Goal: Task Accomplishment & Management: Manage account settings

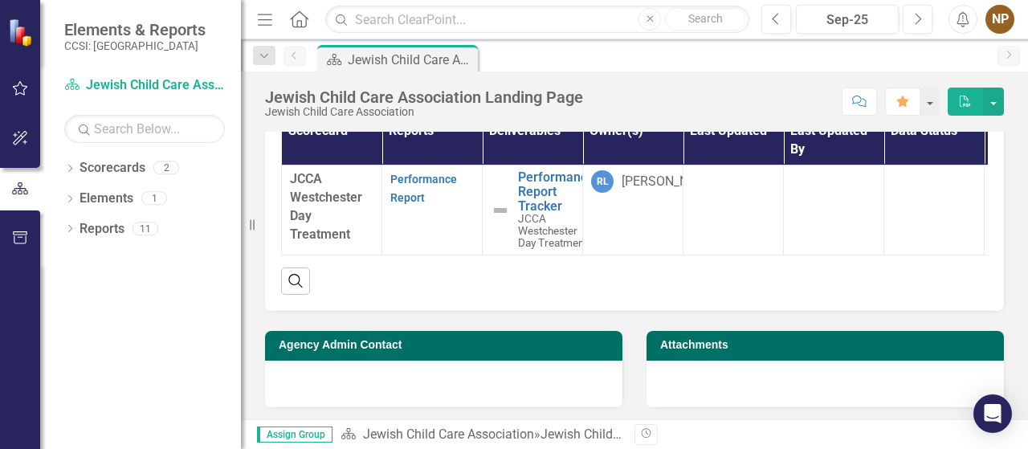
scroll to position [148, 0]
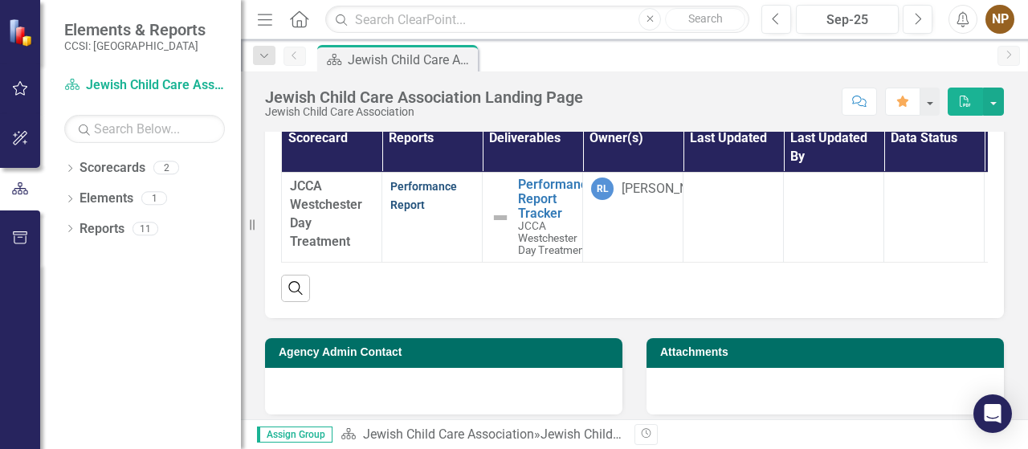
click at [425, 190] on link "Performance Report" at bounding box center [423, 195] width 67 height 31
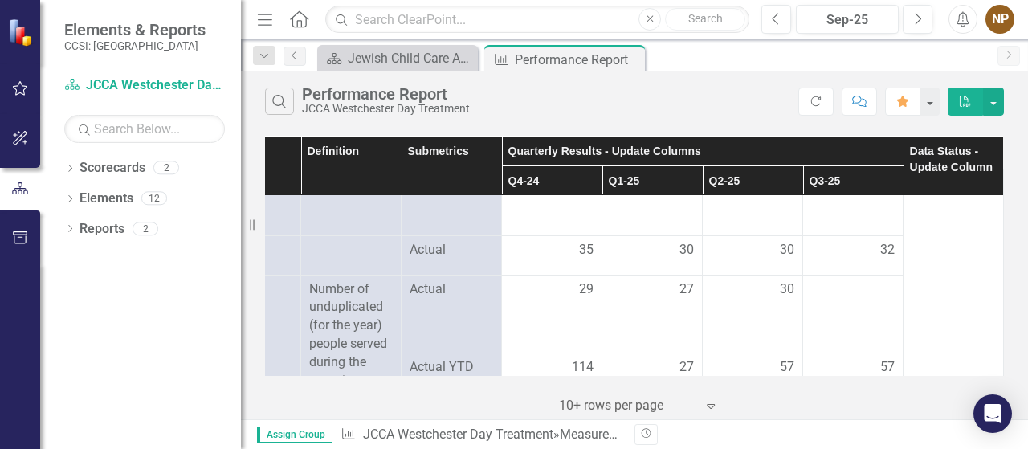
scroll to position [0, 76]
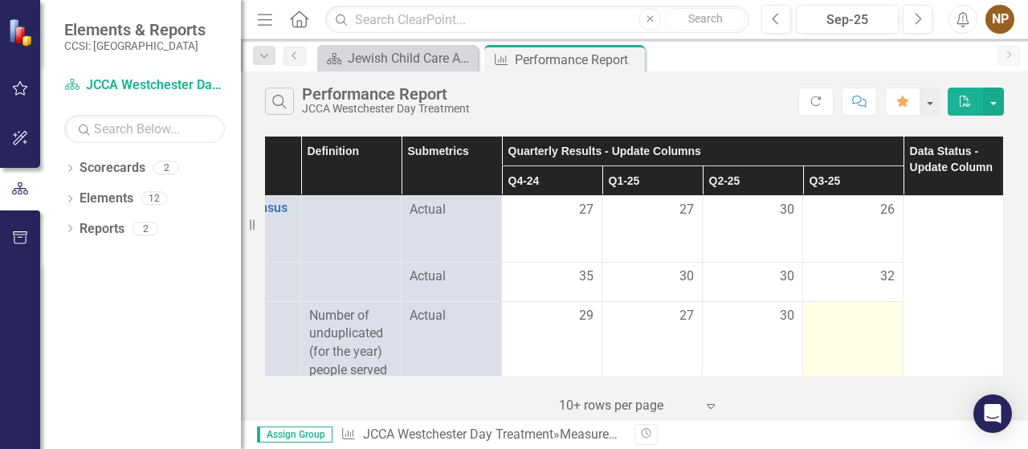
click at [855, 307] on div at bounding box center [853, 316] width 84 height 19
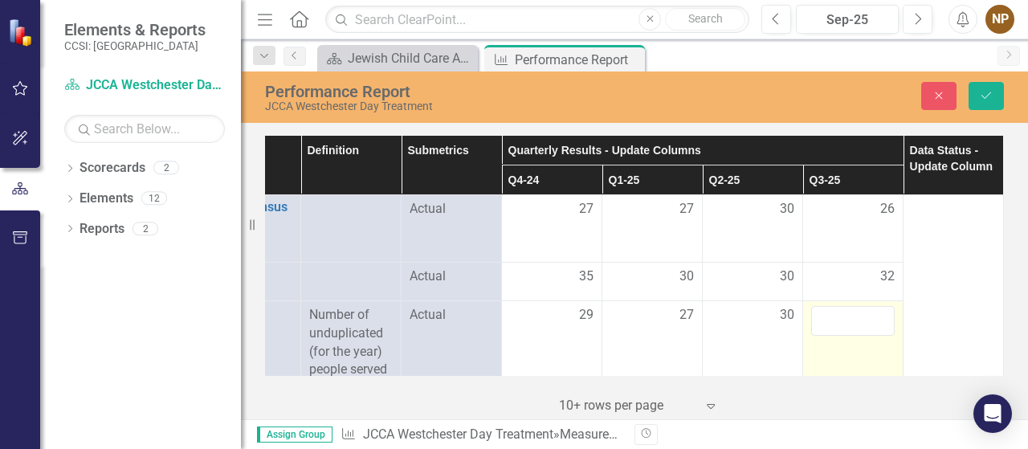
click at [855, 306] on div at bounding box center [853, 321] width 84 height 30
click at [831, 325] on input "number" at bounding box center [853, 321] width 84 height 30
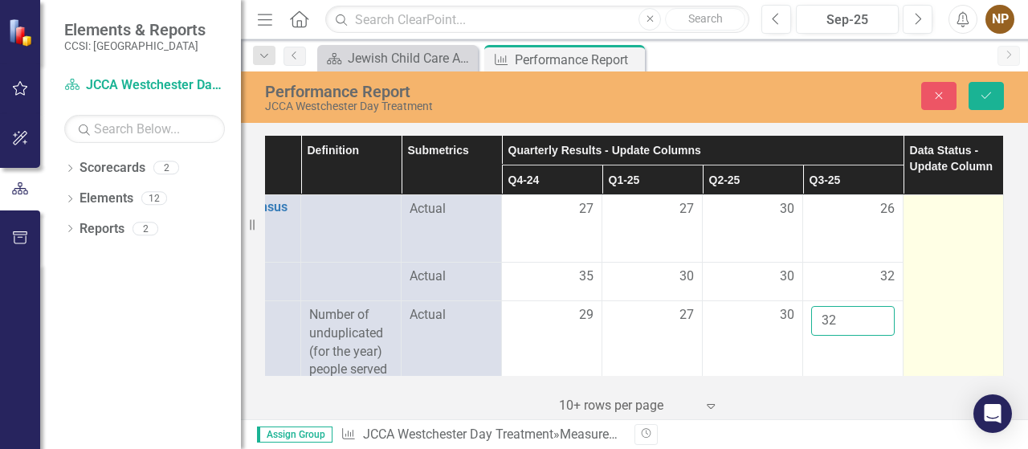
type input "32"
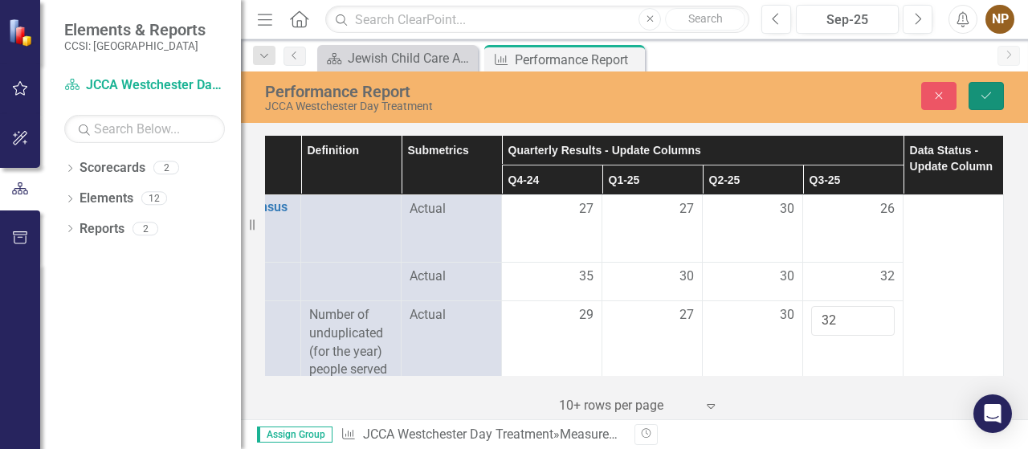
click at [993, 99] on icon "Save" at bounding box center [986, 95] width 14 height 11
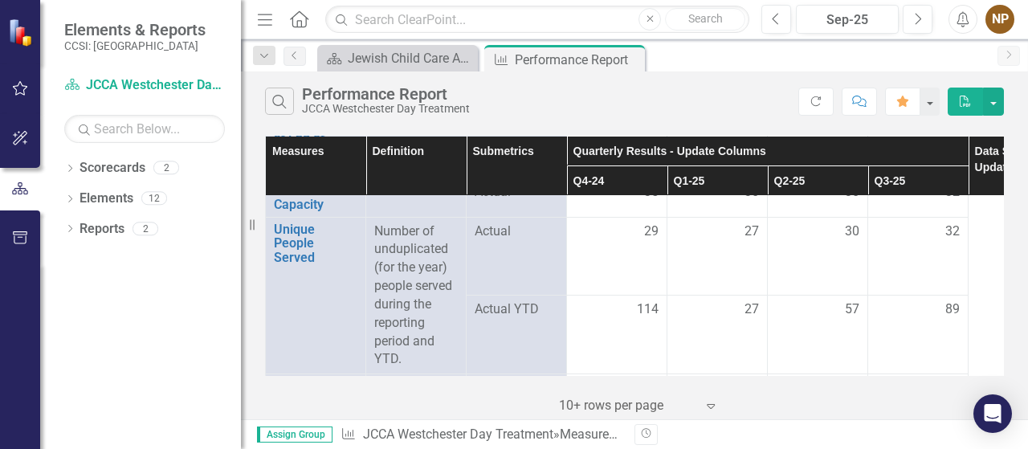
scroll to position [96, 0]
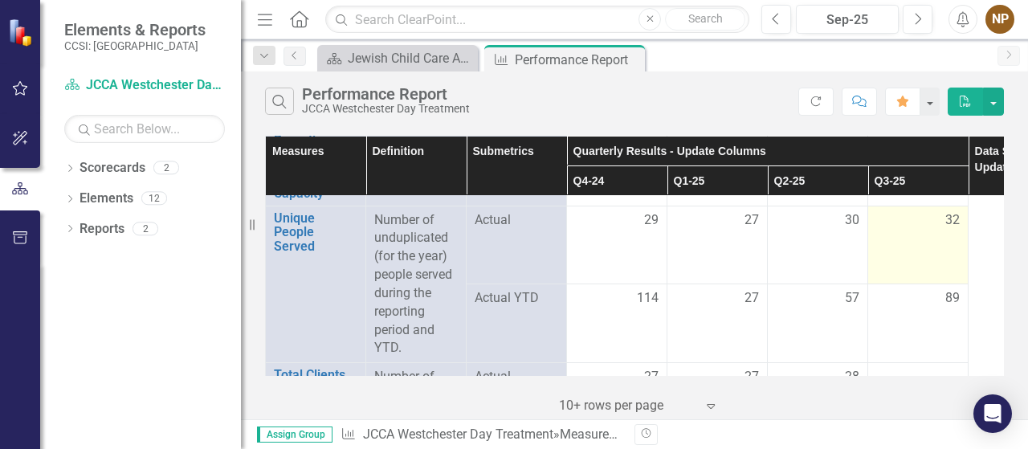
click at [940, 235] on td "32" at bounding box center [918, 245] width 100 height 79
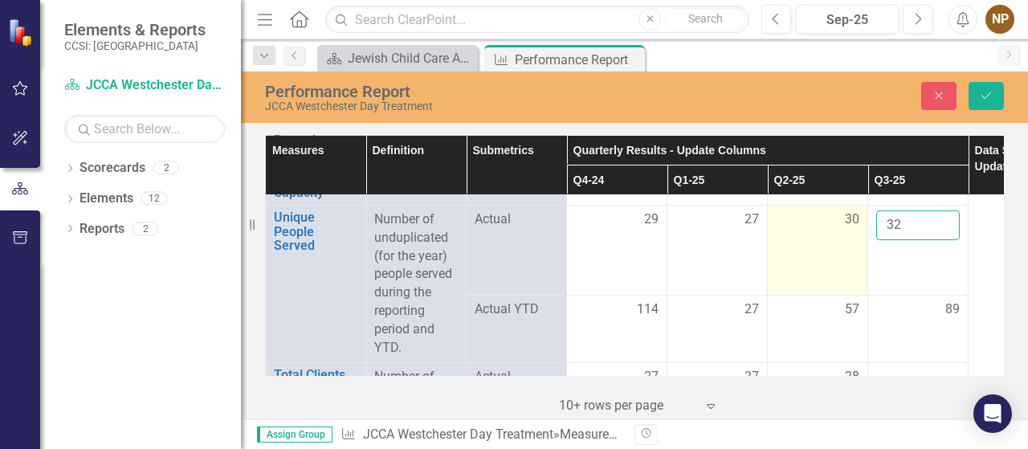
drag, startPoint x: 926, startPoint y: 218, endPoint x: 864, endPoint y: 214, distance: 62.0
click at [864, 214] on tr "Unique People Served Link Open Element Number of unduplicated (for the year) pe…" at bounding box center [667, 250] width 803 height 90
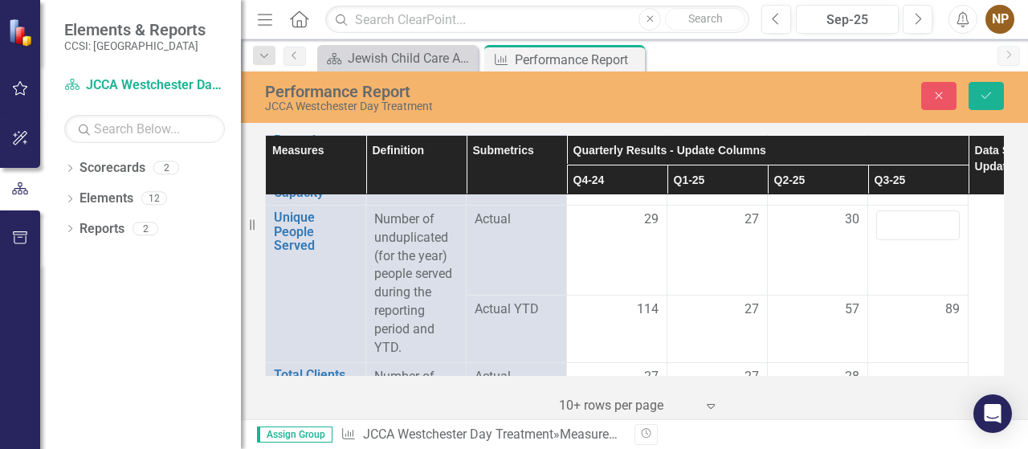
click at [1021, 224] on div "Measures Definition Submetrics Quarterly Results - Update Columns Data Status -…" at bounding box center [634, 275] width 787 height 288
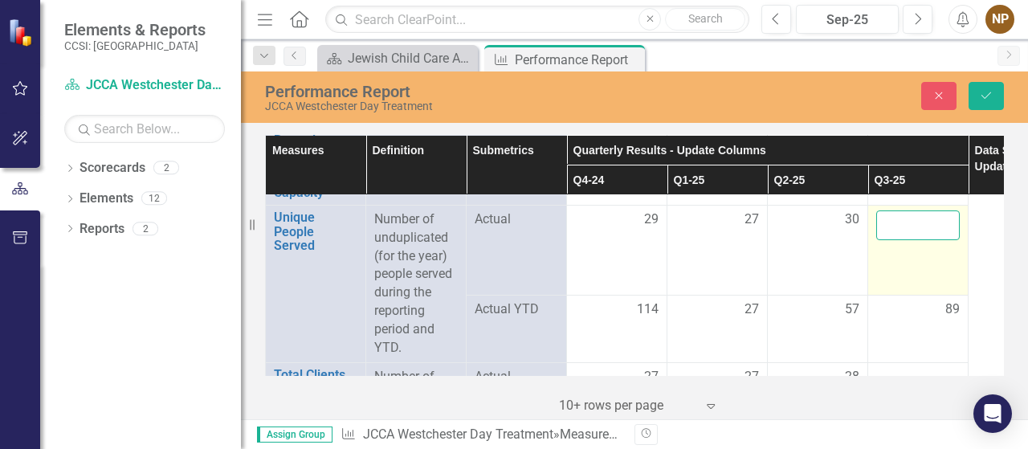
click at [941, 211] on input "number" at bounding box center [918, 225] width 84 height 30
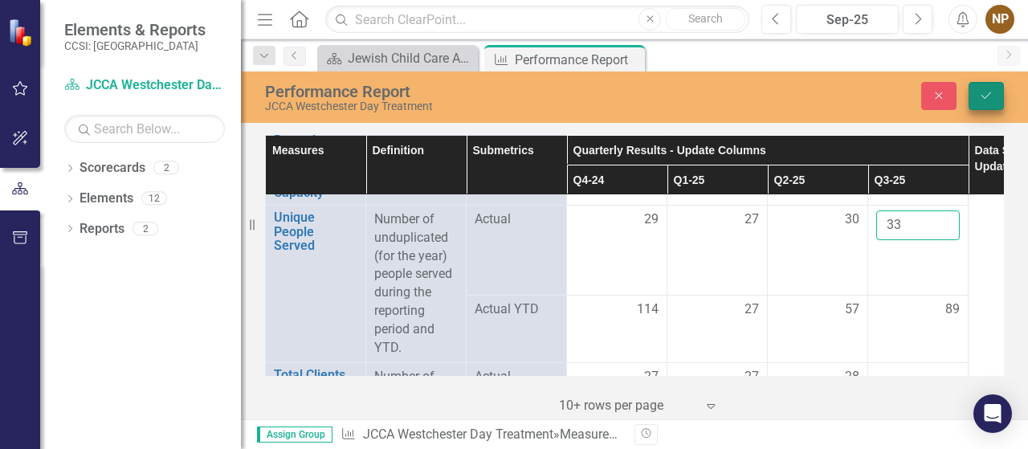
type input "33"
click at [983, 99] on icon "Save" at bounding box center [986, 95] width 14 height 11
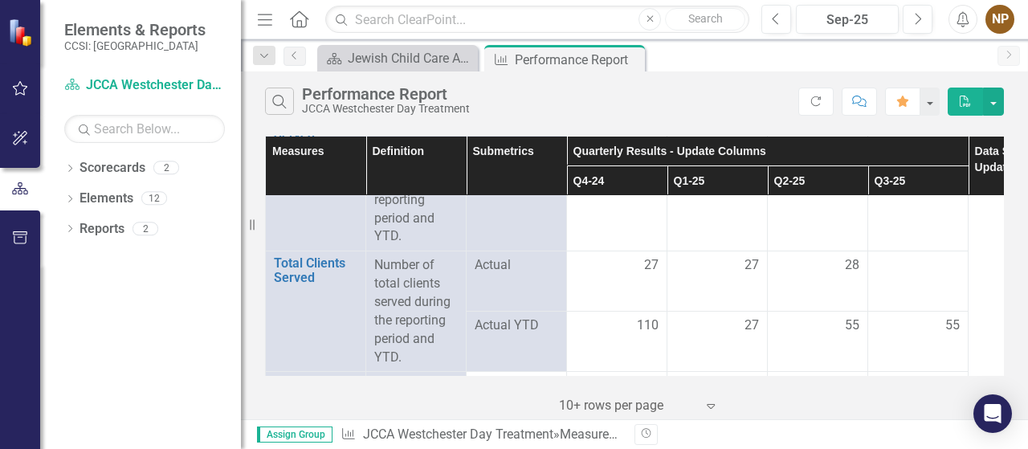
scroll to position [218, 0]
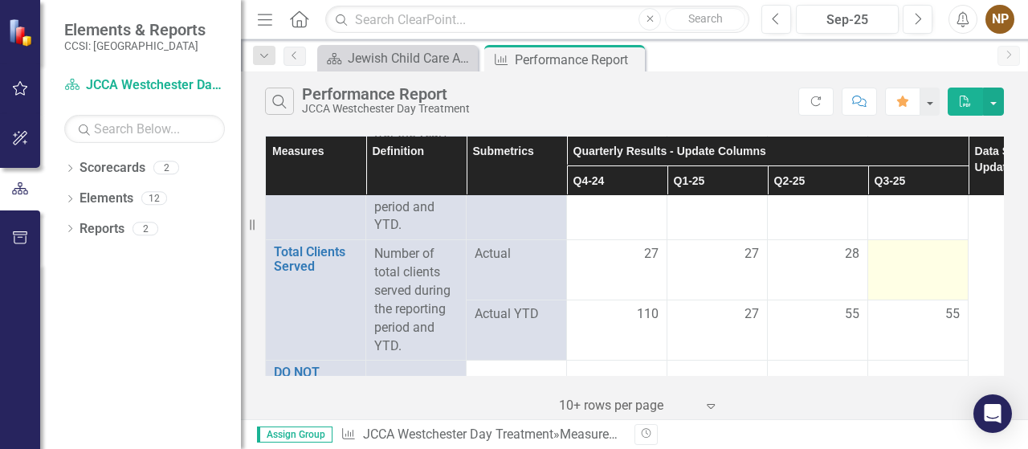
click at [910, 259] on div at bounding box center [918, 254] width 84 height 19
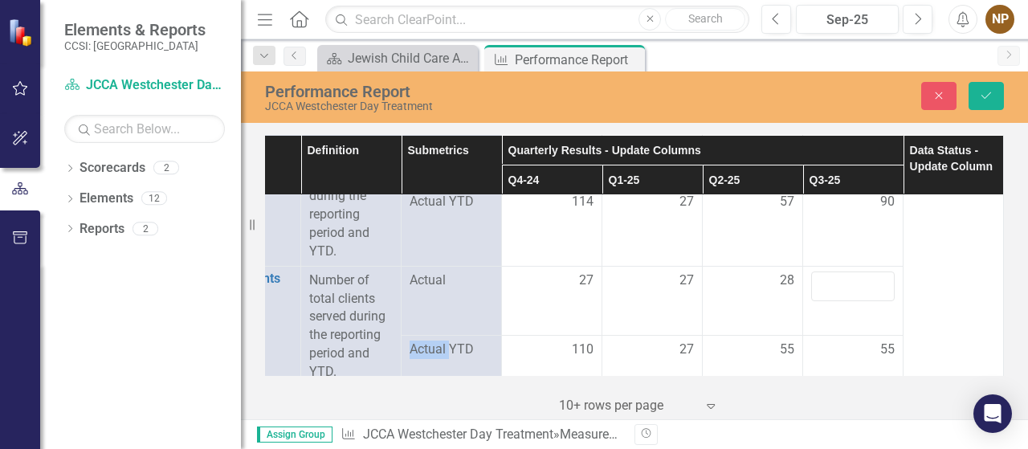
scroll to position [241, 76]
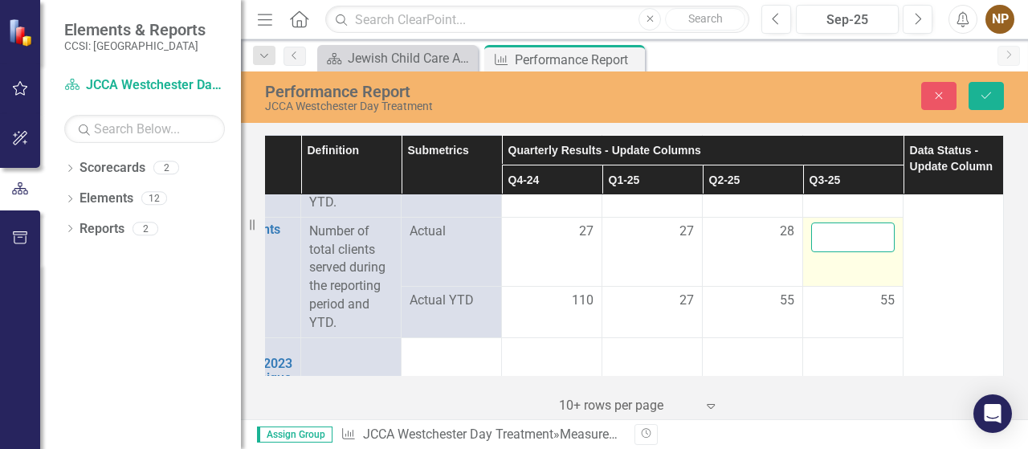
click at [814, 234] on input "number" at bounding box center [853, 237] width 84 height 30
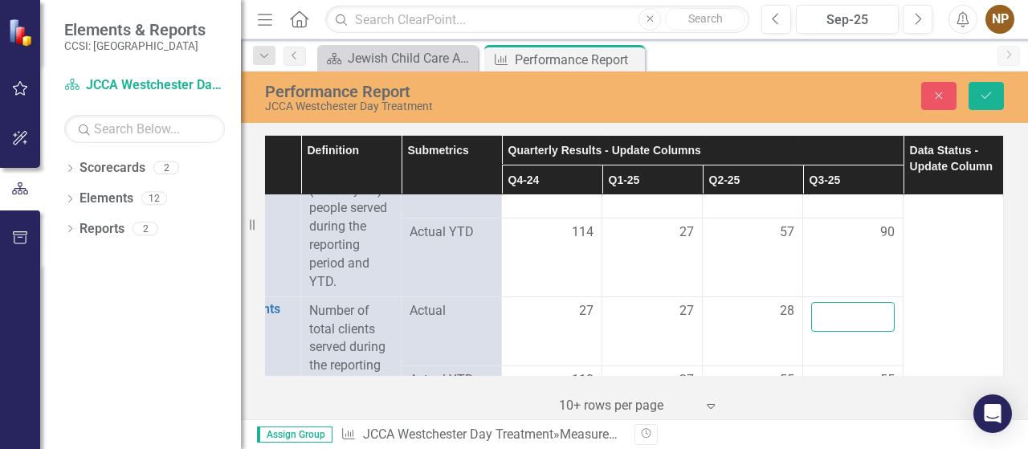
scroll to position [200, 76]
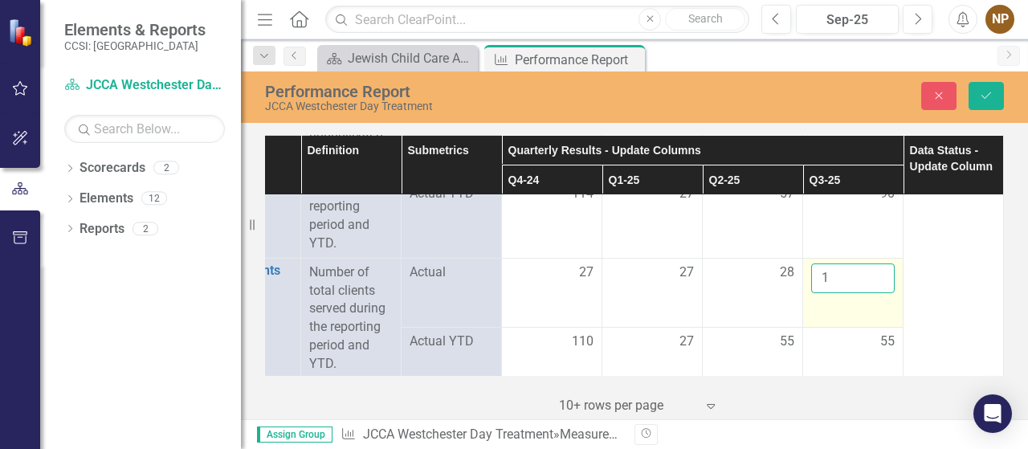
click at [866, 272] on input "1" at bounding box center [853, 278] width 84 height 30
drag, startPoint x: 829, startPoint y: 274, endPoint x: 812, endPoint y: 274, distance: 16.9
click at [812, 274] on input "1" at bounding box center [853, 278] width 84 height 30
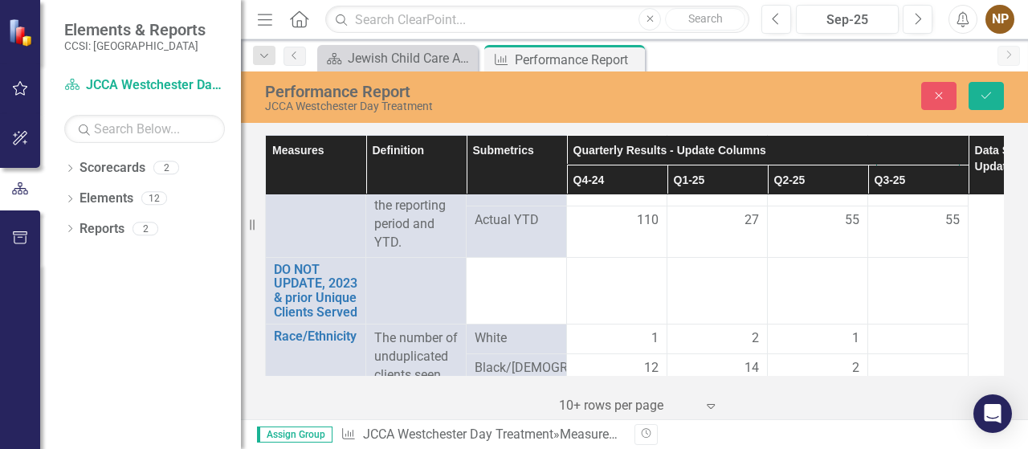
scroll to position [241, 0]
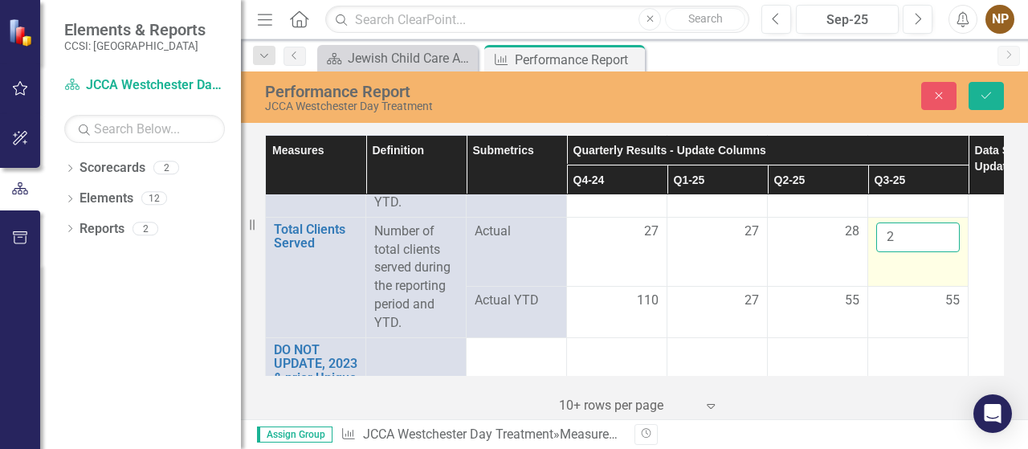
drag, startPoint x: 908, startPoint y: 236, endPoint x: 882, endPoint y: 235, distance: 26.5
click at [882, 235] on input "2" at bounding box center [918, 237] width 84 height 30
type input "32"
click at [892, 292] on div "55" at bounding box center [918, 301] width 84 height 18
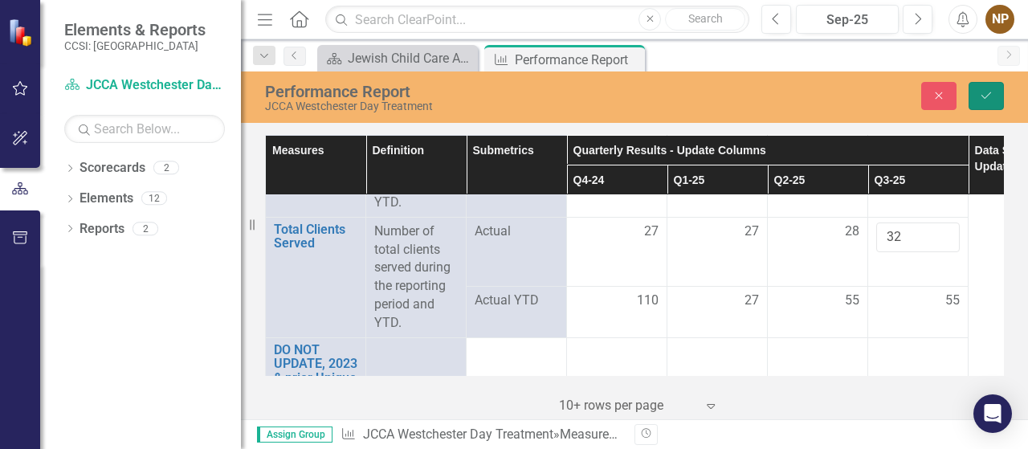
click at [986, 99] on icon "Save" at bounding box center [986, 95] width 14 height 11
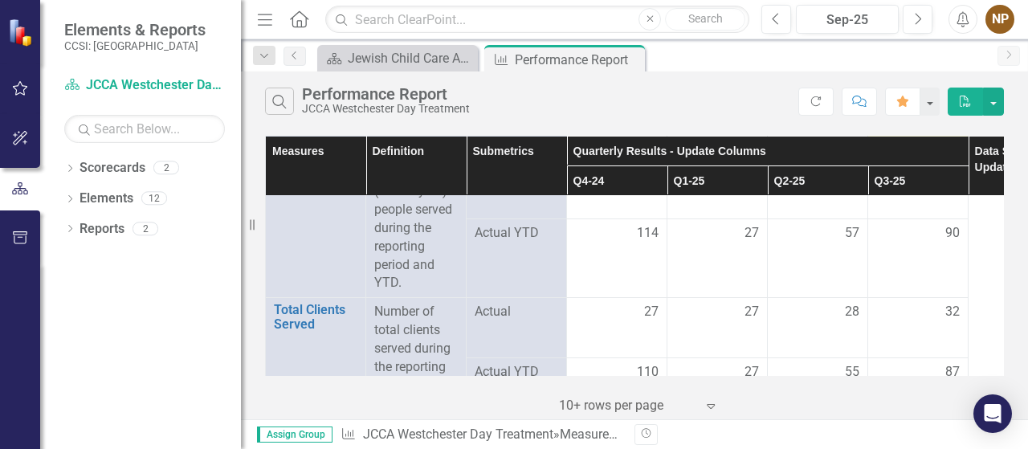
scroll to position [80, 0]
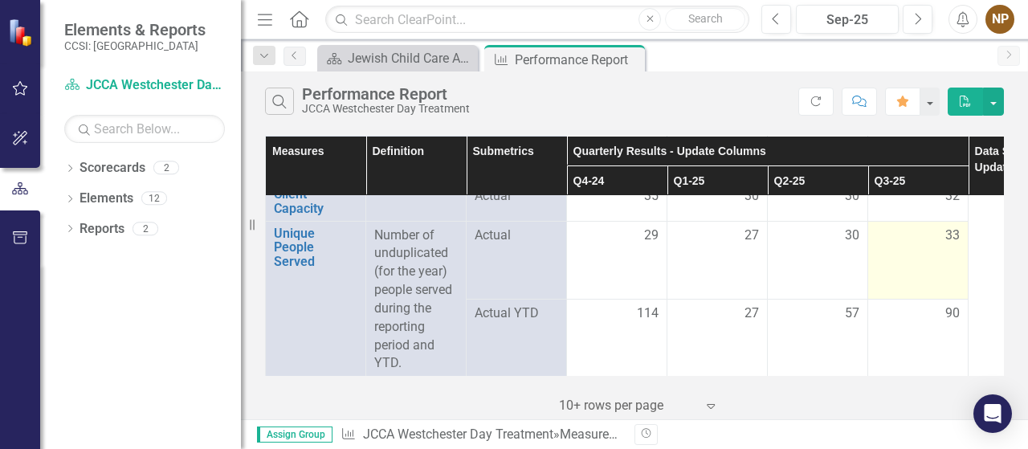
click at [955, 245] on td "33" at bounding box center [918, 260] width 100 height 79
click at [953, 234] on span "33" at bounding box center [952, 236] width 14 height 18
click at [954, 233] on span "33" at bounding box center [952, 236] width 14 height 18
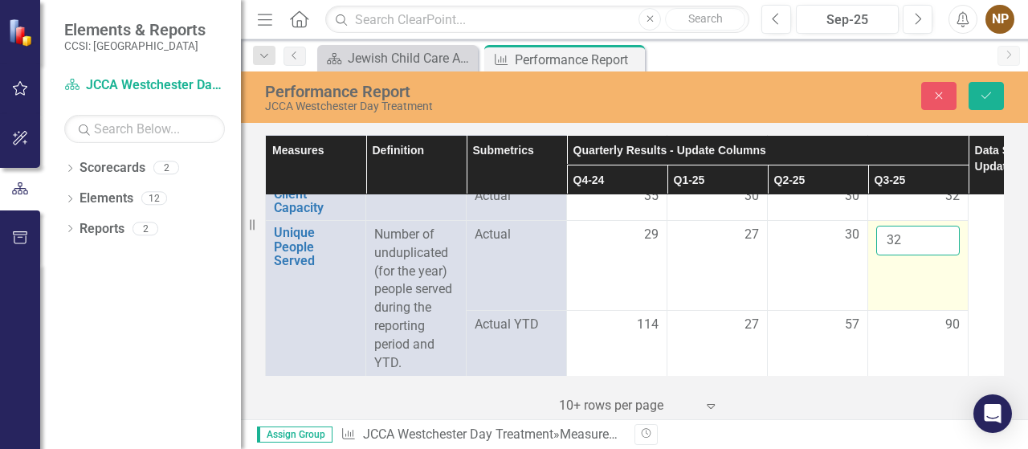
type input "32"
click at [944, 243] on input "32" at bounding box center [918, 241] width 84 height 30
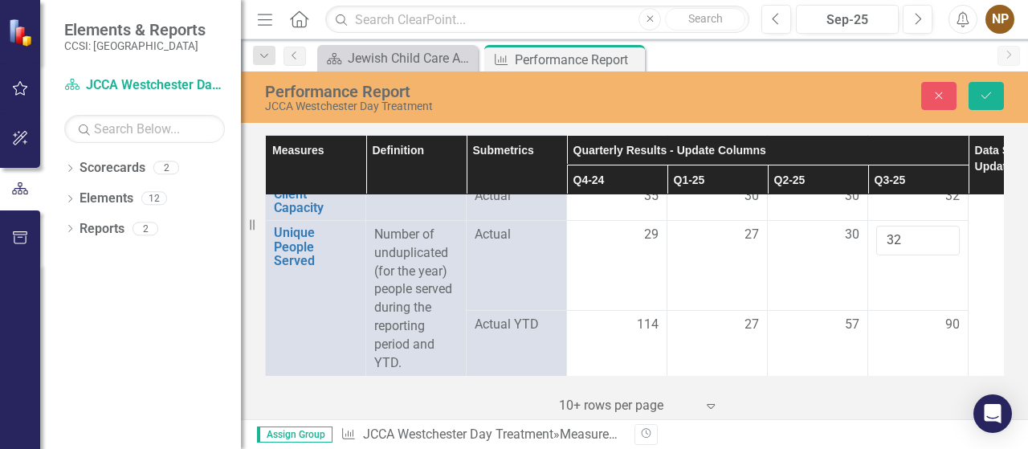
click at [892, 331] on div "90" at bounding box center [918, 325] width 84 height 18
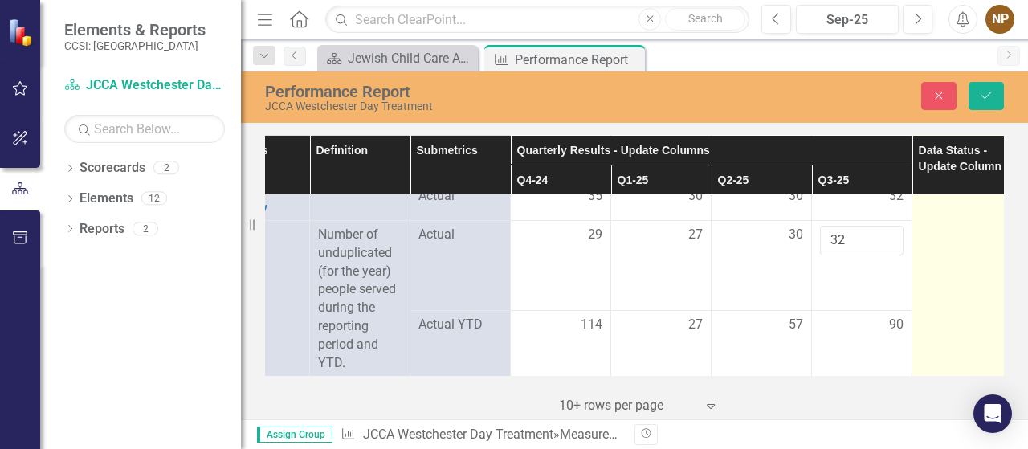
scroll to position [80, 57]
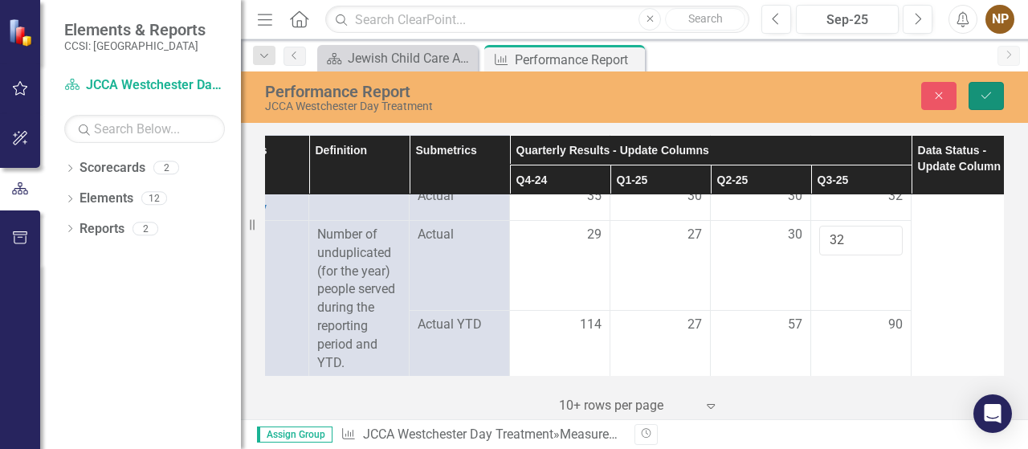
click at [986, 93] on icon "Save" at bounding box center [986, 95] width 14 height 11
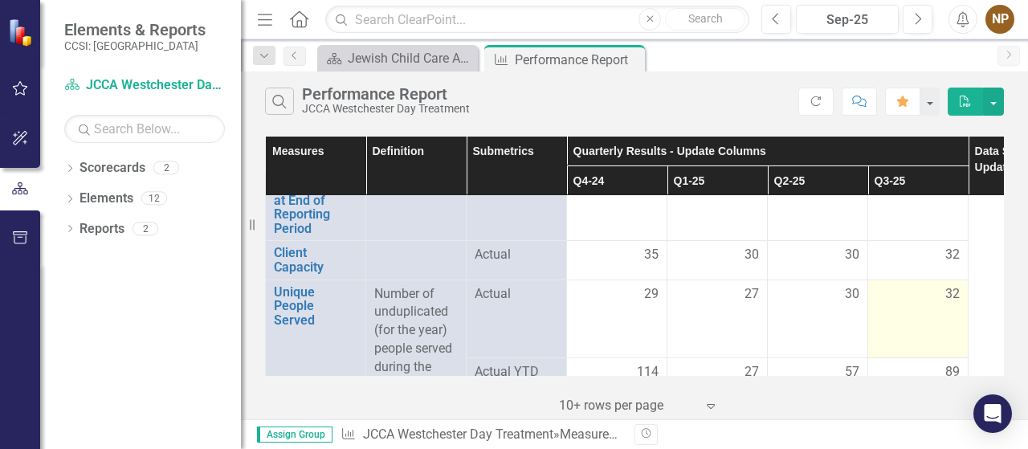
scroll to position [0, 0]
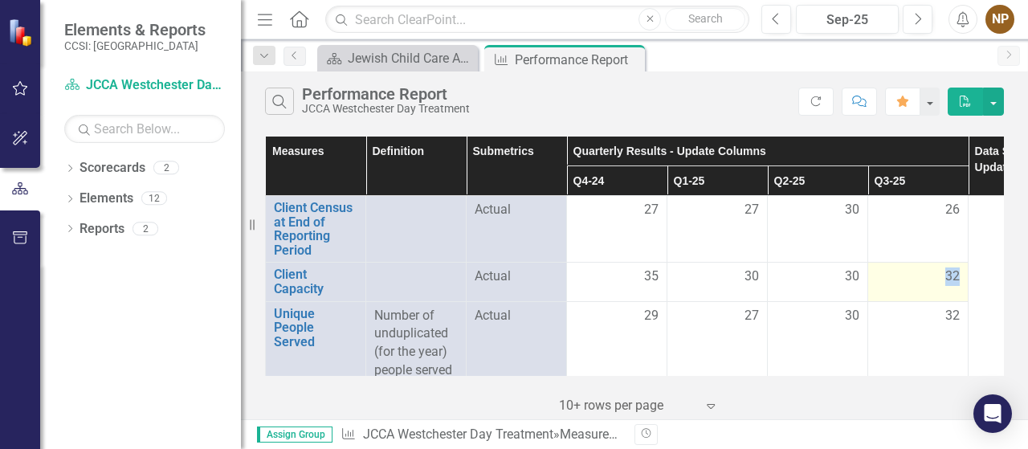
drag, startPoint x: 937, startPoint y: 278, endPoint x: 957, endPoint y: 274, distance: 20.5
click at [957, 275] on div "32" at bounding box center [918, 276] width 84 height 18
click at [892, 280] on div "32" at bounding box center [918, 276] width 84 height 18
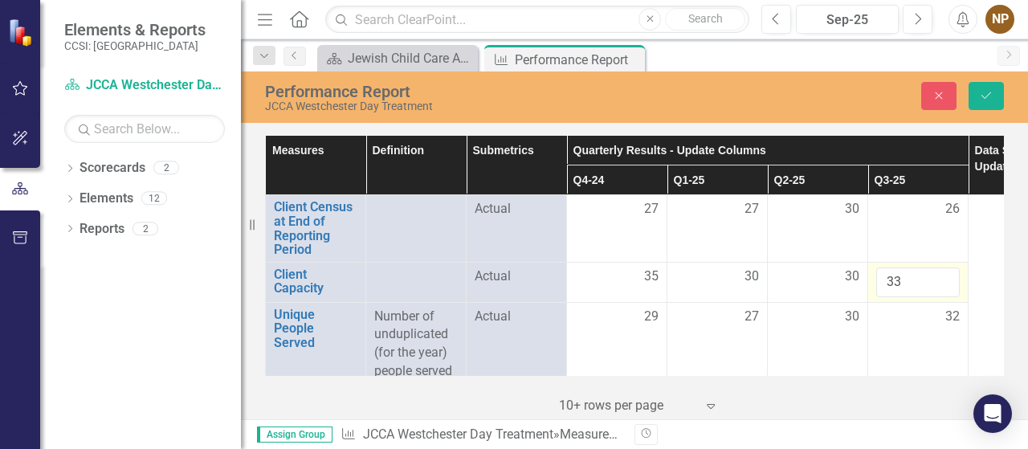
type input "33"
click at [945, 276] on input "33" at bounding box center [918, 282] width 84 height 30
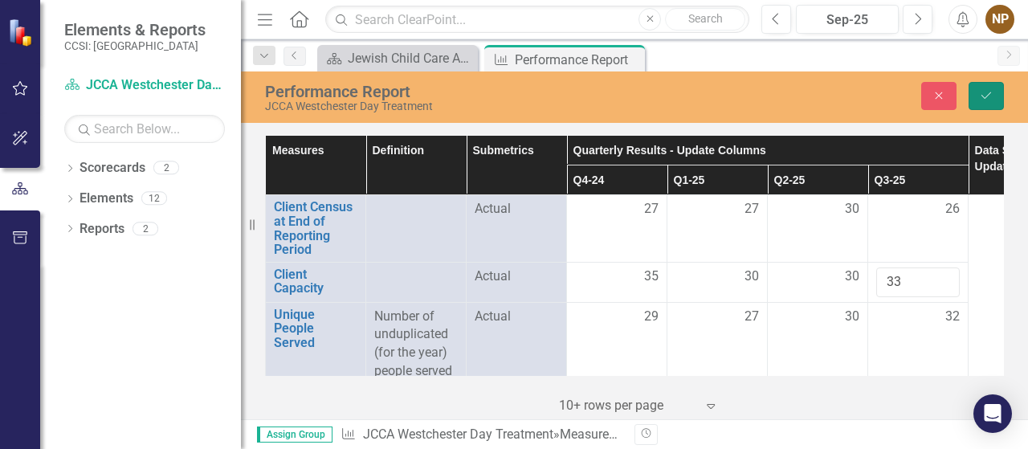
click at [989, 97] on icon "Save" at bounding box center [986, 95] width 14 height 11
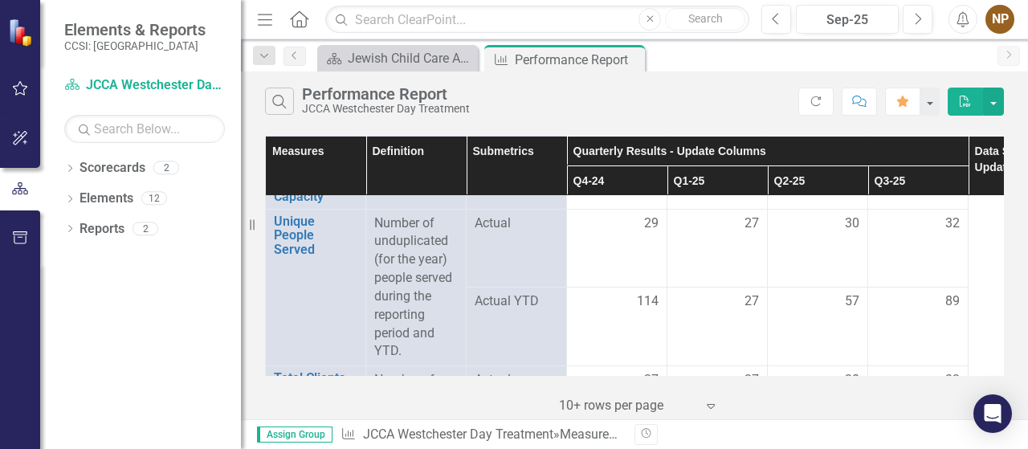
scroll to position [161, 0]
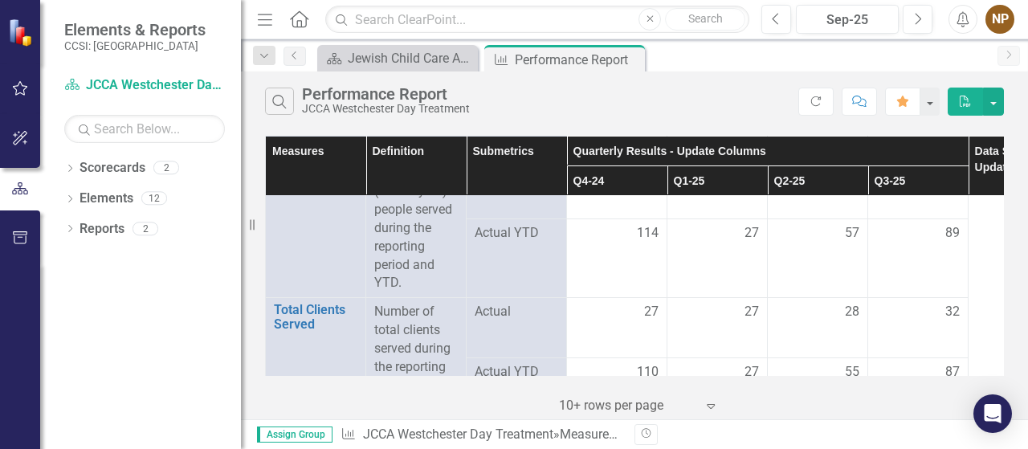
click at [937, 235] on div "89" at bounding box center [918, 233] width 84 height 18
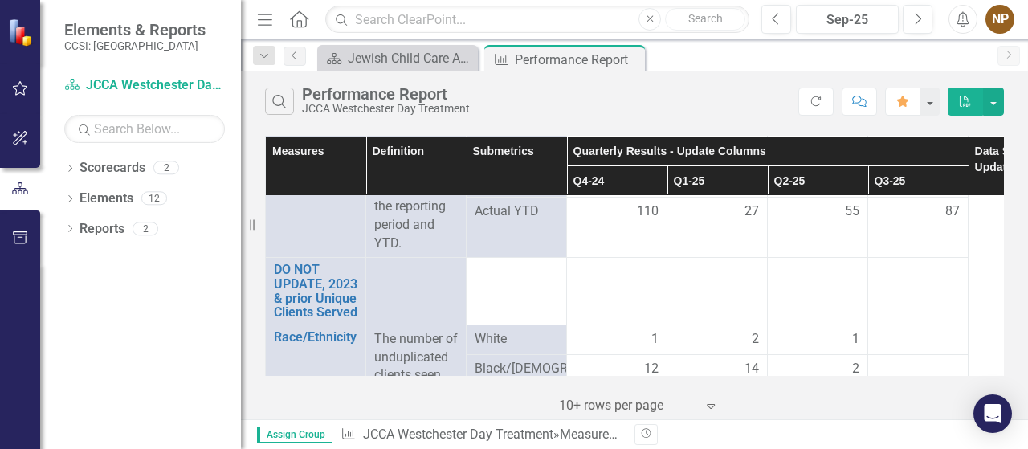
scroll to position [402, 0]
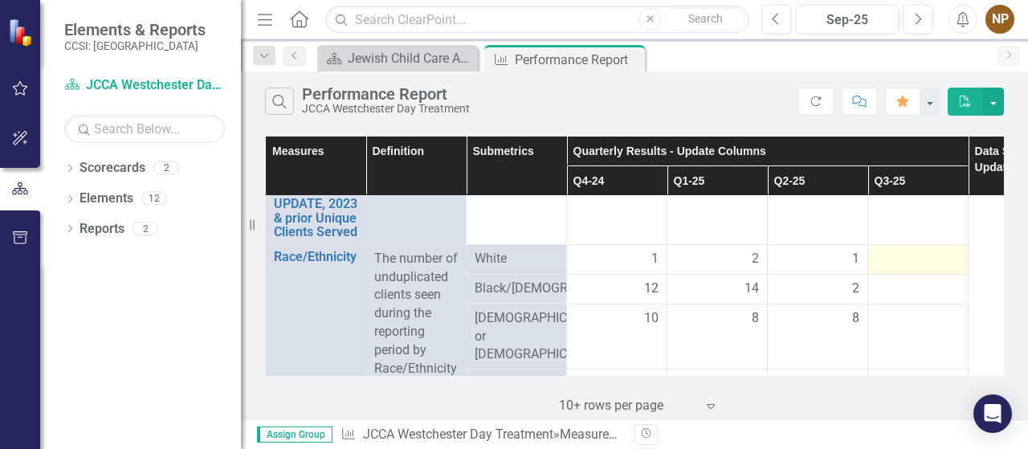
click at [903, 252] on div at bounding box center [918, 259] width 84 height 19
click at [917, 255] on div at bounding box center [918, 259] width 84 height 19
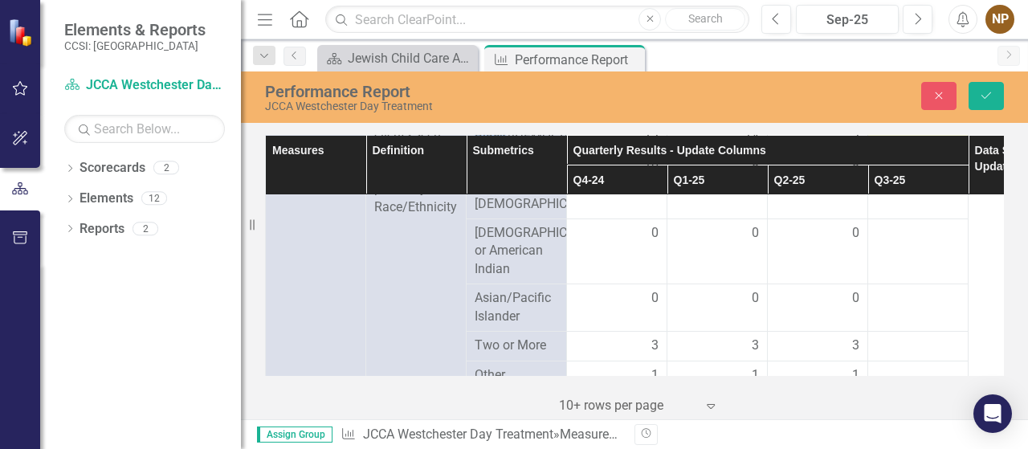
scroll to position [643, 0]
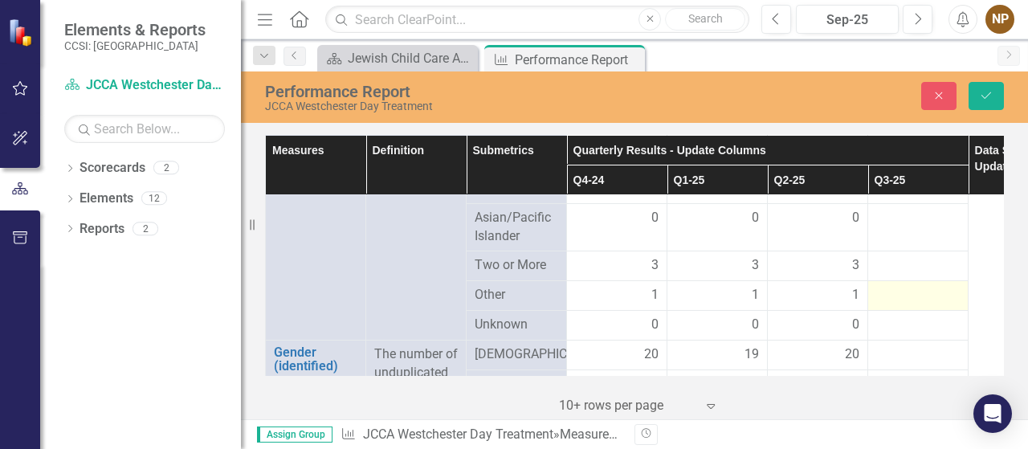
click at [908, 305] on div at bounding box center [918, 295] width 84 height 19
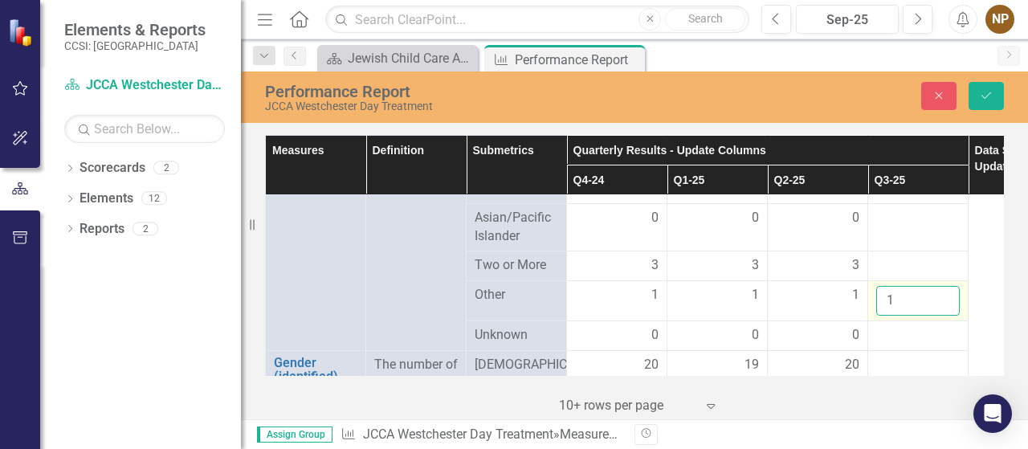
click at [945, 311] on input "1" at bounding box center [918, 301] width 84 height 30
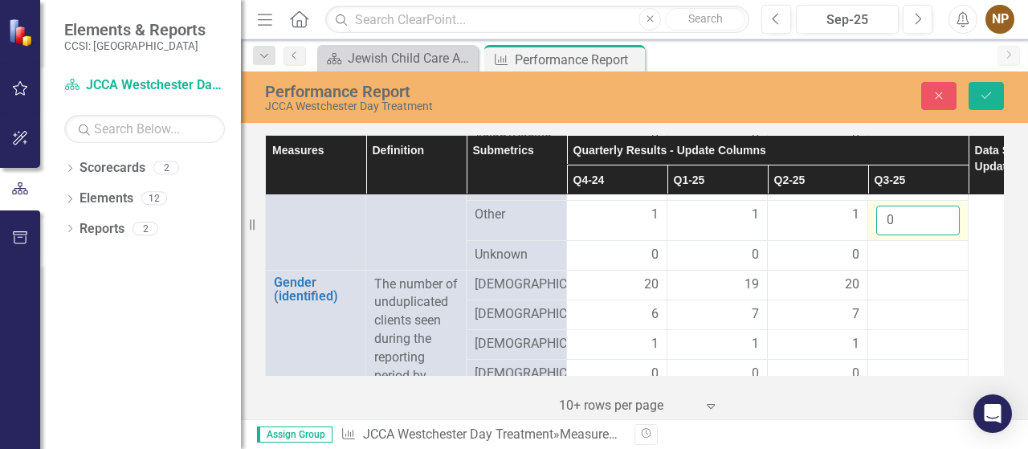
type input "1"
click at [941, 231] on input "1" at bounding box center [918, 221] width 84 height 30
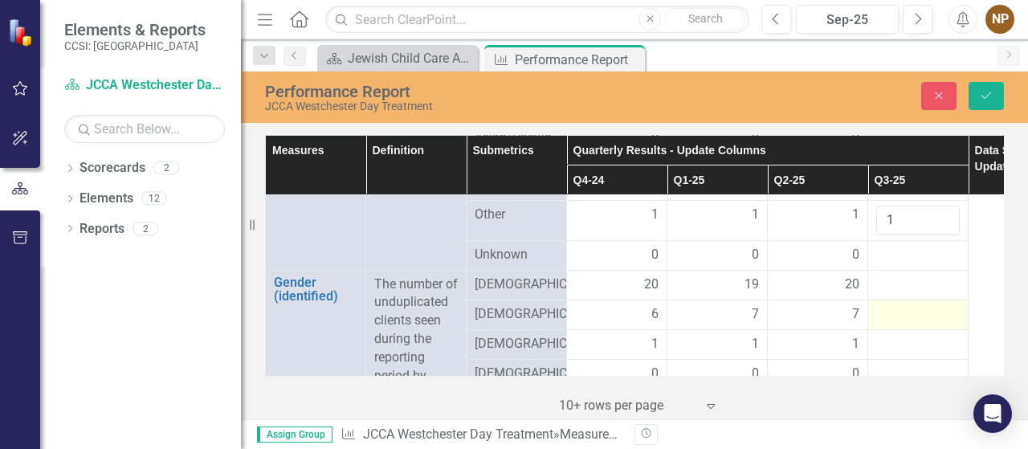
click at [916, 322] on div at bounding box center [918, 314] width 84 height 19
click at [985, 98] on icon "submit" at bounding box center [987, 95] width 10 height 6
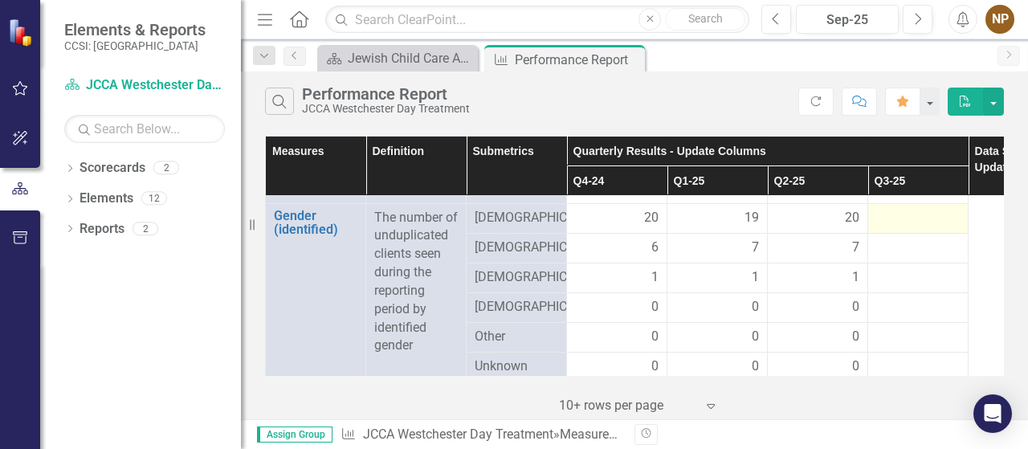
scroll to position [803, 0]
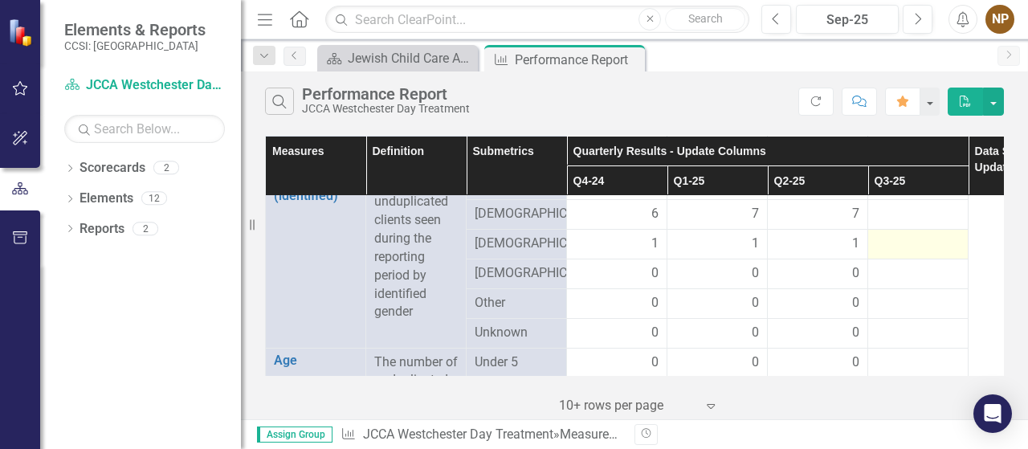
click at [919, 254] on div at bounding box center [918, 244] width 84 height 19
click at [918, 254] on div at bounding box center [918, 244] width 84 height 19
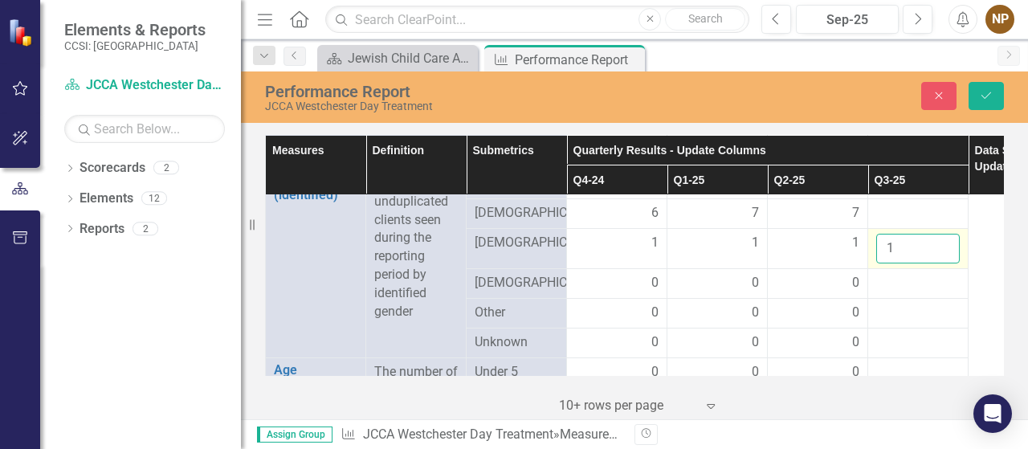
click at [945, 256] on input "1" at bounding box center [918, 249] width 84 height 30
type input "2"
click at [945, 256] on input "2" at bounding box center [918, 249] width 84 height 30
click at [951, 298] on td at bounding box center [918, 283] width 100 height 30
click at [993, 93] on icon "Save" at bounding box center [986, 95] width 14 height 11
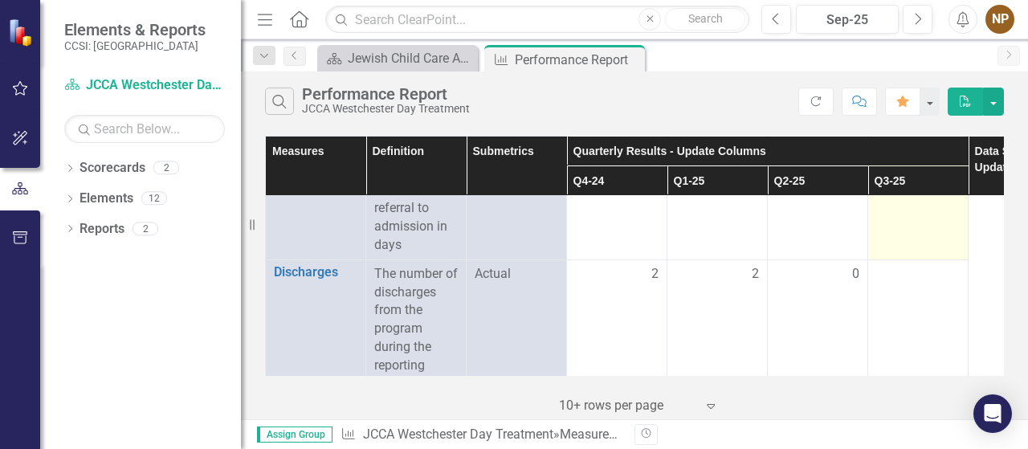
scroll to position [1427, 0]
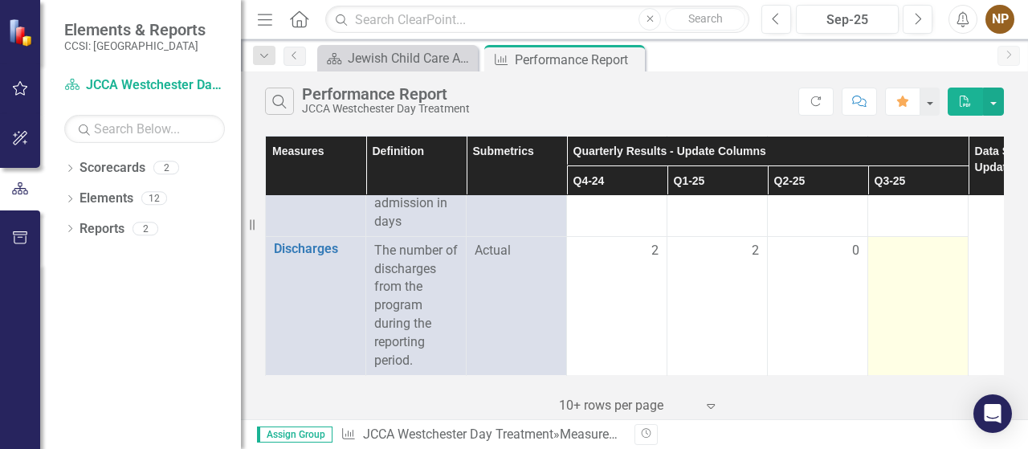
click at [906, 236] on td at bounding box center [918, 305] width 100 height 139
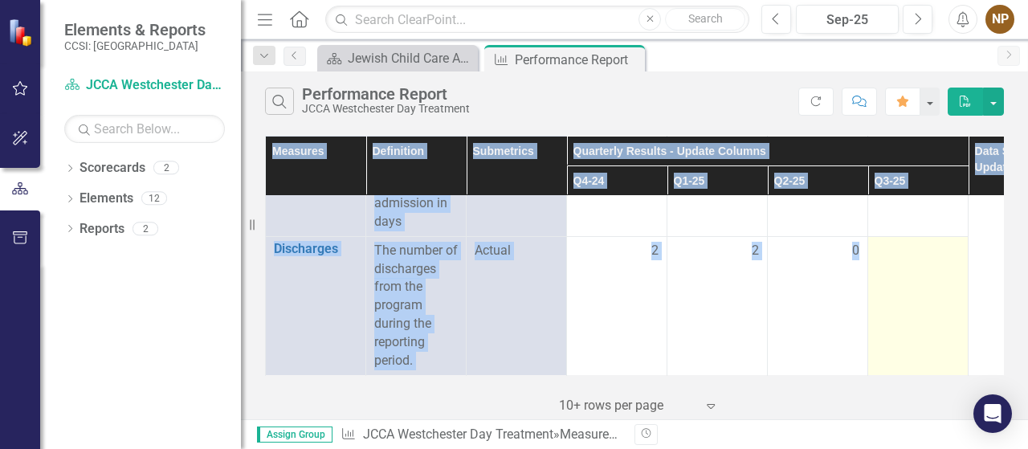
click at [905, 236] on td at bounding box center [918, 305] width 100 height 139
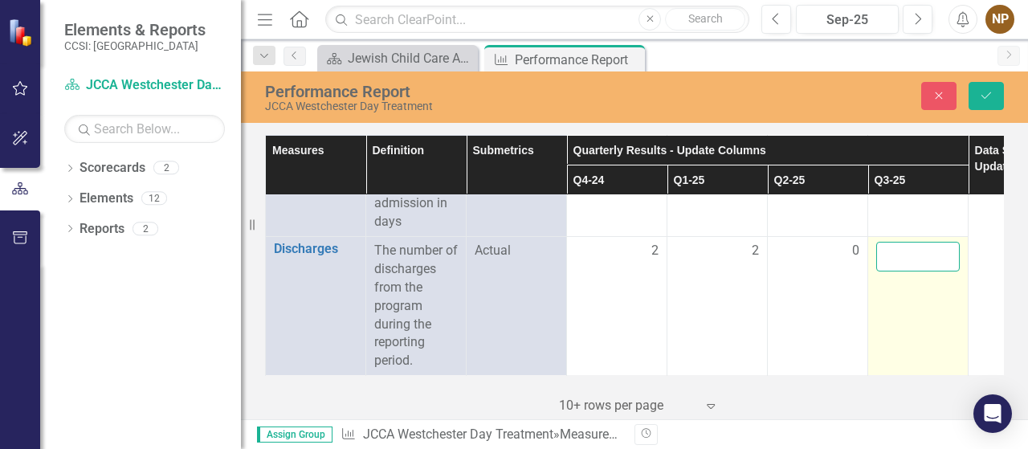
click at [903, 242] on input "number" at bounding box center [918, 257] width 84 height 30
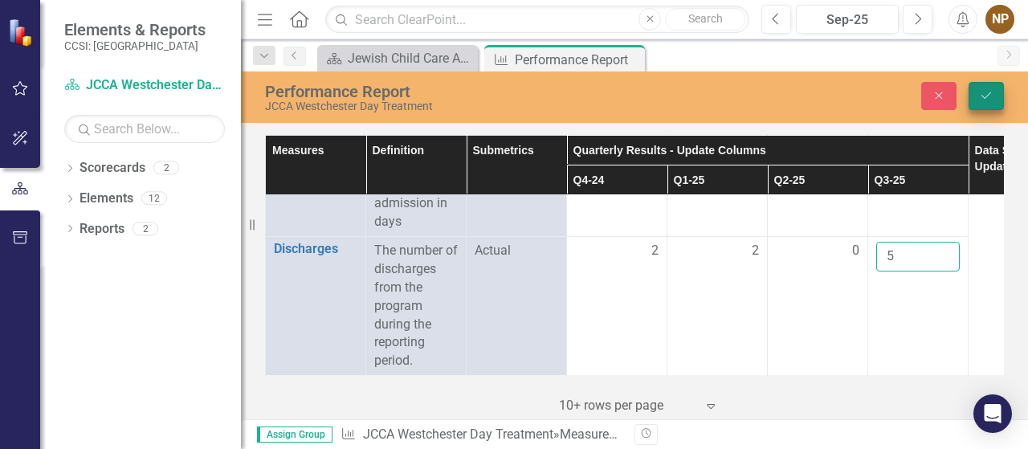
type input "5"
click at [982, 99] on icon "Save" at bounding box center [986, 95] width 14 height 11
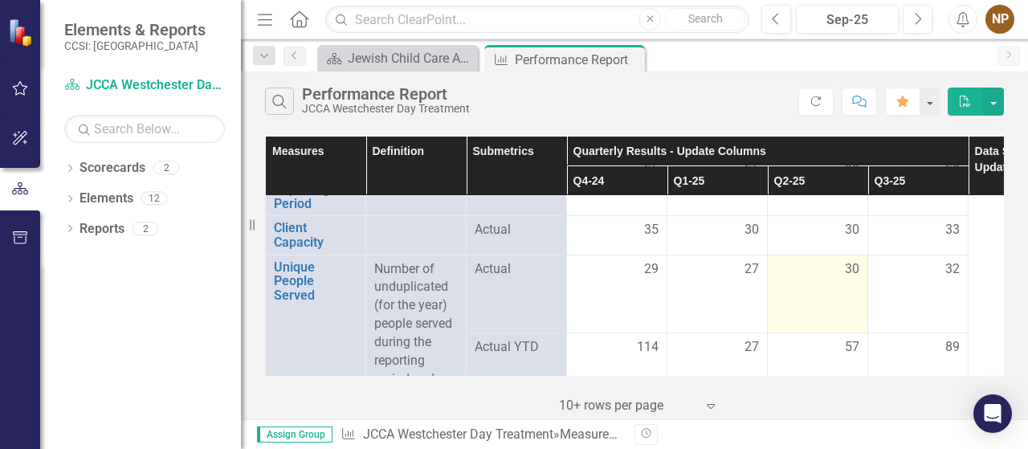
scroll to position [80, 0]
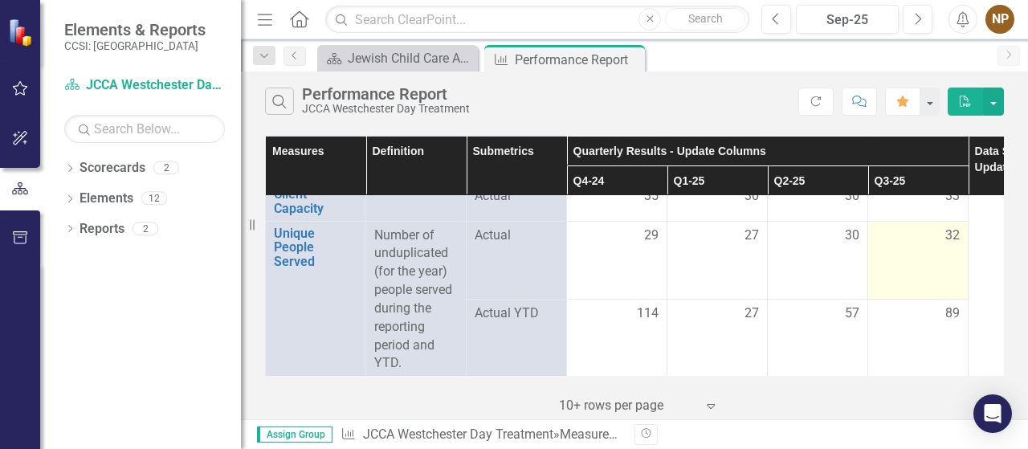
click at [948, 234] on span "32" at bounding box center [952, 236] width 14 height 18
click at [949, 240] on span "32" at bounding box center [952, 236] width 14 height 18
click at [949, 248] on td "32" at bounding box center [918, 260] width 100 height 79
drag, startPoint x: 933, startPoint y: 290, endPoint x: 903, endPoint y: 271, distance: 35.0
click at [931, 288] on td "32" at bounding box center [918, 260] width 100 height 79
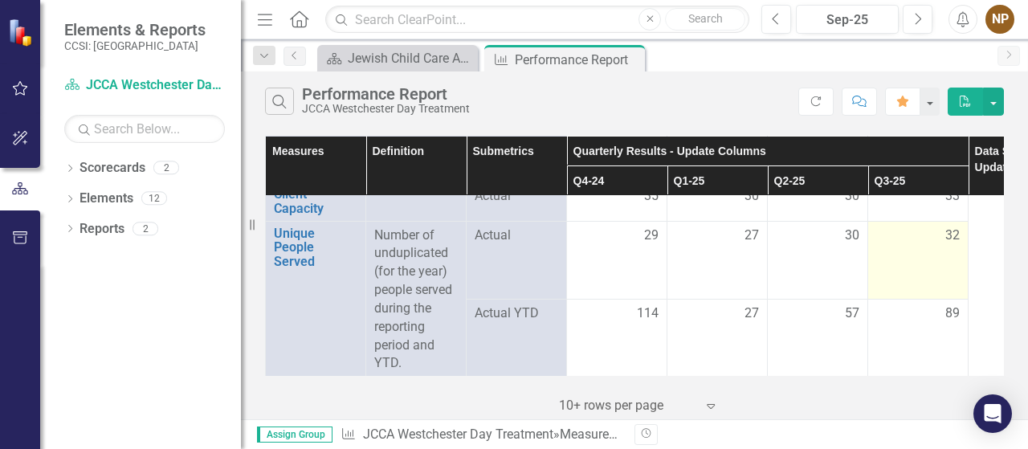
click at [888, 263] on td "32" at bounding box center [918, 260] width 100 height 79
drag, startPoint x: 888, startPoint y: 263, endPoint x: 909, endPoint y: 255, distance: 22.1
click at [888, 262] on td "32" at bounding box center [918, 260] width 100 height 79
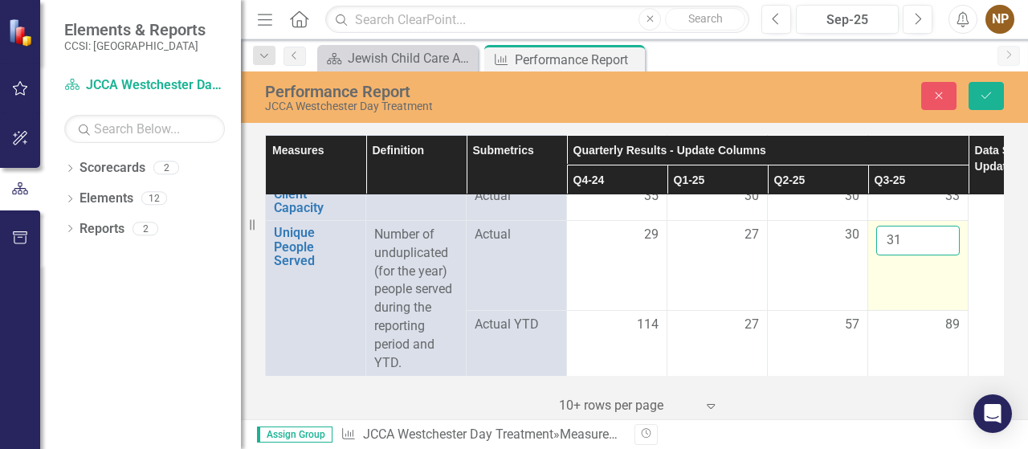
type input "31"
click at [945, 242] on input "31" at bounding box center [918, 241] width 84 height 30
click at [890, 294] on td "31" at bounding box center [918, 265] width 100 height 90
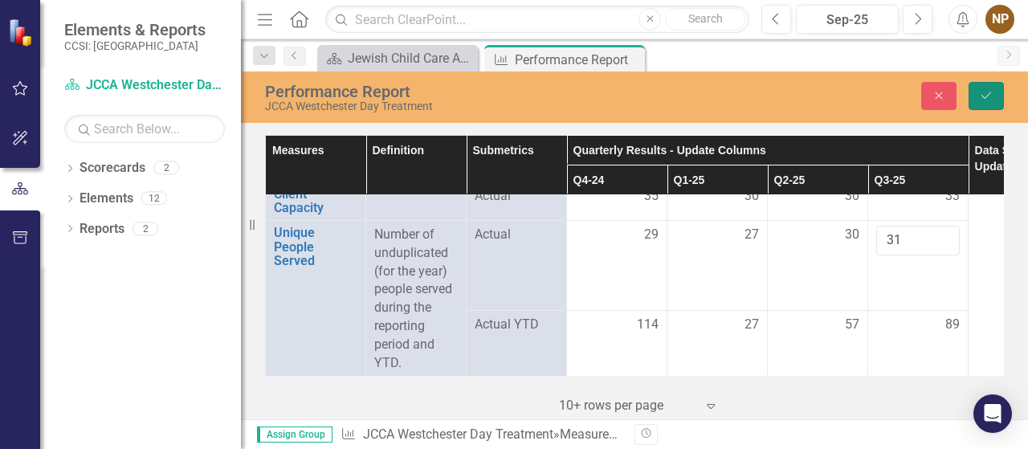
click at [979, 96] on icon "Save" at bounding box center [986, 95] width 14 height 11
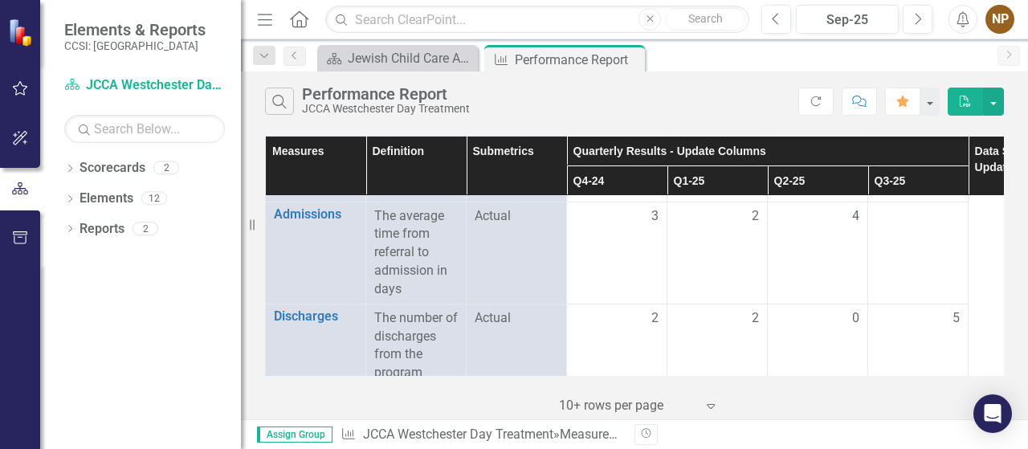
scroll to position [1427, 0]
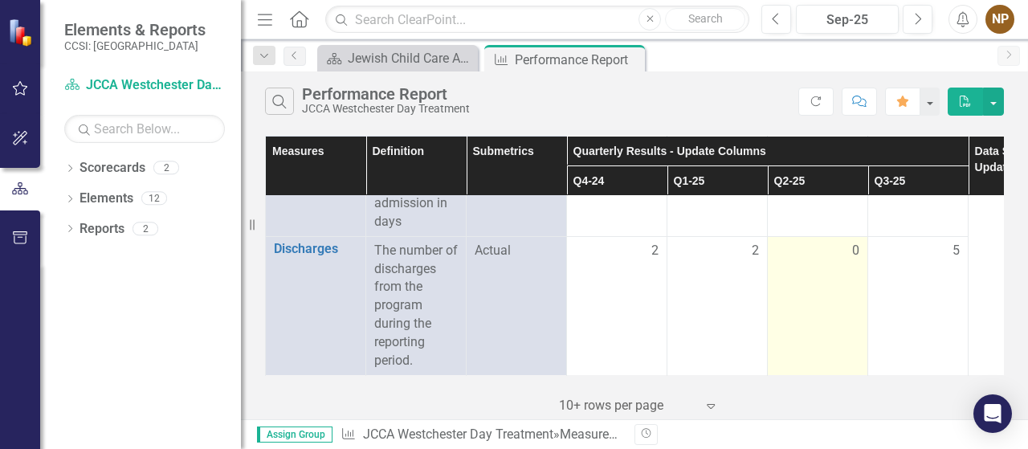
click at [797, 310] on td "0" at bounding box center [818, 305] width 100 height 139
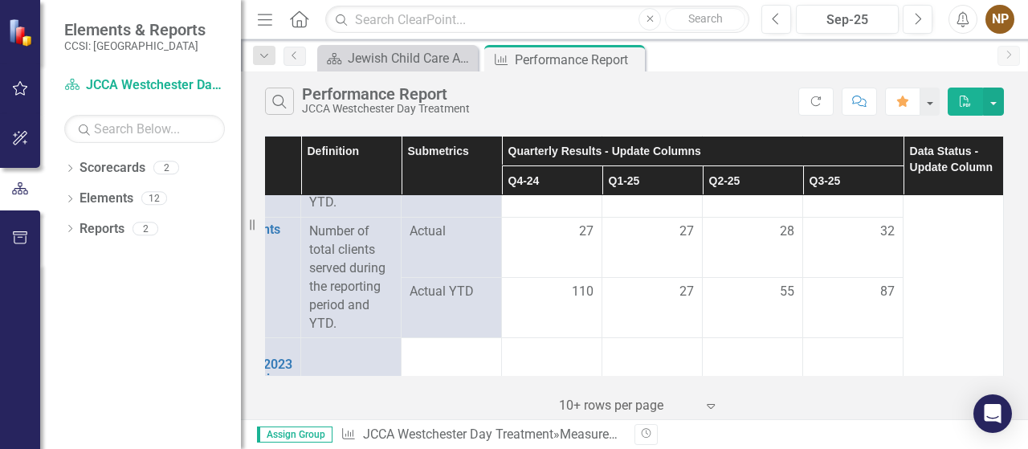
scroll to position [161, 71]
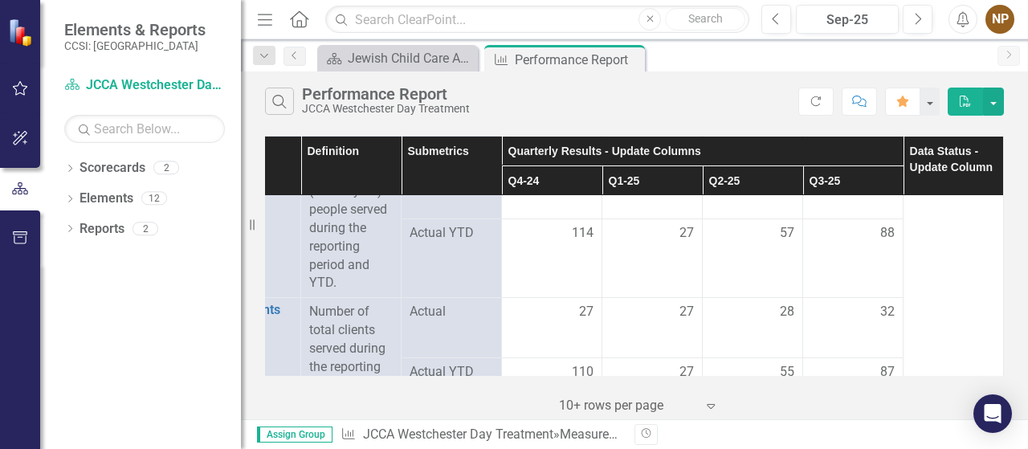
click at [867, 251] on td "88" at bounding box center [853, 258] width 100 height 79
click at [749, 277] on td "57" at bounding box center [753, 258] width 100 height 79
click at [654, 277] on td "27" at bounding box center [652, 258] width 100 height 79
click at [551, 263] on td "114" at bounding box center [552, 258] width 100 height 79
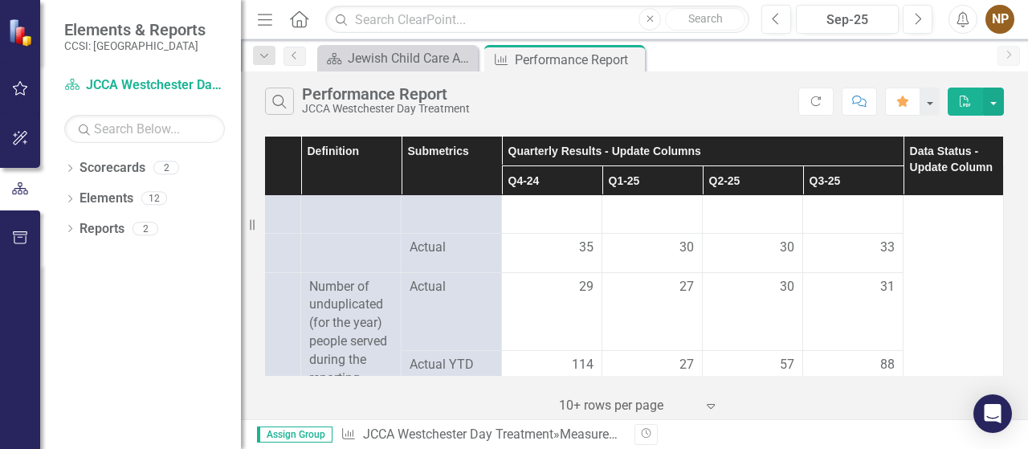
scroll to position [0, 71]
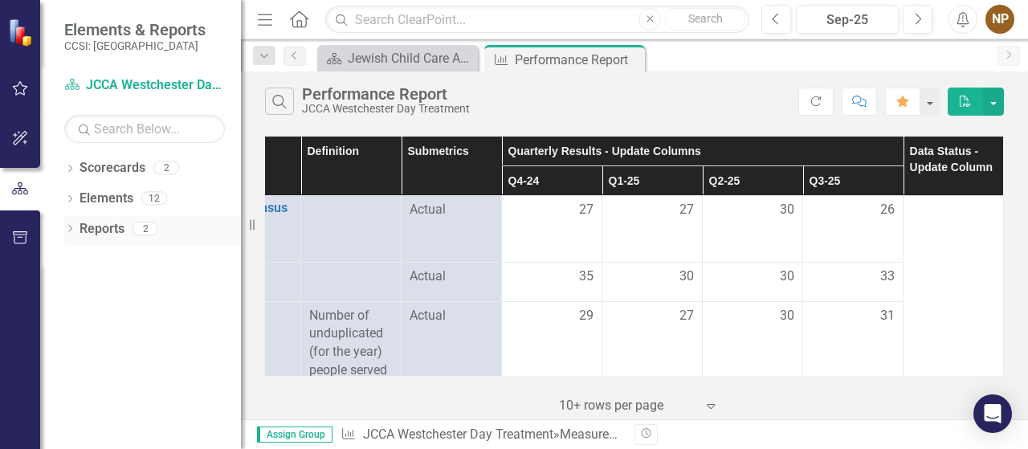
click at [101, 234] on link "Reports" at bounding box center [102, 229] width 45 height 18
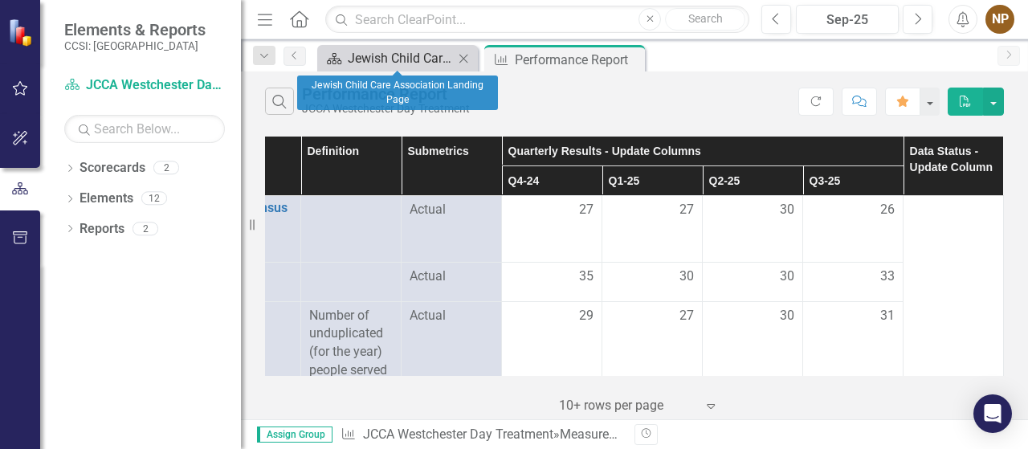
click at [386, 59] on div "Jewish Child Care Association Landing Page" at bounding box center [401, 58] width 106 height 20
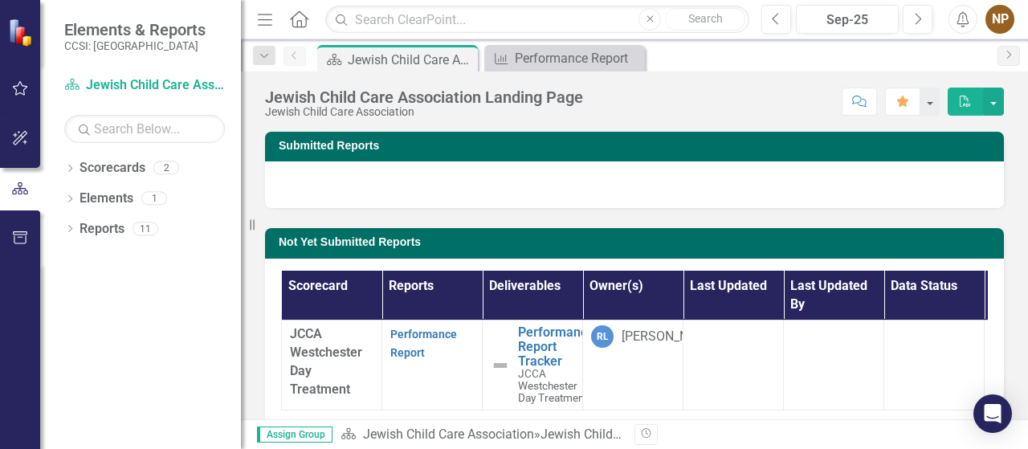
scroll to position [80, 0]
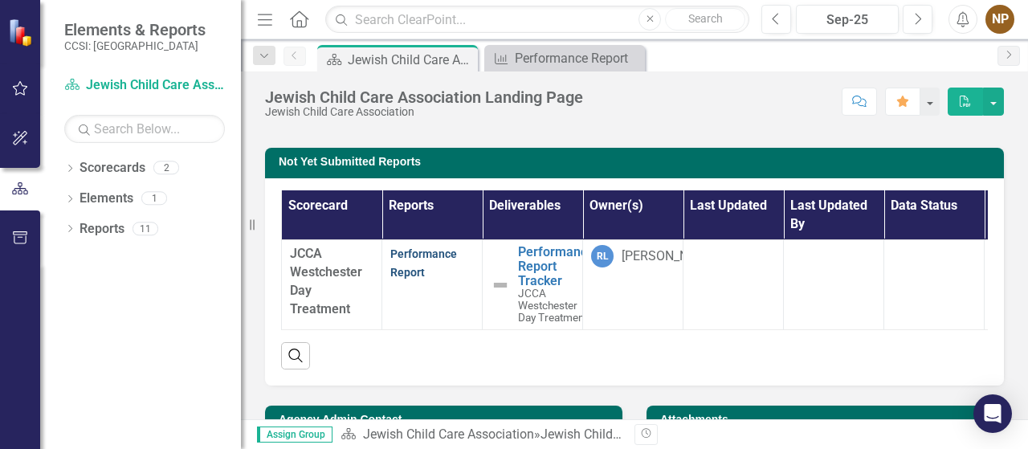
click at [405, 271] on link "Performance Report" at bounding box center [423, 262] width 67 height 31
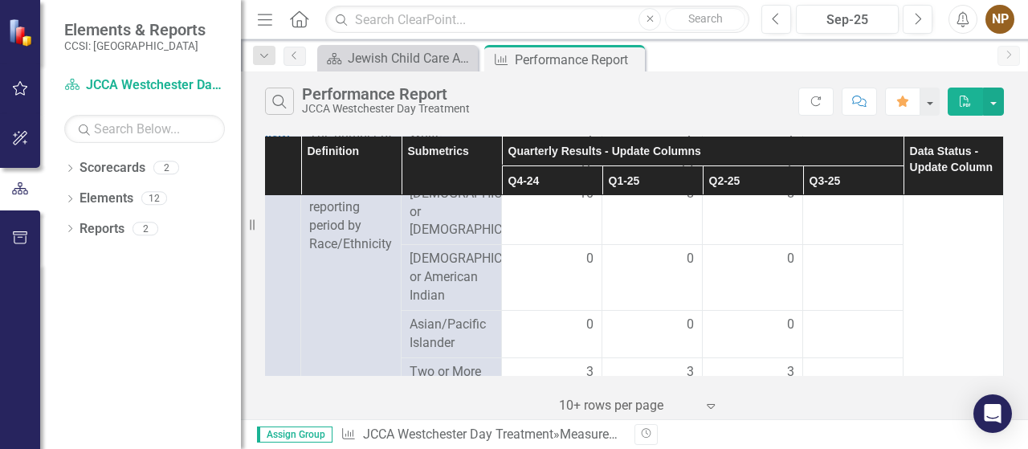
scroll to position [482, 76]
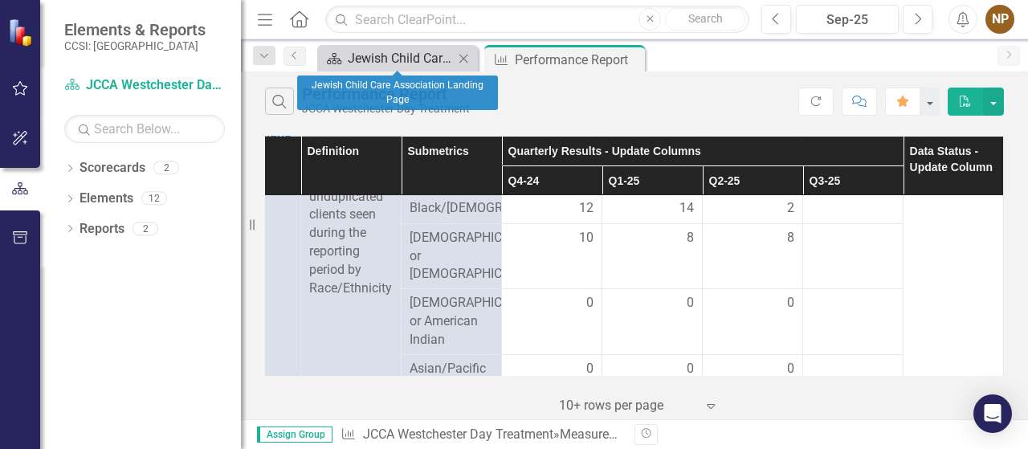
click at [426, 57] on div "Jewish Child Care Association Landing Page" at bounding box center [401, 58] width 106 height 20
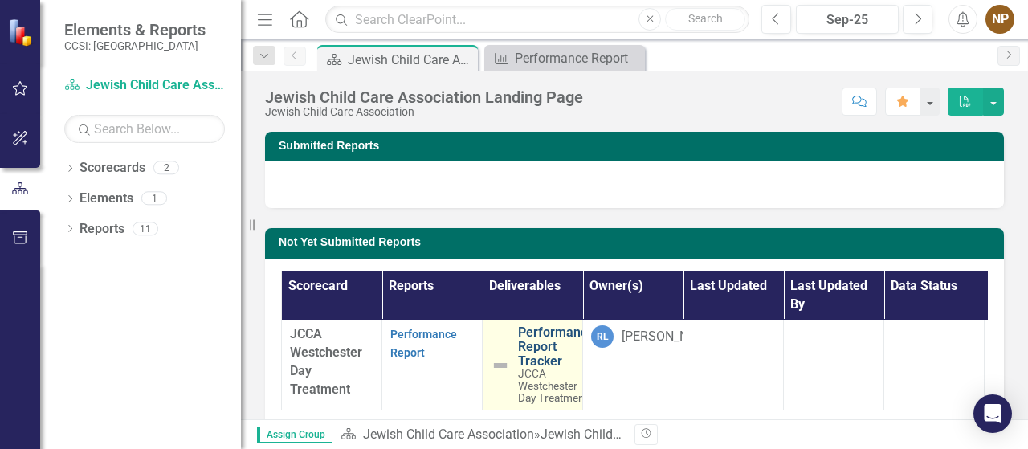
click at [527, 348] on link "Performance Report Tracker" at bounding box center [556, 346] width 76 height 43
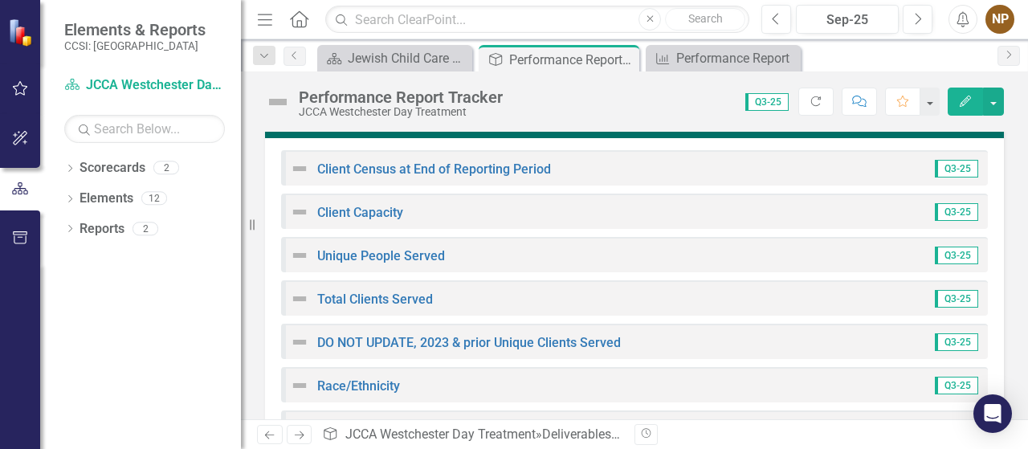
scroll to position [241, 0]
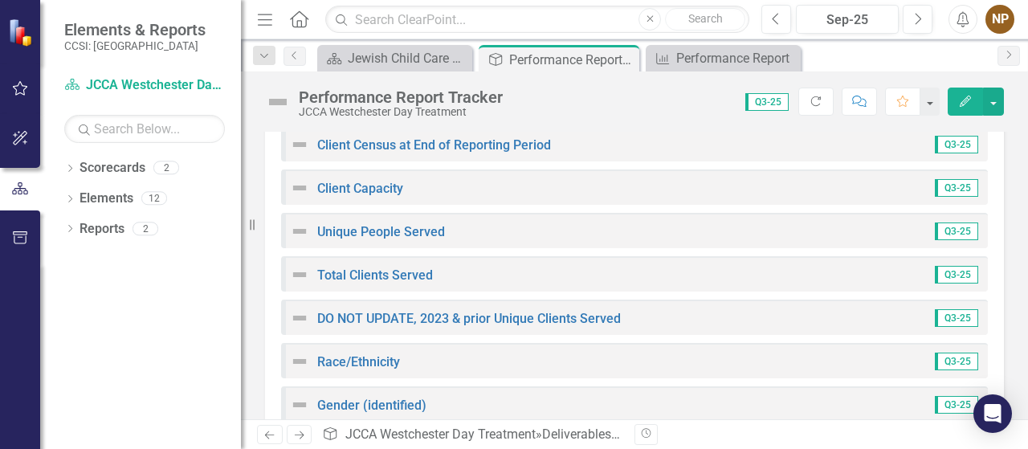
click at [948, 149] on span "Q3-25" at bounding box center [956, 145] width 43 height 18
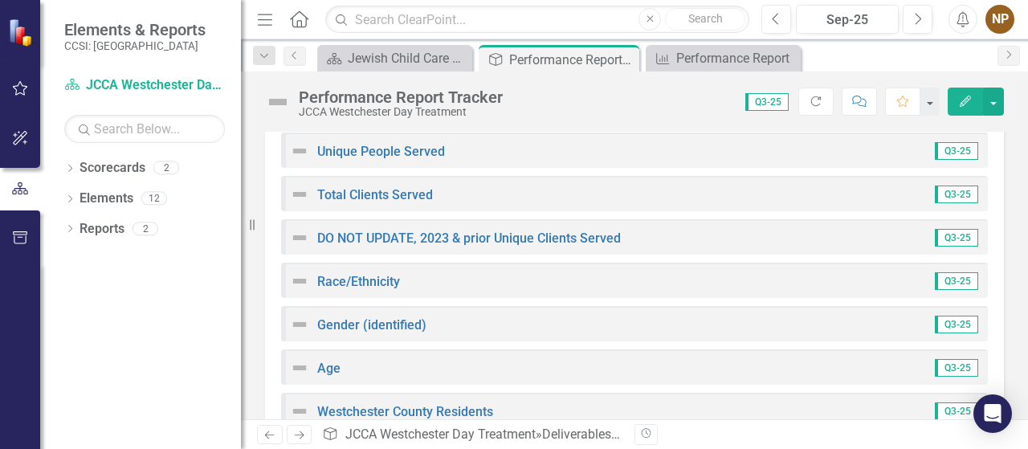
scroll to position [402, 0]
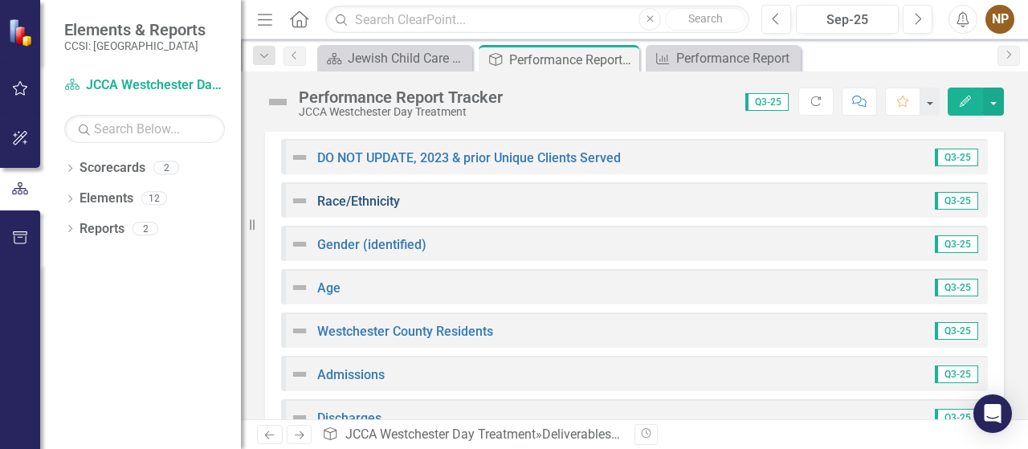
click at [357, 203] on link "Race/Ethnicity" at bounding box center [358, 201] width 83 height 15
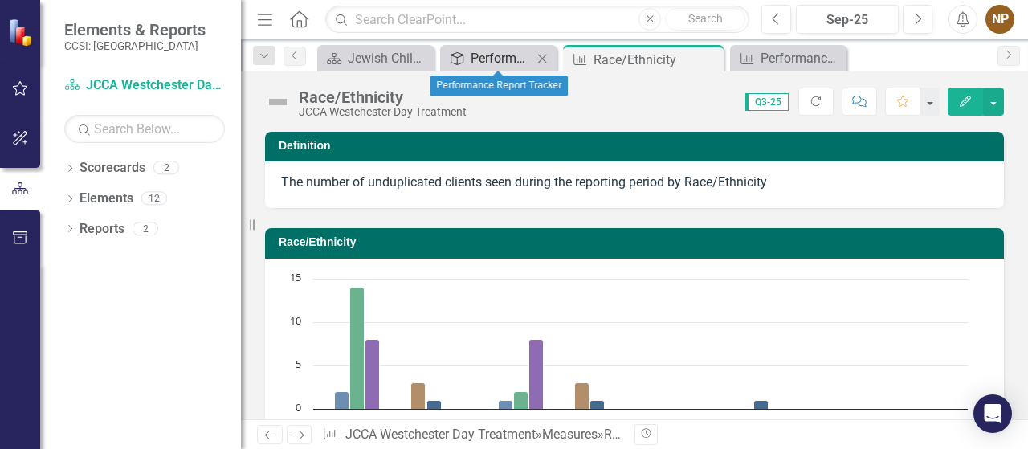
click at [485, 59] on div "Performance Report Tracker" at bounding box center [502, 58] width 62 height 20
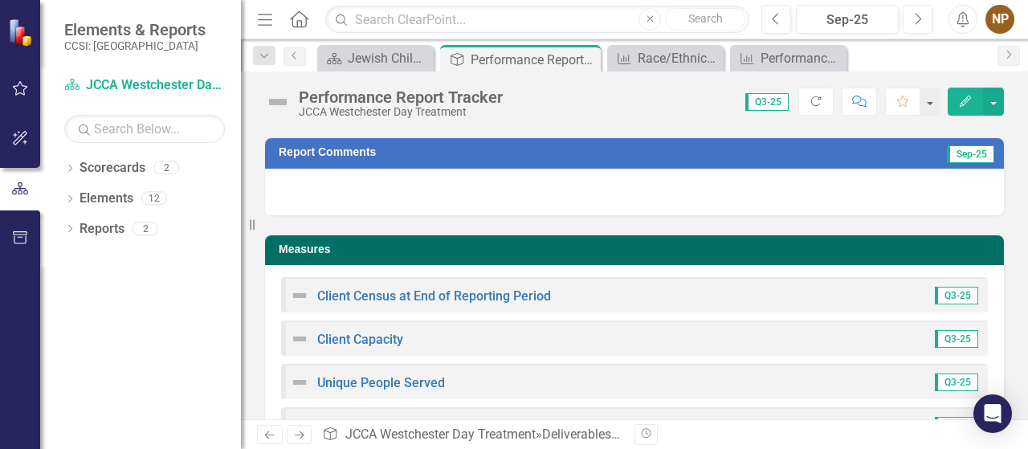
scroll to position [241, 0]
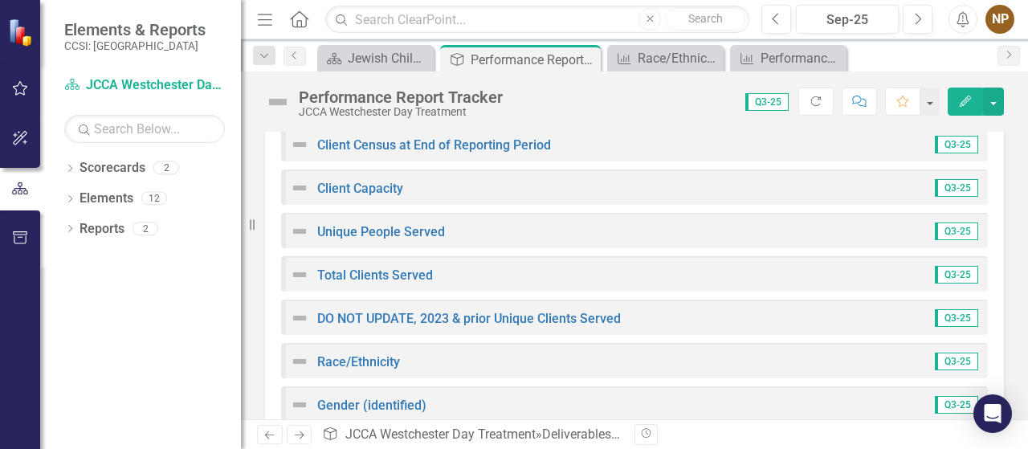
click at [801, 239] on div "Unique People Served Q3-25" at bounding box center [634, 230] width 707 height 35
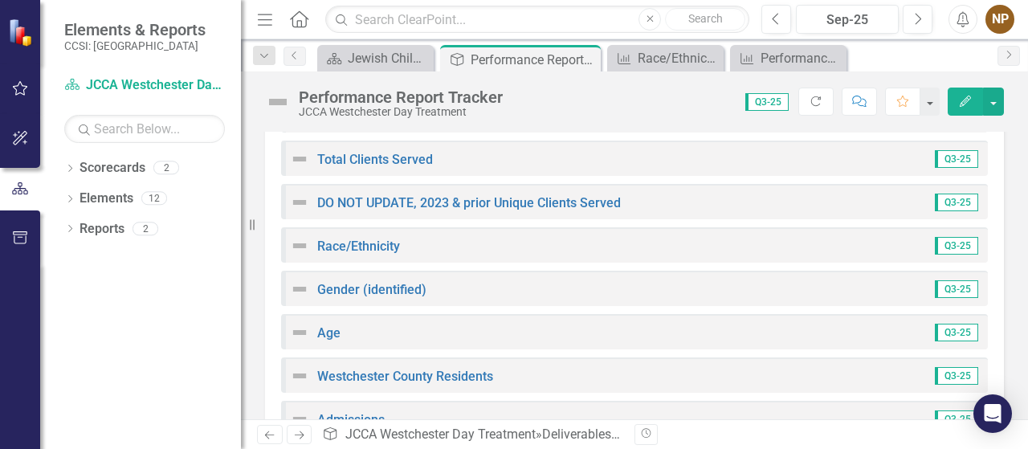
scroll to position [455, 0]
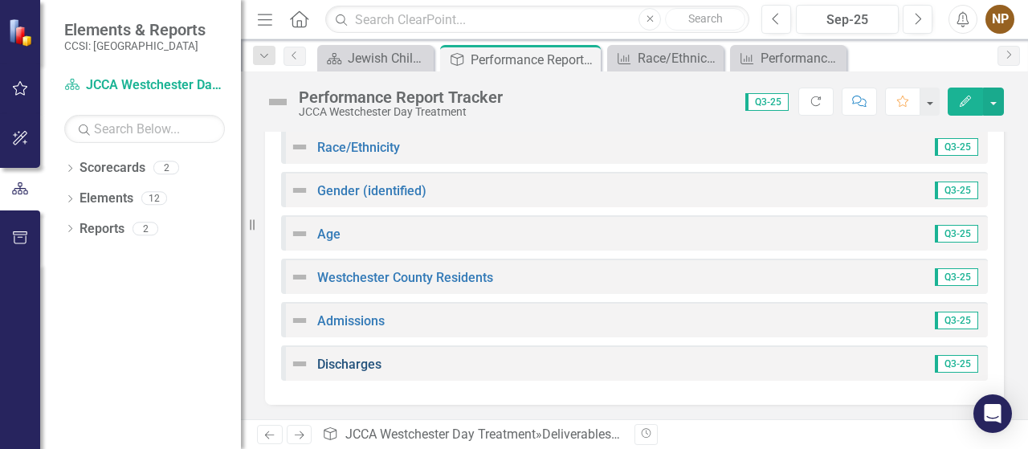
click at [361, 364] on link "Discharges" at bounding box center [349, 364] width 64 height 15
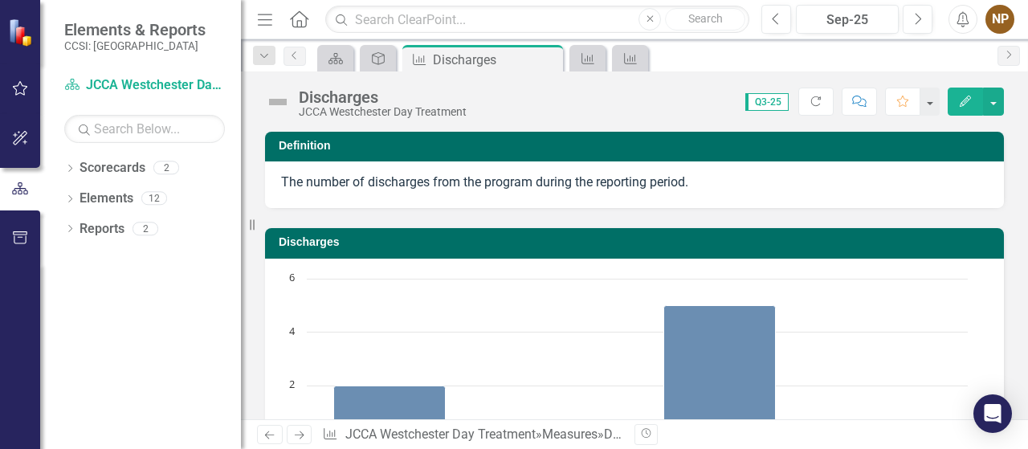
click at [296, 17] on icon "Home" at bounding box center [298, 18] width 21 height 17
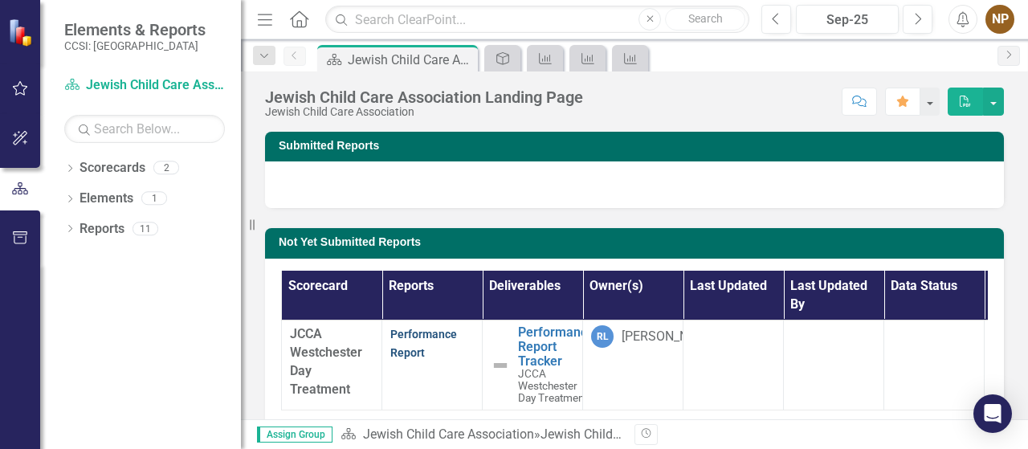
click at [406, 338] on link "Performance Report" at bounding box center [423, 343] width 67 height 31
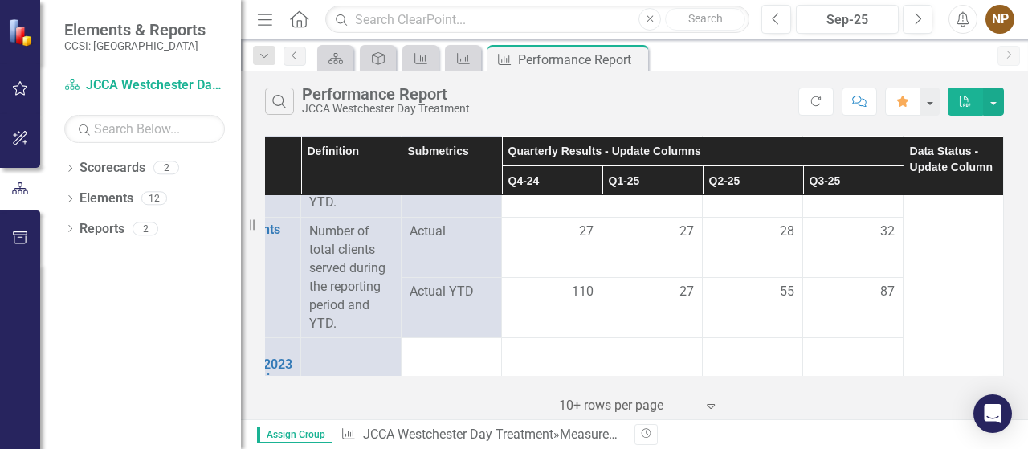
scroll to position [402, 76]
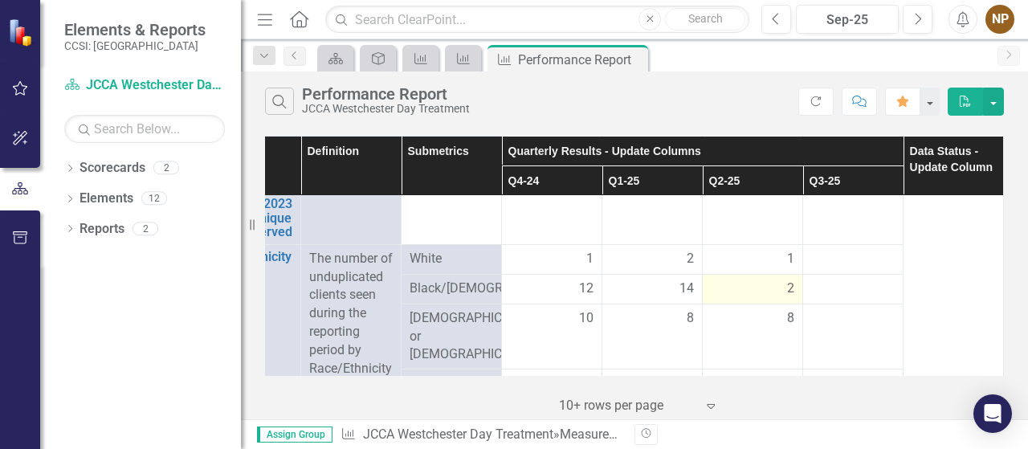
click at [787, 287] on span "2" at bounding box center [790, 289] width 7 height 18
click at [757, 295] on div "2" at bounding box center [753, 289] width 84 height 18
click at [756, 295] on div "2" at bounding box center [753, 289] width 84 height 18
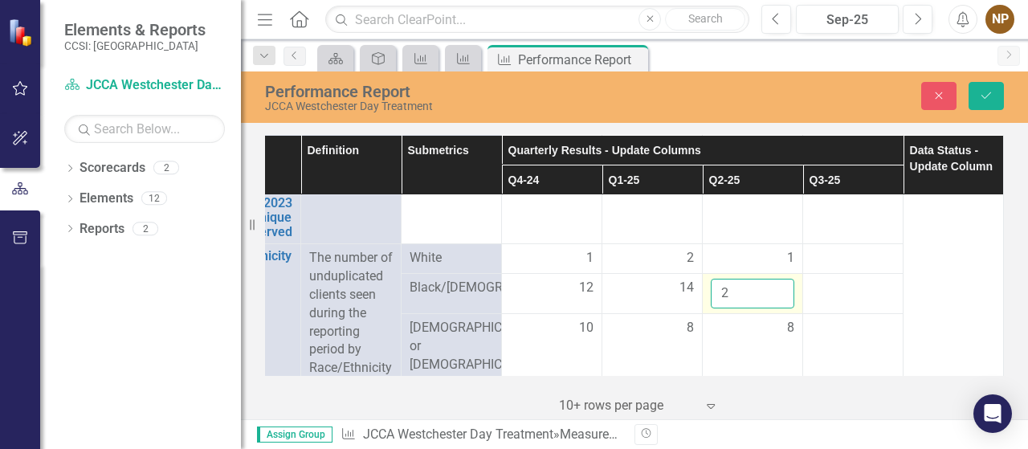
drag, startPoint x: 728, startPoint y: 290, endPoint x: 741, endPoint y: 291, distance: 13.7
click at [729, 290] on input "2" at bounding box center [753, 294] width 84 height 30
type input "20"
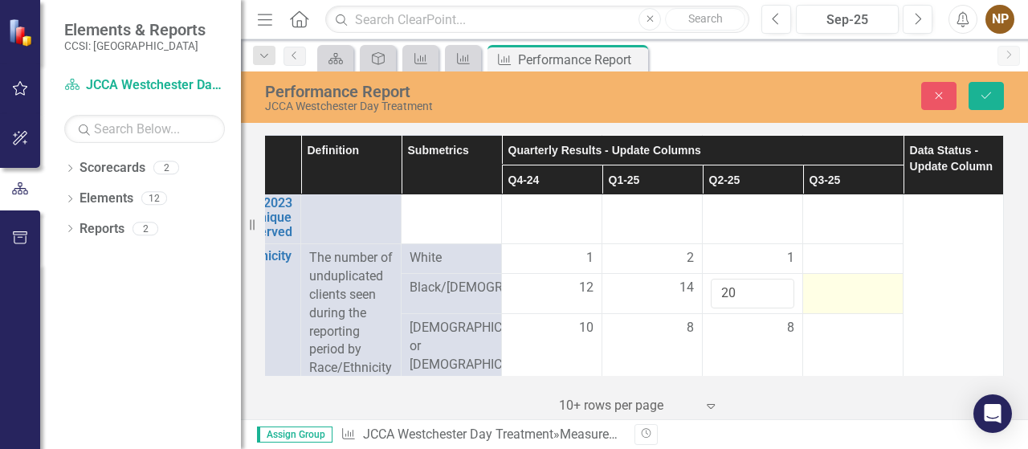
click at [843, 304] on td at bounding box center [853, 294] width 100 height 40
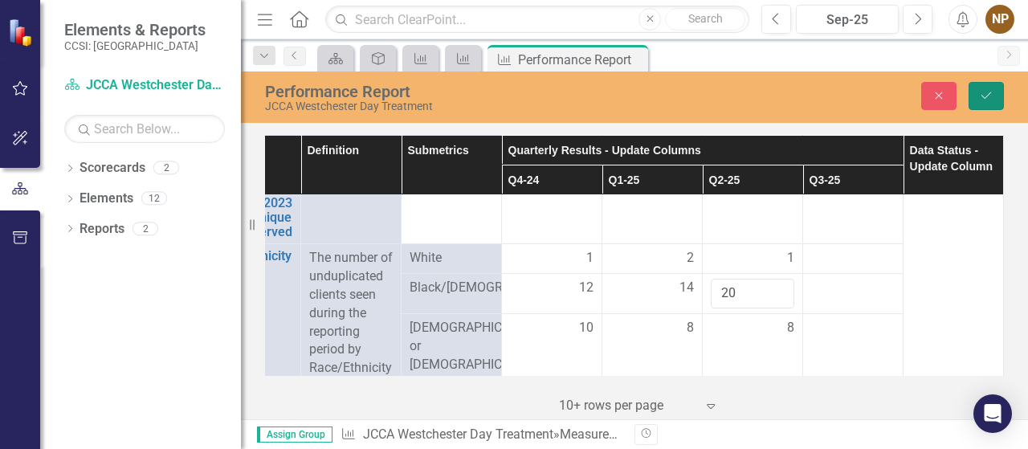
click at [977, 100] on button "Save" at bounding box center [986, 96] width 35 height 28
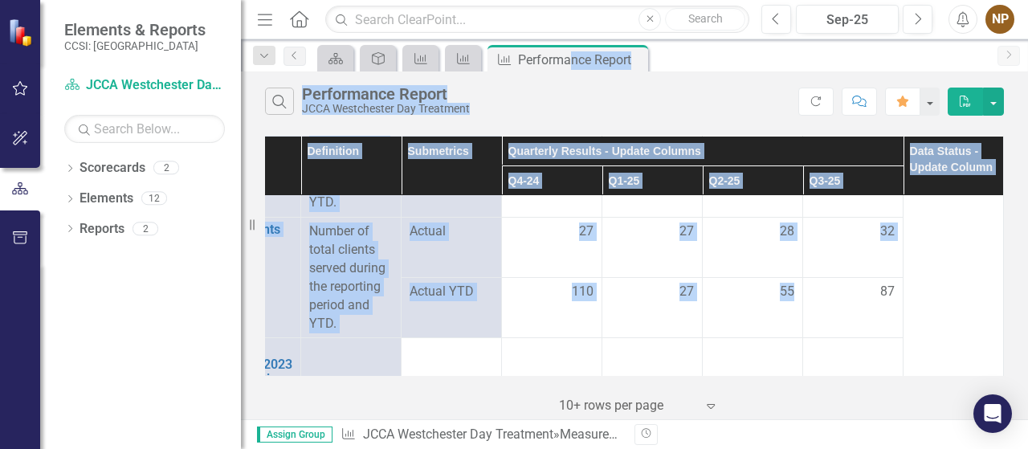
scroll to position [0, 76]
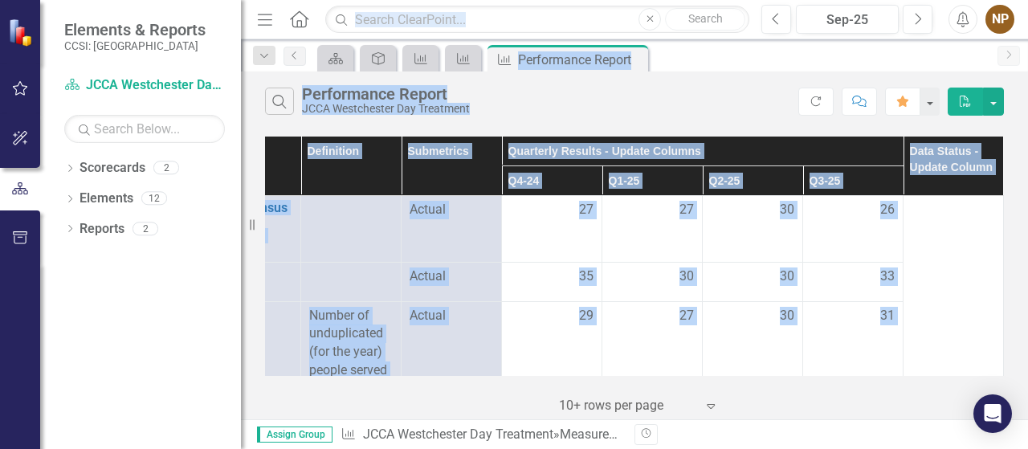
drag, startPoint x: 681, startPoint y: 184, endPoint x: 434, endPoint y: -84, distance: 364.3
click at [434, 0] on html "Elements & Reports CCSI: Westchester Scorecard JCCA Westchester Day Treatment S…" at bounding box center [514, 224] width 1028 height 449
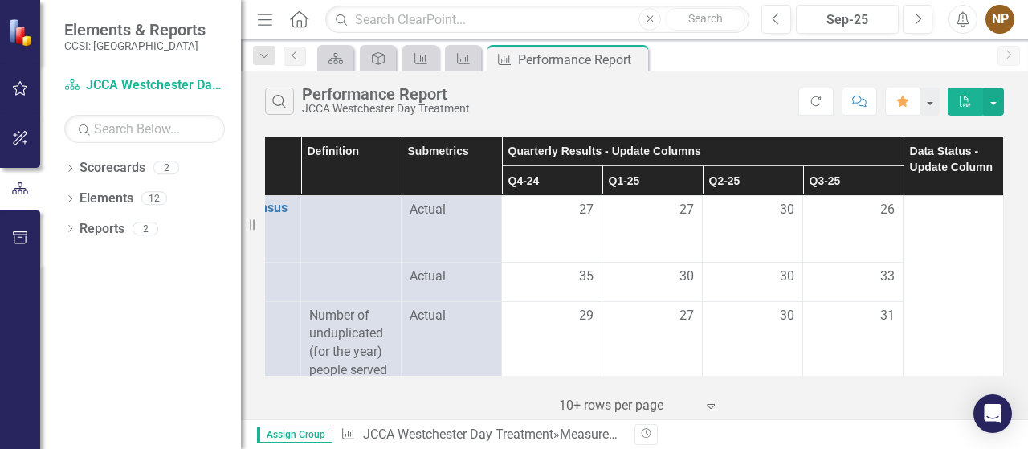
click at [768, 386] on div "‹ Previous 1 (current) › Next 10+ rows per page Expand" at bounding box center [634, 399] width 739 height 39
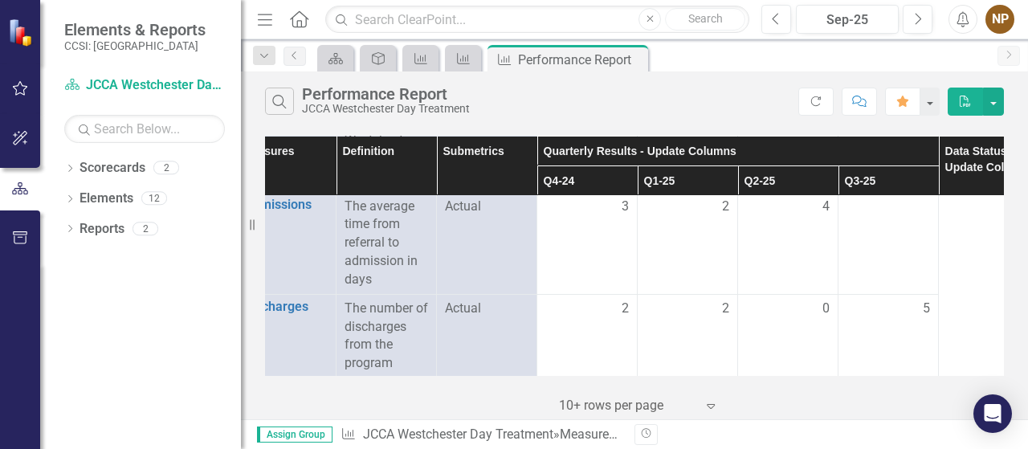
scroll to position [1347, 0]
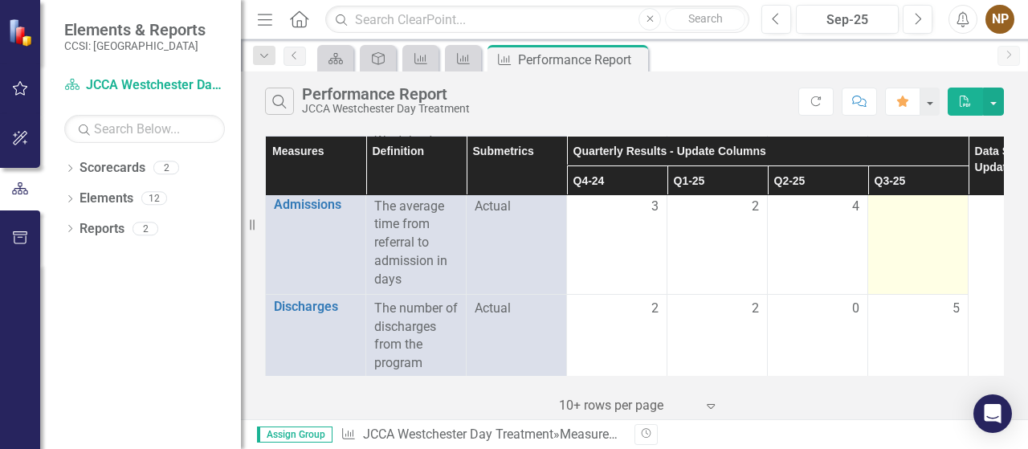
click at [922, 217] on div at bounding box center [918, 207] width 84 height 19
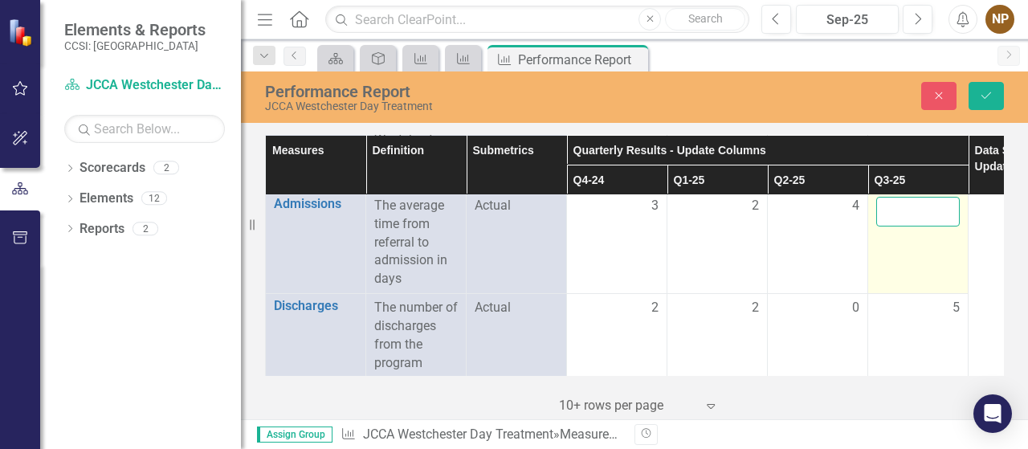
click at [894, 226] on input "number" at bounding box center [918, 212] width 84 height 30
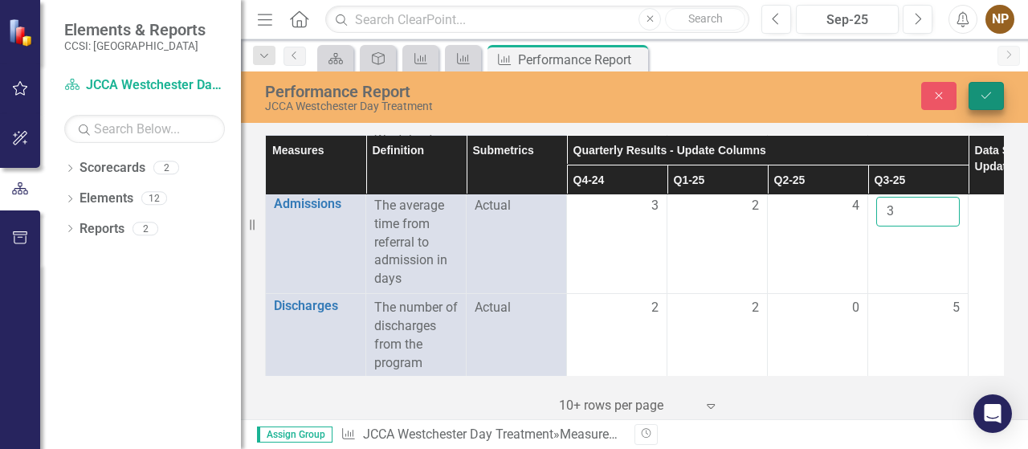
type input "3"
click at [986, 86] on button "Save" at bounding box center [986, 96] width 35 height 28
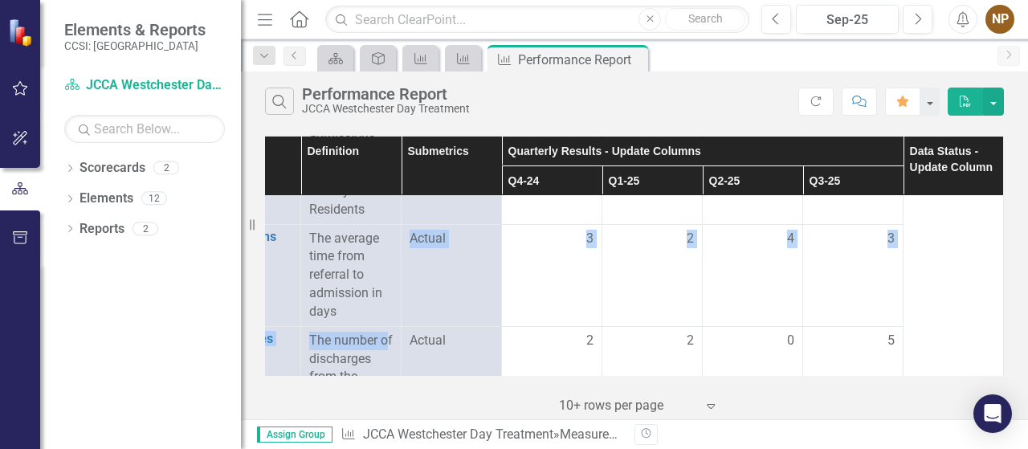
scroll to position [1427, 76]
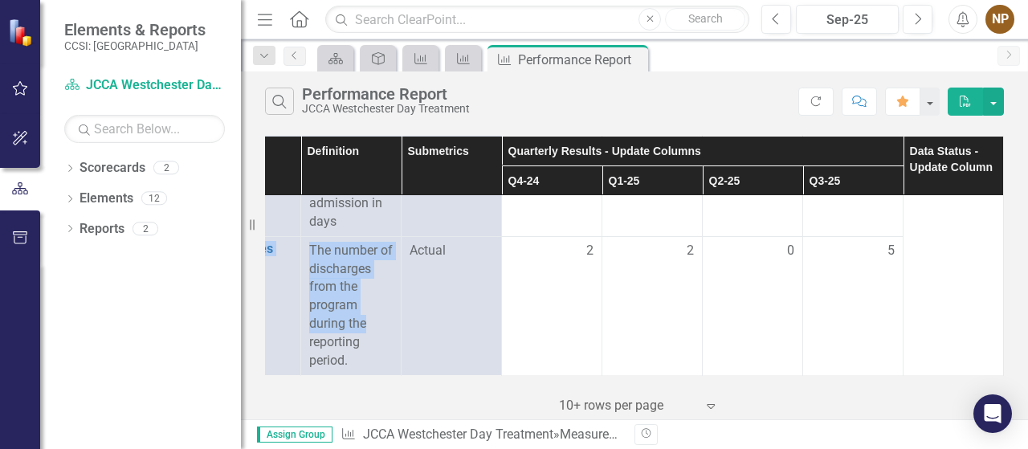
drag, startPoint x: 395, startPoint y: 362, endPoint x: 371, endPoint y: 367, distance: 24.6
click at [371, 371] on div "Measures Definition Submetrics Quarterly Results - Update Columns Data Status -…" at bounding box center [634, 256] width 739 height 240
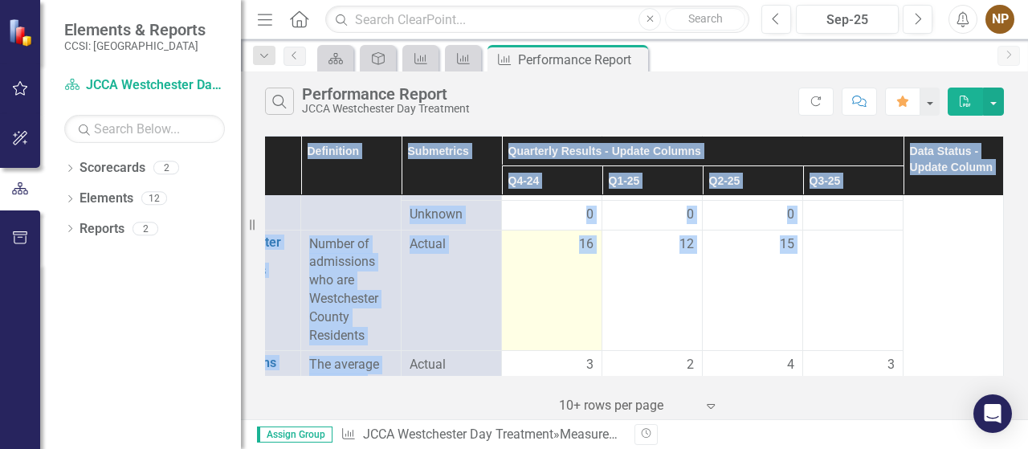
scroll to position [1186, 76]
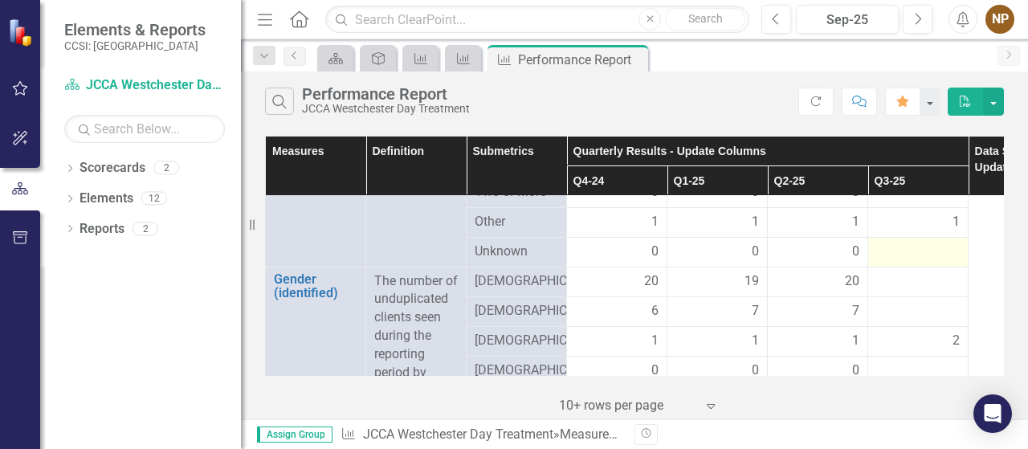
scroll to position [704, 0]
click at [930, 323] on div at bounding box center [918, 313] width 84 height 19
click at [899, 323] on div at bounding box center [918, 313] width 84 height 19
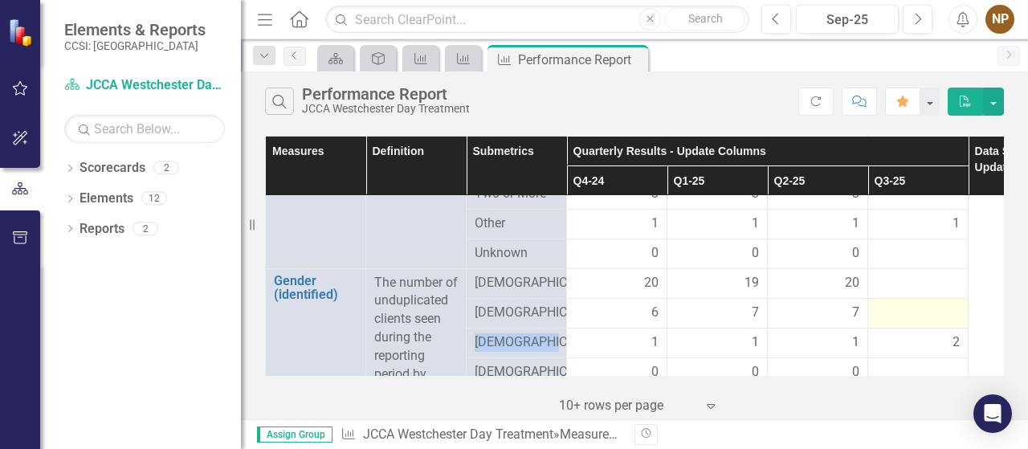
click at [899, 323] on div at bounding box center [918, 313] width 84 height 19
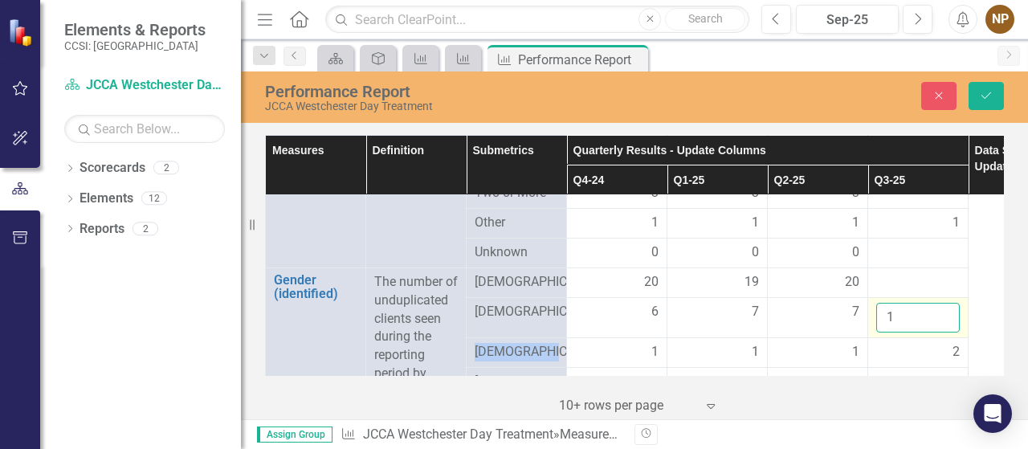
click at [941, 327] on input "1" at bounding box center [918, 318] width 84 height 30
click at [941, 327] on input "2" at bounding box center [918, 318] width 84 height 30
click at [941, 327] on input "3" at bounding box center [918, 318] width 84 height 30
click at [941, 327] on input "4" at bounding box center [918, 318] width 84 height 30
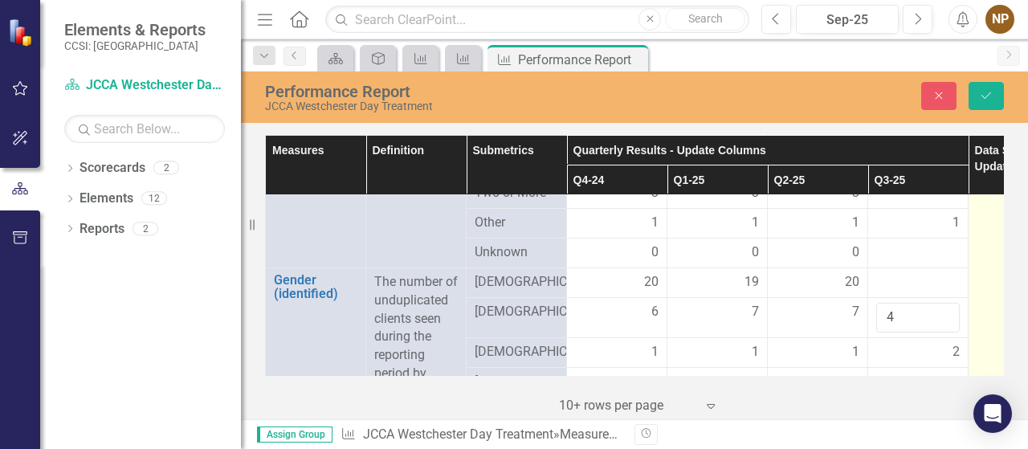
click at [988, 325] on td at bounding box center [1019, 288] width 100 height 1595
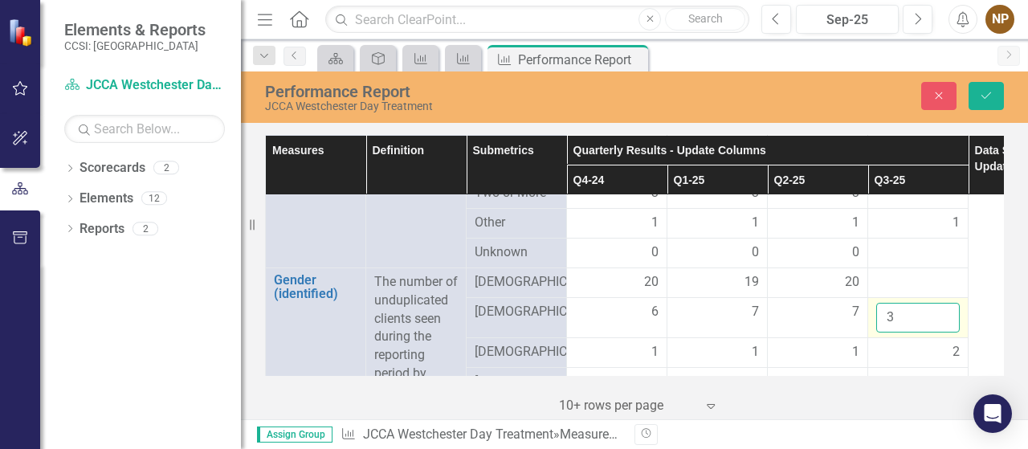
click at [945, 333] on input "3" at bounding box center [918, 318] width 84 height 30
click at [945, 325] on input "4" at bounding box center [918, 318] width 84 height 30
click at [945, 325] on input "5" at bounding box center [918, 318] width 84 height 30
type input "6"
click at [945, 325] on input "6" at bounding box center [918, 318] width 84 height 30
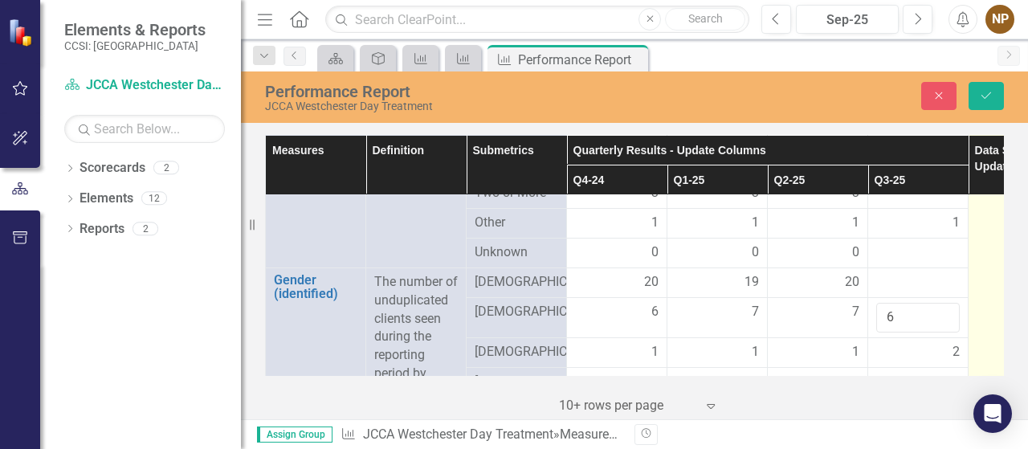
click at [983, 320] on td at bounding box center [1019, 288] width 100 height 1595
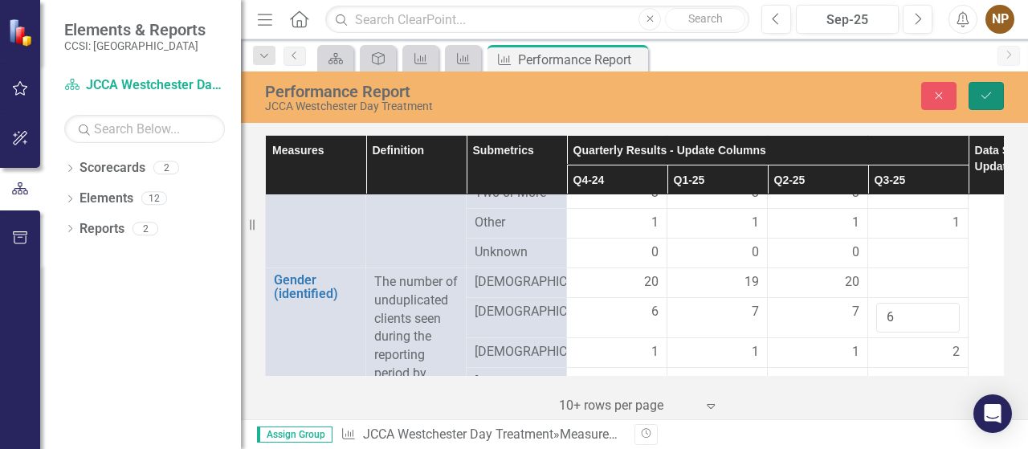
click at [983, 89] on button "Save" at bounding box center [986, 96] width 35 height 28
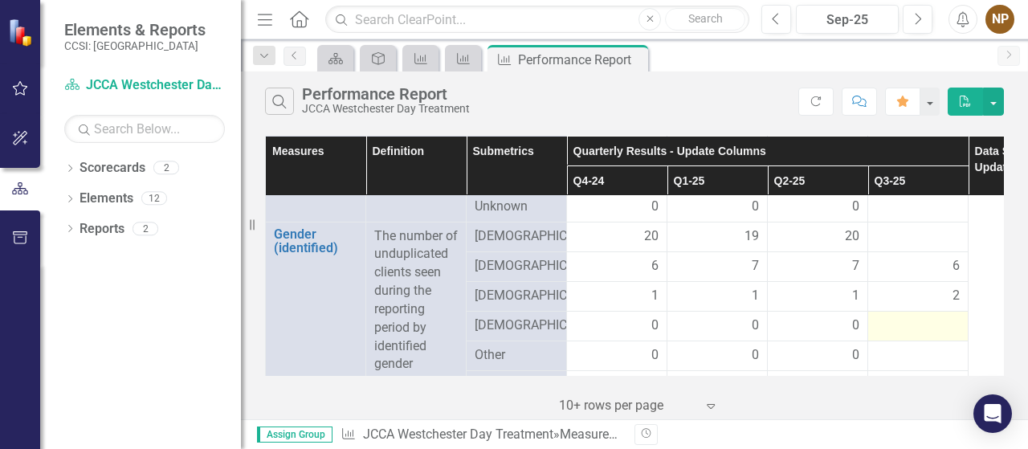
scroll to position [723, 0]
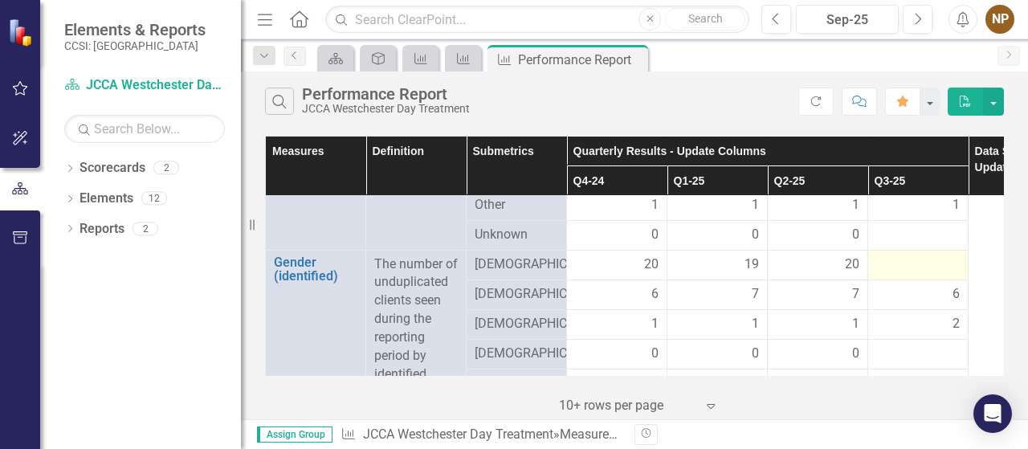
click at [930, 275] on div at bounding box center [918, 264] width 84 height 19
click at [928, 275] on div at bounding box center [918, 264] width 84 height 19
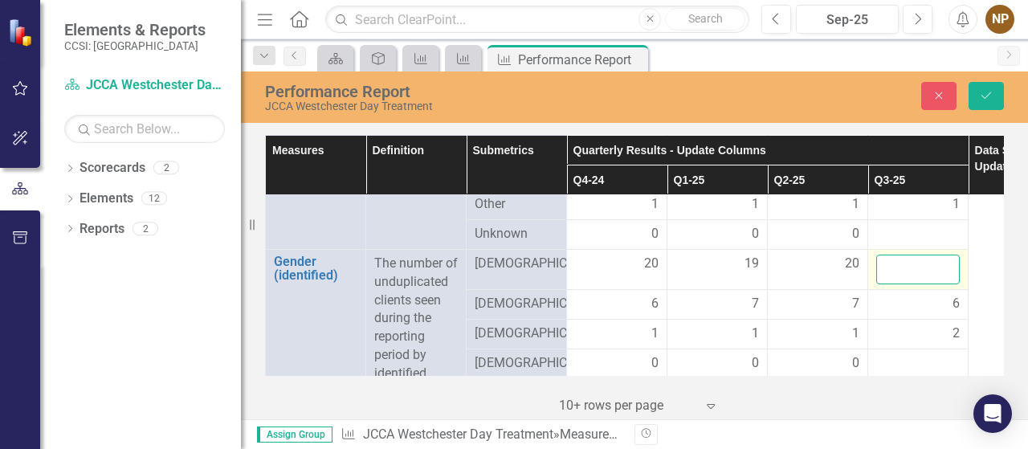
click at [896, 282] on input "number" at bounding box center [918, 270] width 84 height 30
type input "18"
click at [1005, 292] on div "Measures Definition Submetrics Quarterly Results - Update Columns Data Status -…" at bounding box center [634, 275] width 787 height 288
click at [996, 94] on button "Save" at bounding box center [986, 96] width 35 height 28
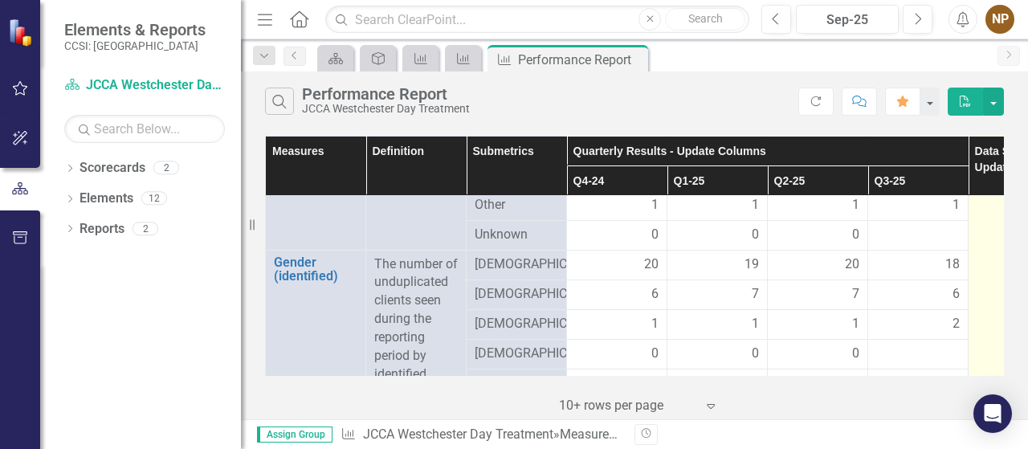
scroll to position [803, 0]
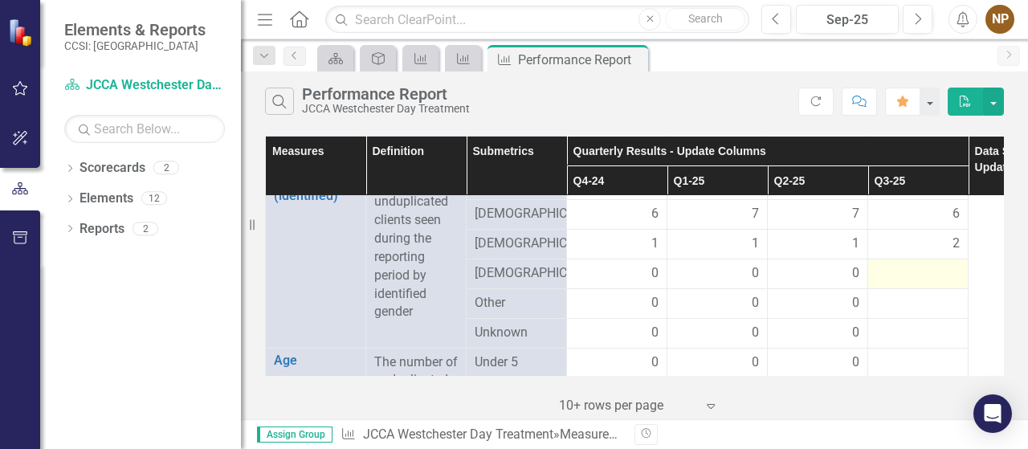
click at [938, 284] on div at bounding box center [918, 273] width 84 height 19
click at [896, 284] on div at bounding box center [918, 273] width 84 height 19
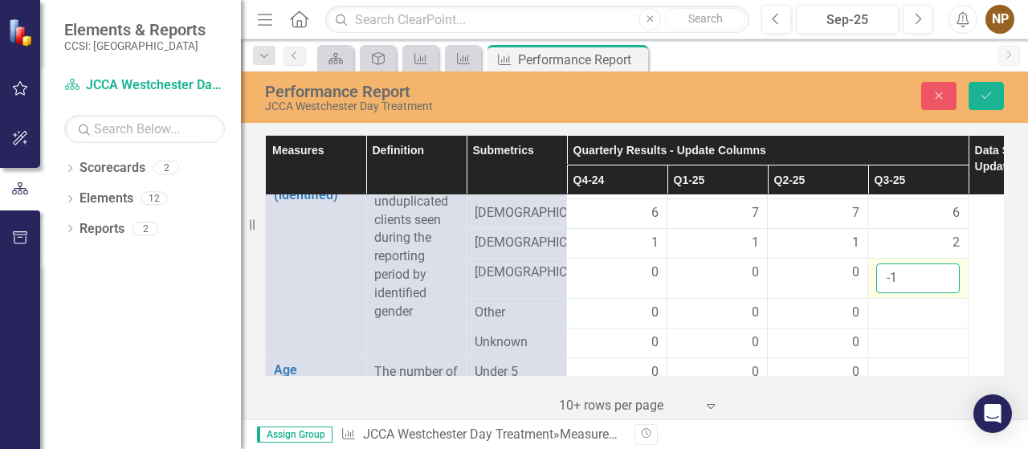
click at [945, 293] on input "-1" at bounding box center [918, 278] width 84 height 30
type input "0"
click at [943, 287] on input "0" at bounding box center [918, 278] width 84 height 30
click at [918, 323] on div at bounding box center [918, 313] width 84 height 19
click at [945, 323] on div at bounding box center [918, 313] width 84 height 19
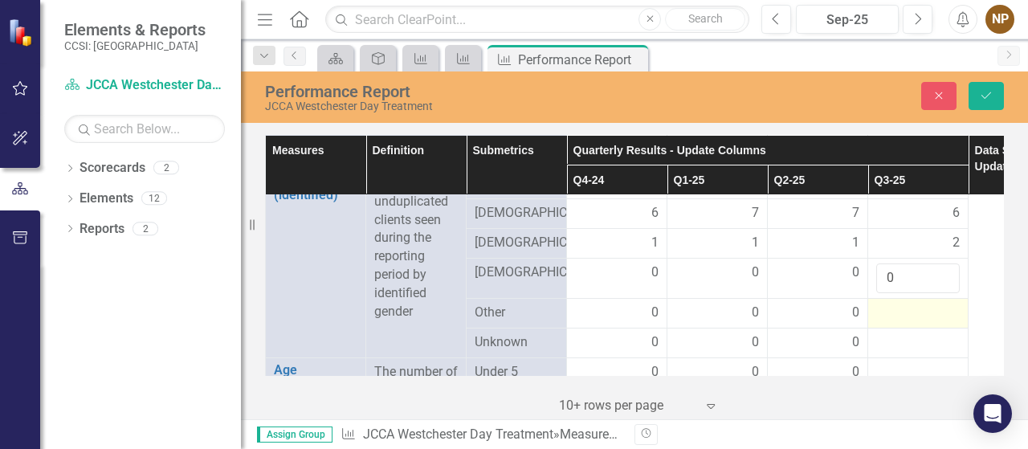
click at [893, 323] on div at bounding box center [918, 313] width 84 height 19
click at [892, 323] on div at bounding box center [918, 313] width 84 height 19
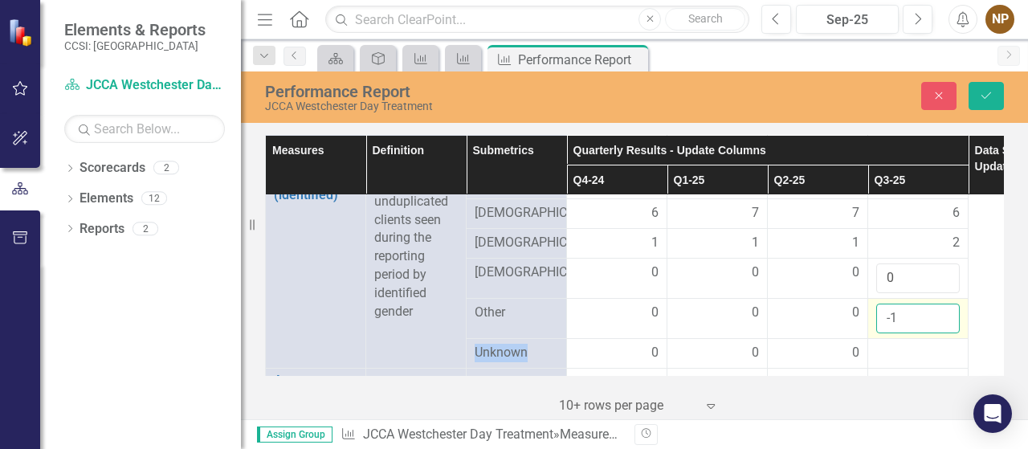
click at [945, 333] on input "-1" at bounding box center [918, 319] width 84 height 30
click at [943, 327] on input "0" at bounding box center [918, 319] width 84 height 30
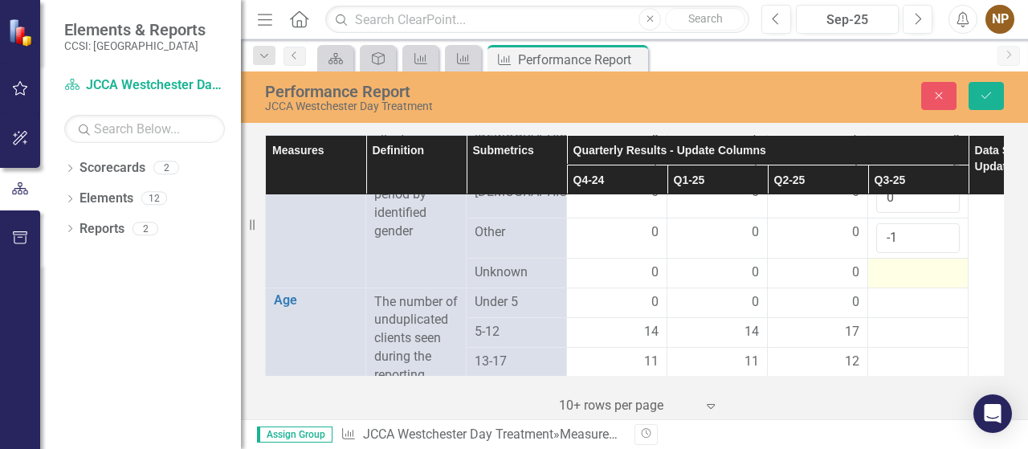
click at [896, 283] on div at bounding box center [918, 272] width 84 height 19
click at [925, 283] on div at bounding box center [918, 272] width 84 height 19
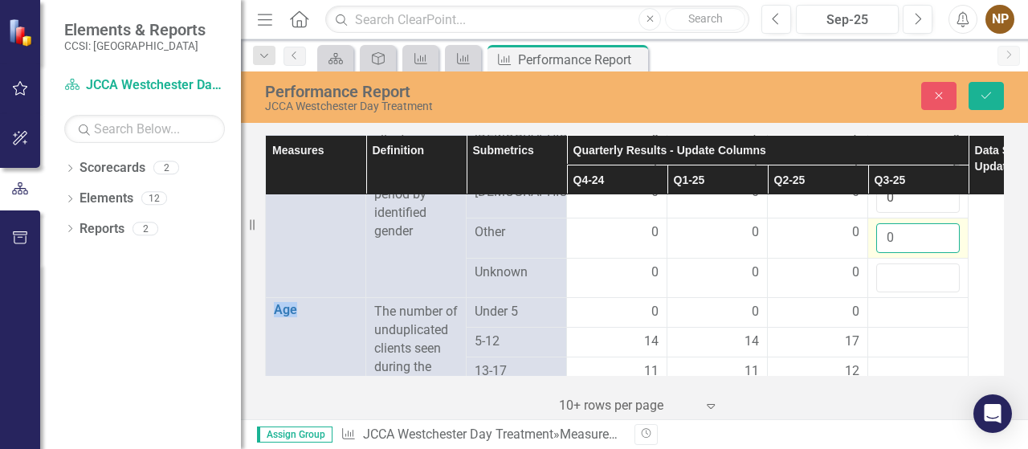
type input "0"
click at [943, 245] on input "0" at bounding box center [918, 238] width 84 height 30
click at [941, 293] on input "-1" at bounding box center [918, 278] width 84 height 30
click at [943, 293] on input "-2" at bounding box center [918, 278] width 84 height 30
click at [943, 288] on input "-1" at bounding box center [918, 278] width 84 height 30
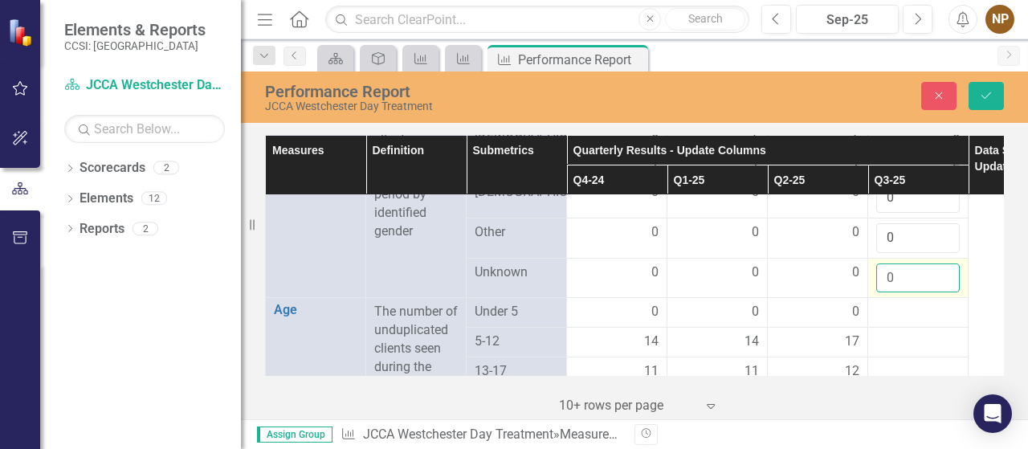
type input "0"
click at [943, 288] on input "0" at bounding box center [918, 278] width 84 height 30
click at [942, 313] on td at bounding box center [918, 313] width 100 height 30
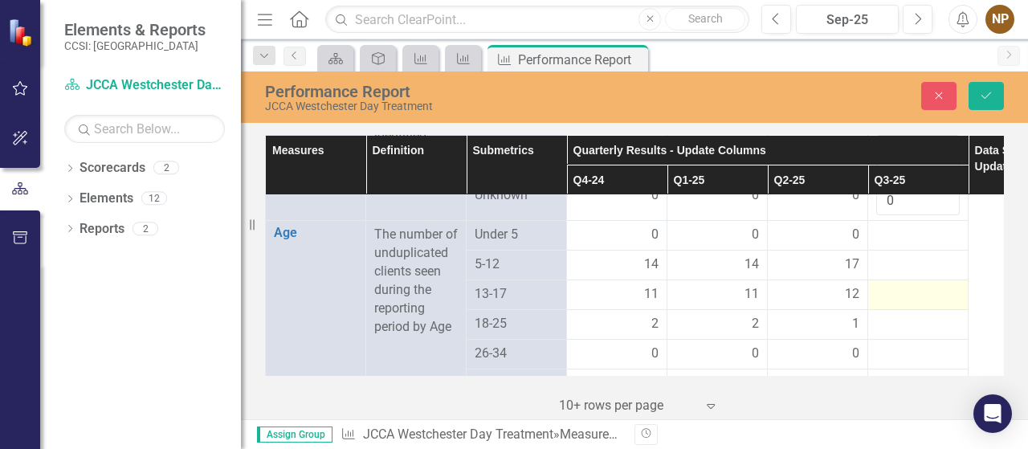
scroll to position [964, 0]
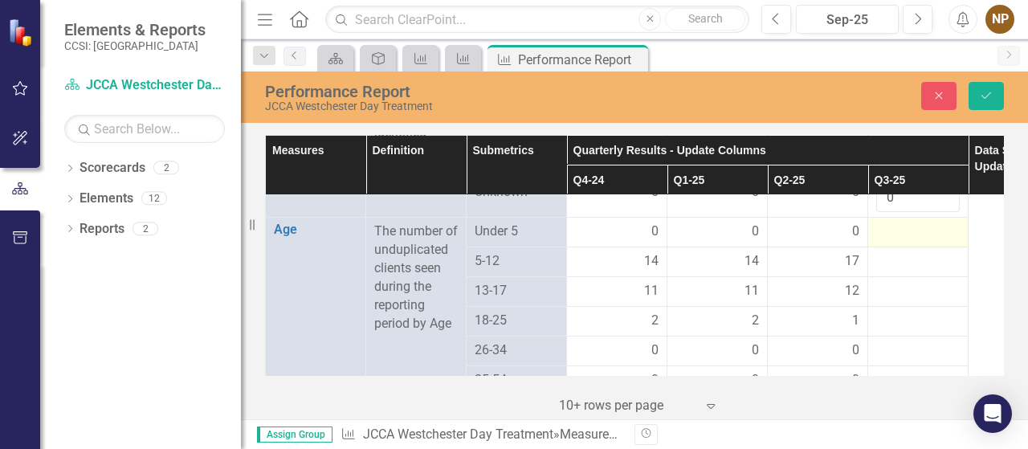
click at [918, 242] on div at bounding box center [918, 231] width 84 height 19
click at [908, 242] on div at bounding box center [918, 231] width 84 height 19
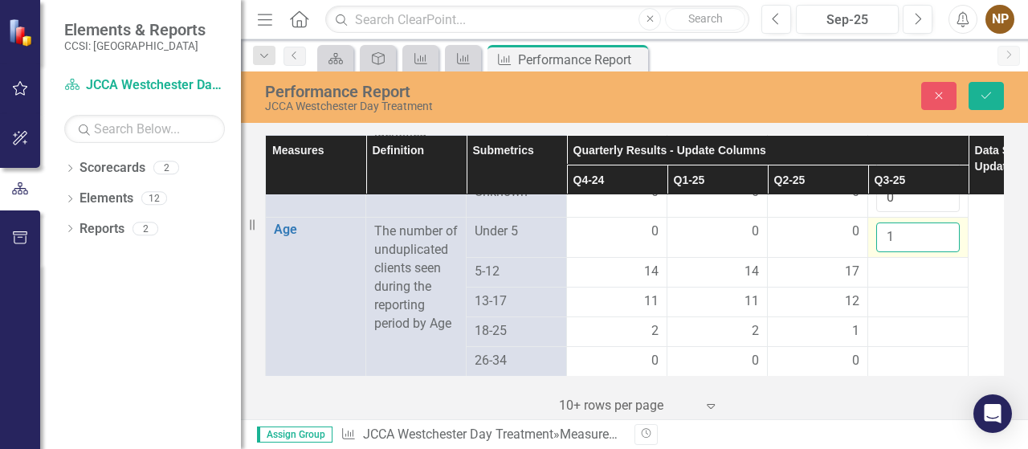
click at [946, 247] on input "1" at bounding box center [918, 237] width 84 height 30
type input "0"
click at [945, 251] on input "0" at bounding box center [918, 237] width 84 height 30
click at [929, 301] on td at bounding box center [918, 303] width 100 height 30
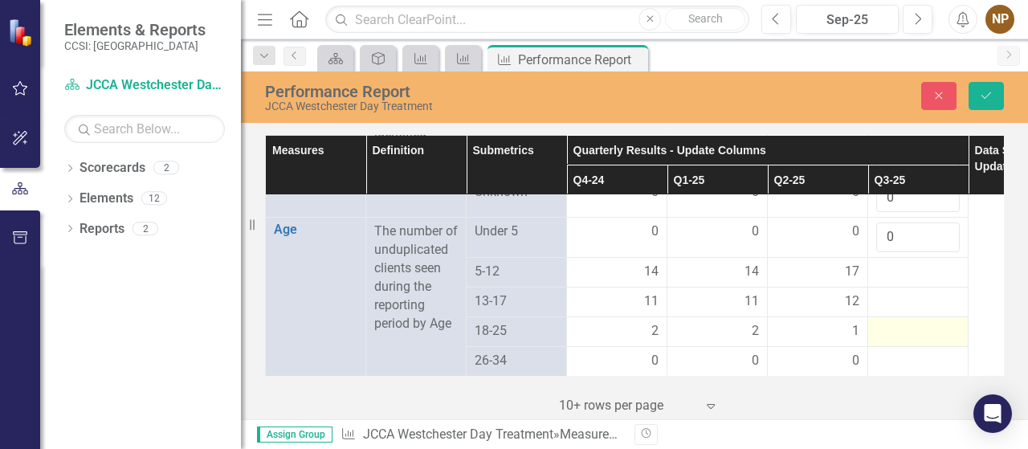
click at [906, 341] on div at bounding box center [918, 331] width 84 height 19
click at [943, 342] on input "1" at bounding box center [918, 337] width 84 height 30
type input "2"
click at [943, 342] on input "2" at bounding box center [918, 337] width 84 height 30
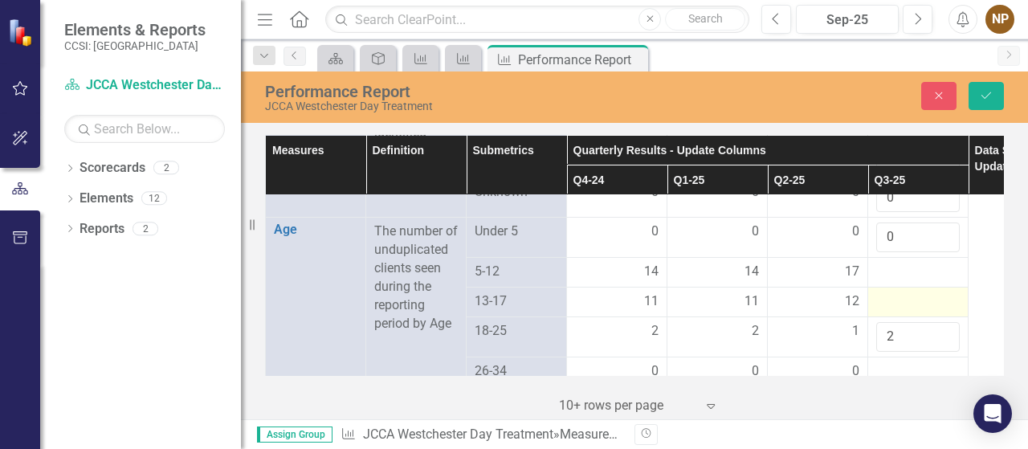
click at [946, 310] on div at bounding box center [918, 301] width 84 height 19
click at [990, 95] on icon "Save" at bounding box center [986, 95] width 14 height 11
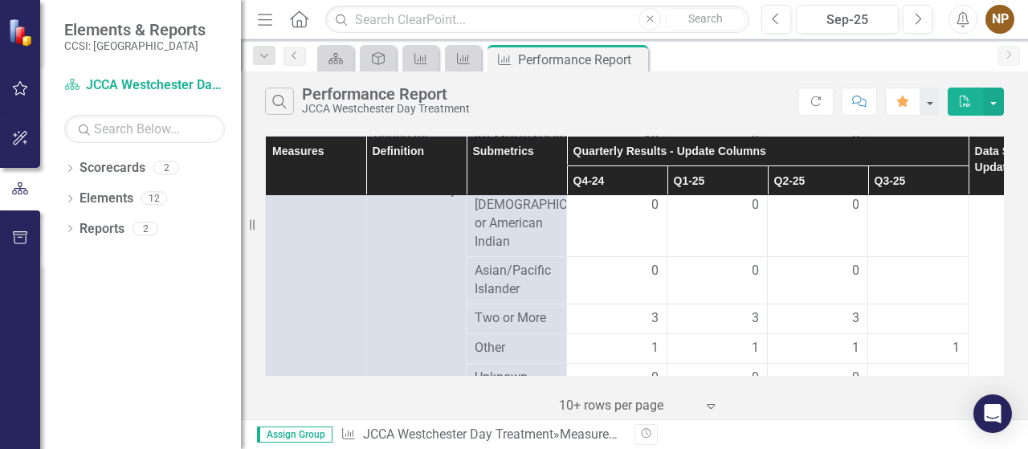
scroll to position [562, 0]
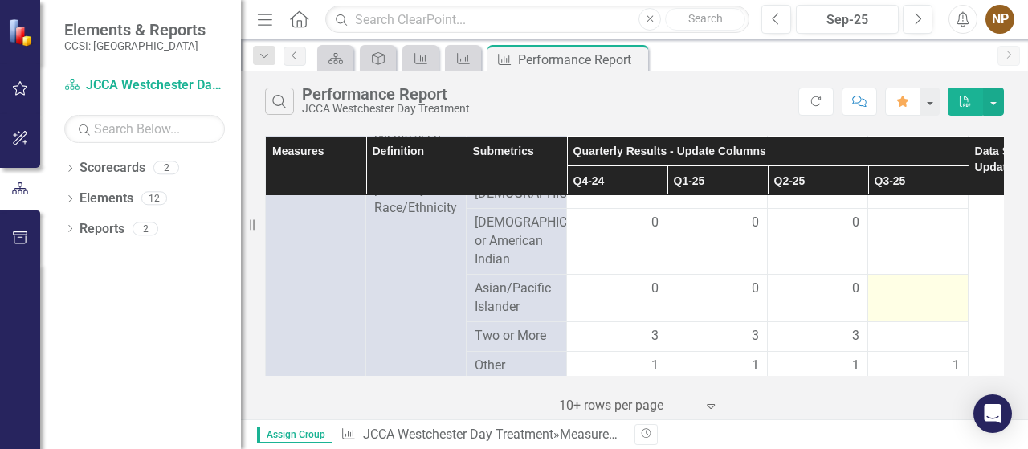
click at [924, 299] on div at bounding box center [918, 289] width 84 height 19
click at [923, 299] on div at bounding box center [918, 289] width 84 height 19
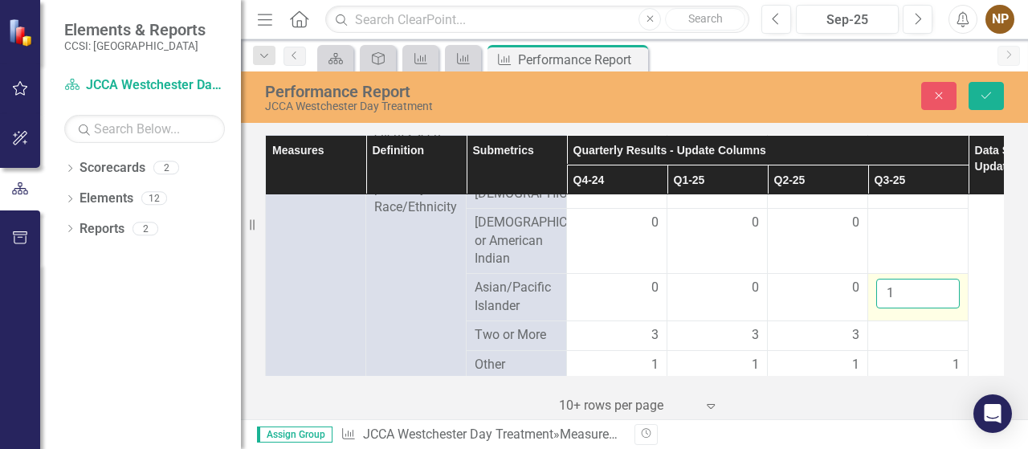
click at [945, 302] on input "1" at bounding box center [918, 294] width 84 height 30
type input "0"
click at [941, 308] on input "0" at bounding box center [918, 294] width 84 height 30
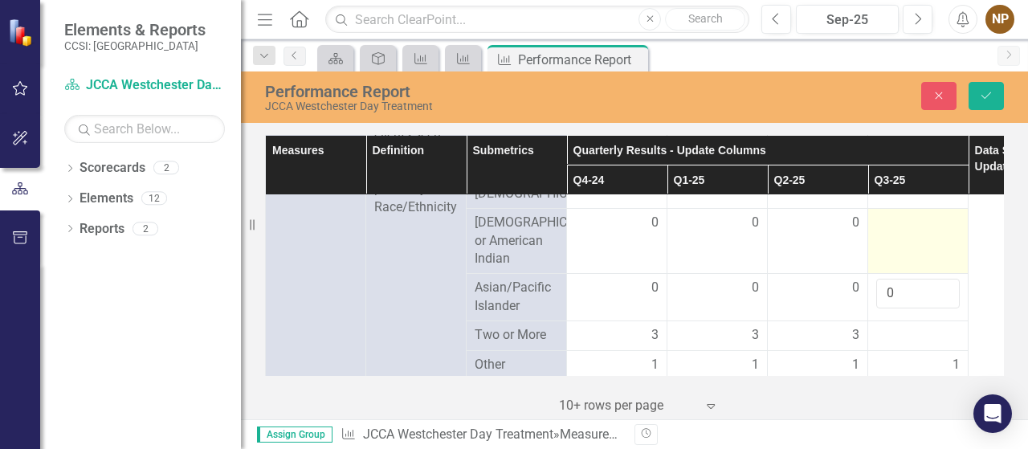
click at [892, 265] on td at bounding box center [918, 241] width 100 height 66
click at [932, 243] on td at bounding box center [918, 241] width 100 height 66
click at [941, 219] on input "1" at bounding box center [918, 229] width 84 height 30
type input "0"
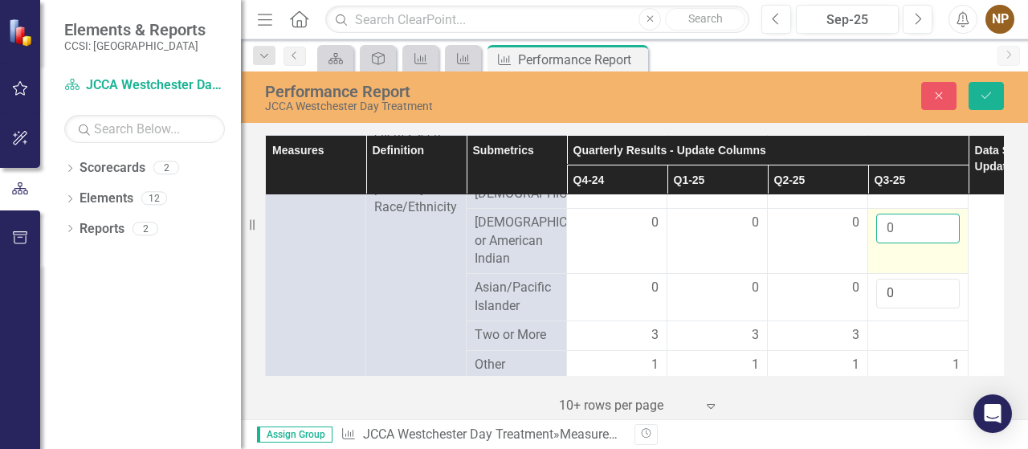
click at [943, 232] on input "0" at bounding box center [918, 229] width 84 height 30
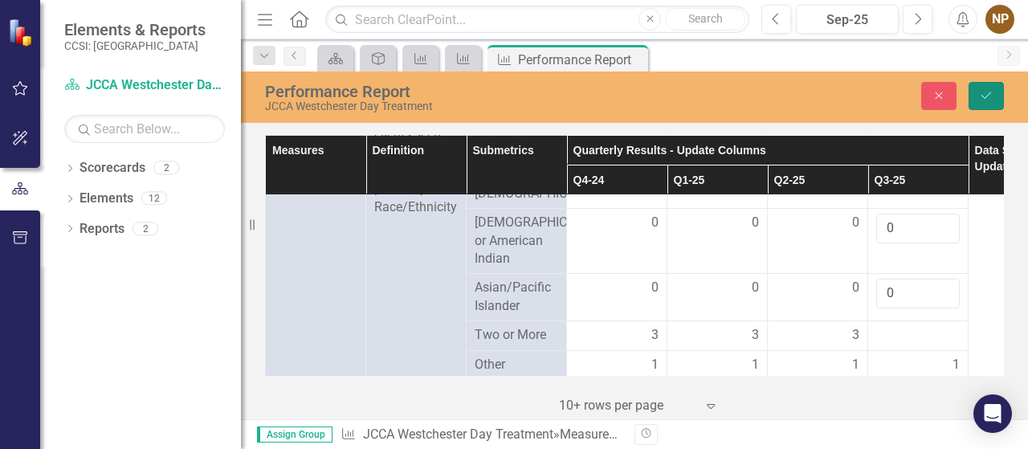
click at [985, 92] on icon "Save" at bounding box center [986, 95] width 14 height 11
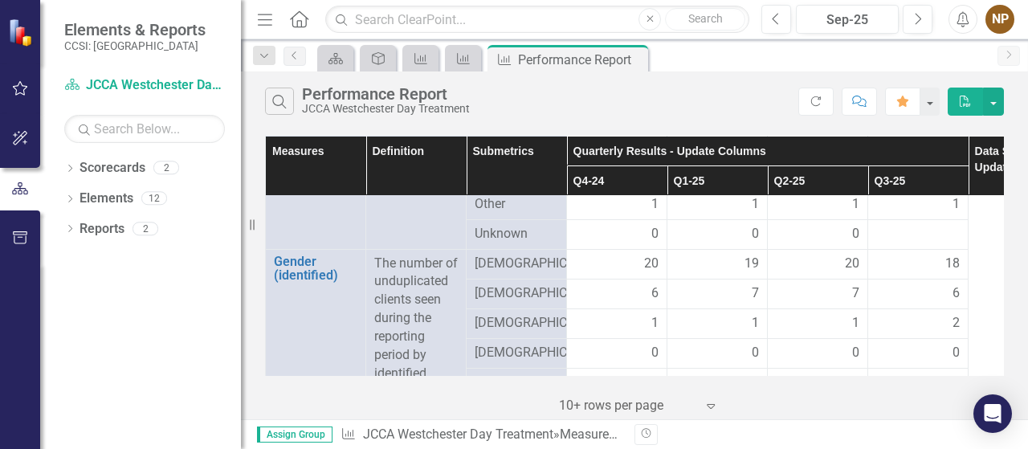
scroll to position [643, 0]
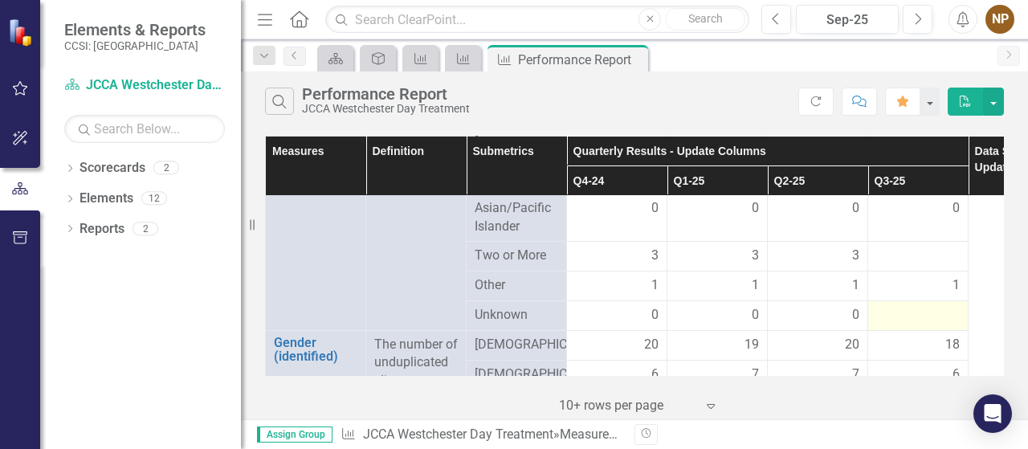
click at [941, 325] on div at bounding box center [918, 315] width 84 height 19
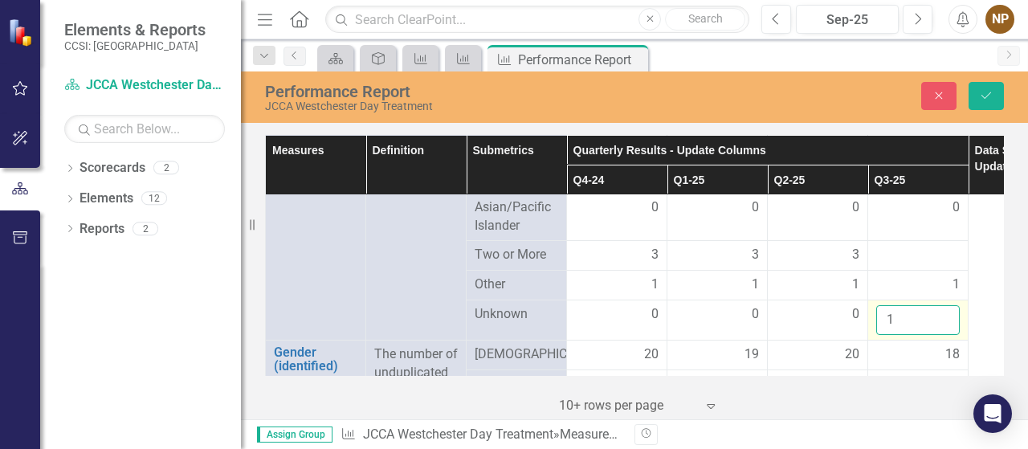
click at [943, 328] on input "1" at bounding box center [918, 320] width 84 height 30
type input "0"
click at [943, 335] on input "0" at bounding box center [918, 320] width 84 height 30
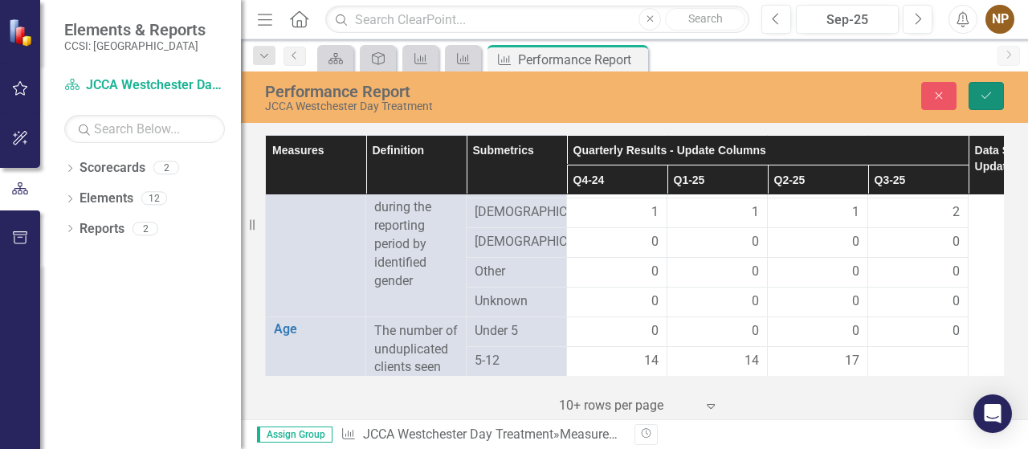
click at [992, 97] on icon "Save" at bounding box center [986, 95] width 14 height 11
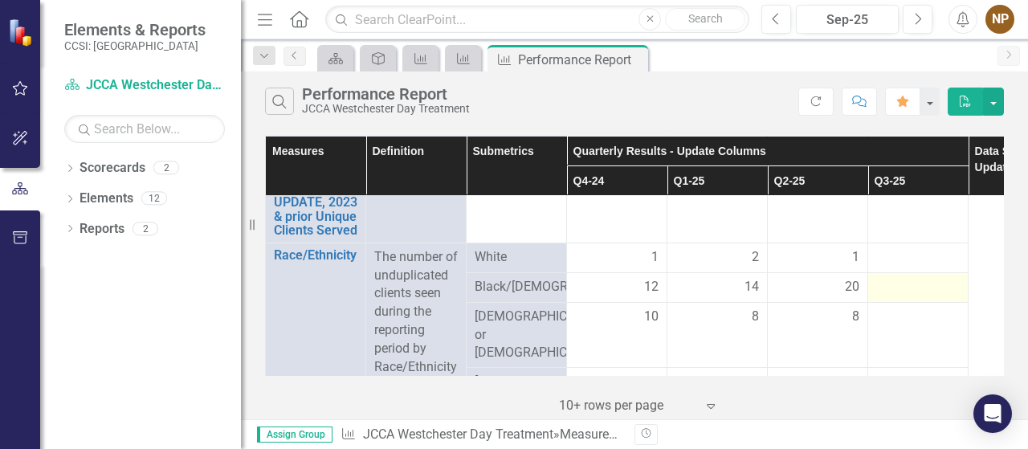
scroll to position [402, 0]
click at [903, 296] on td at bounding box center [918, 289] width 100 height 30
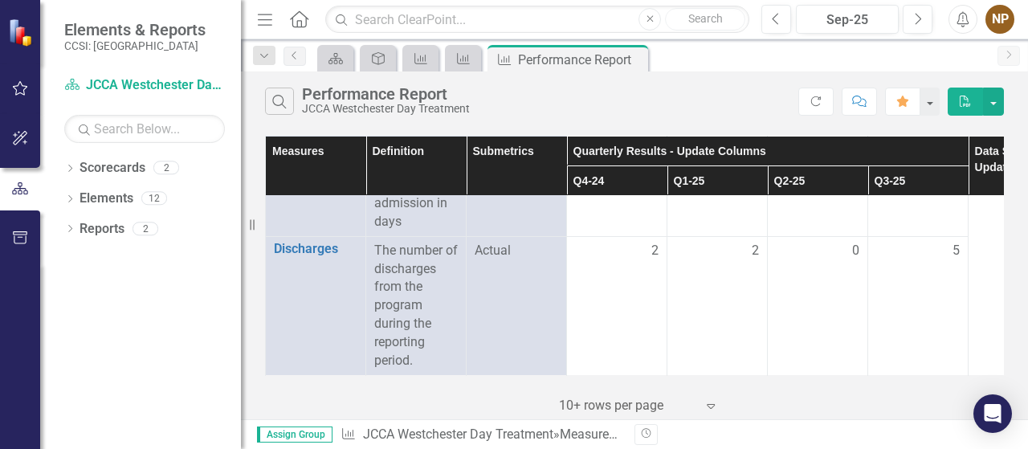
scroll to position [1427, 0]
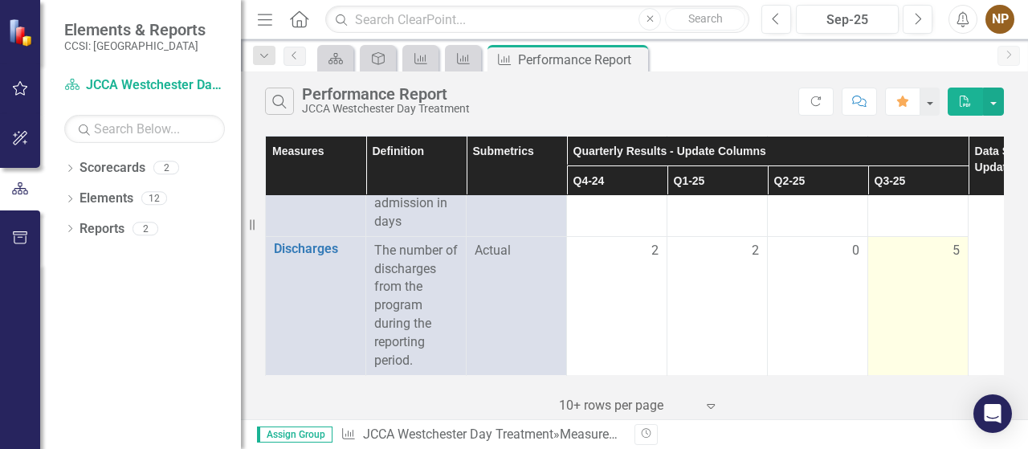
click at [957, 242] on span "5" at bounding box center [956, 251] width 7 height 18
click at [946, 245] on div "5" at bounding box center [918, 251] width 84 height 18
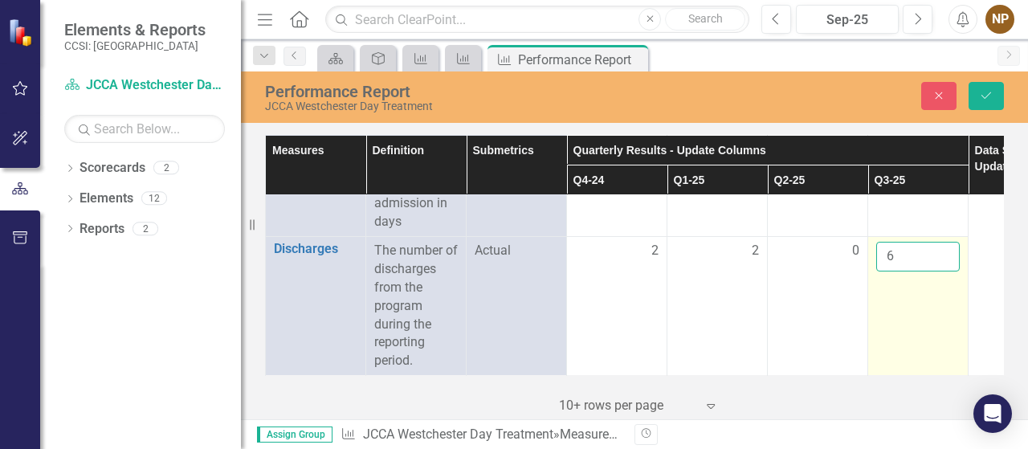
click at [942, 243] on input "6" at bounding box center [918, 257] width 84 height 30
type input "7"
click at [942, 243] on input "7" at bounding box center [918, 257] width 84 height 30
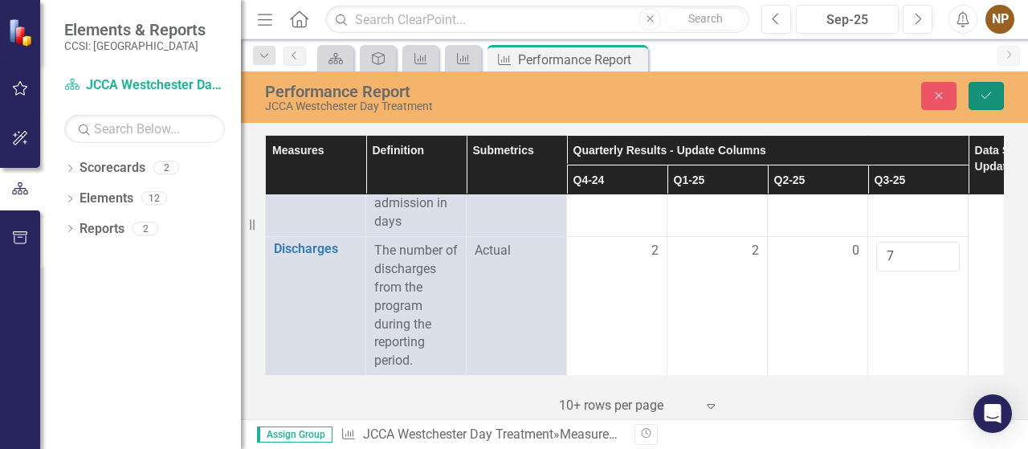
click at [989, 102] on button "Save" at bounding box center [986, 96] width 35 height 28
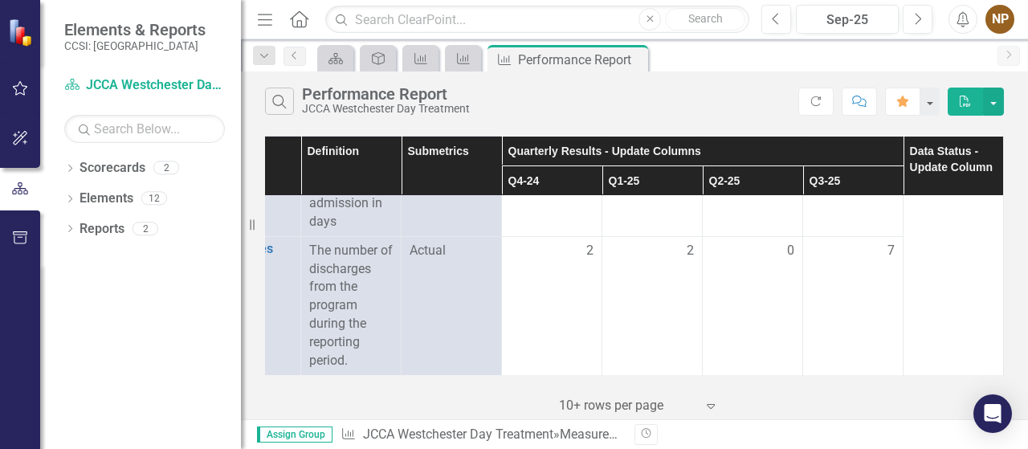
scroll to position [1427, 76]
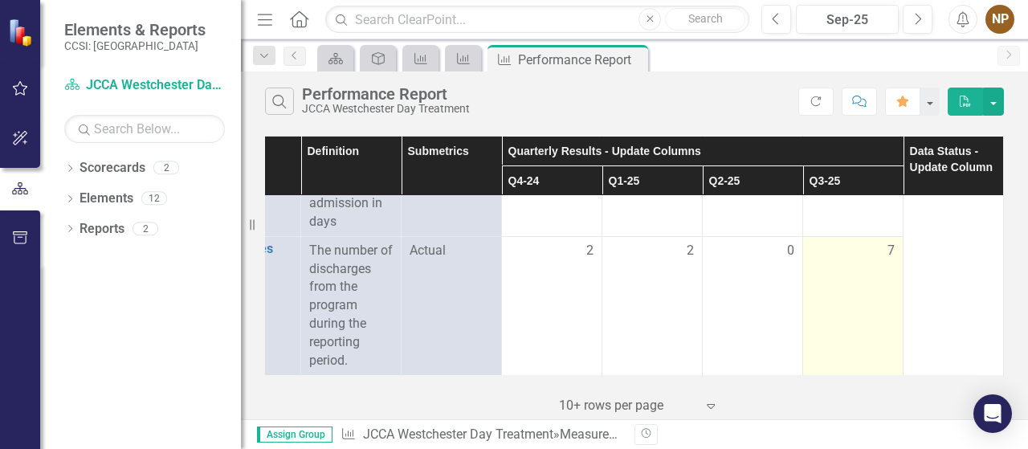
click at [888, 242] on span "7" at bounding box center [891, 251] width 7 height 18
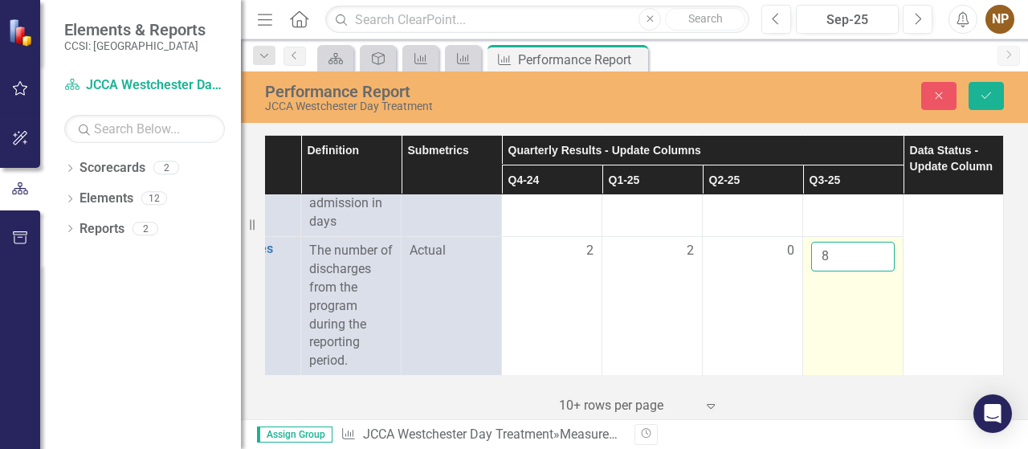
type input "8"
click at [867, 243] on input "8" at bounding box center [853, 257] width 84 height 30
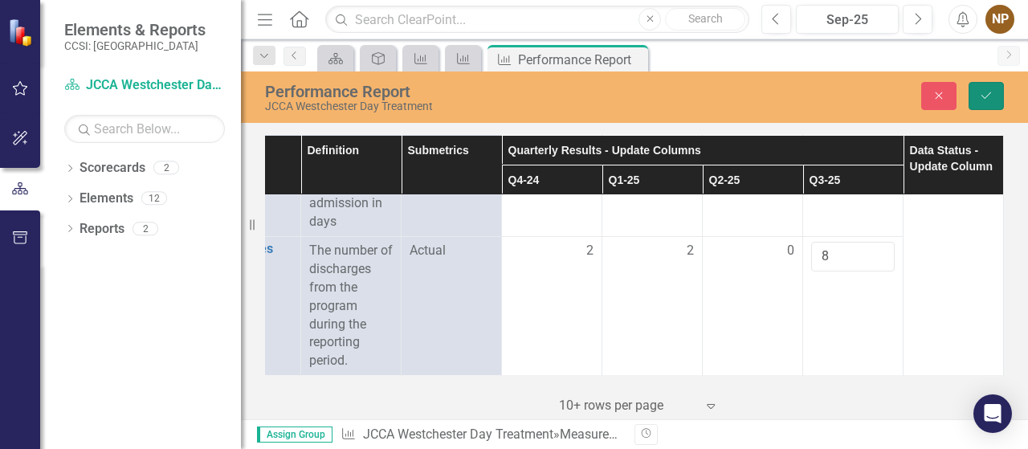
click at [998, 92] on button "Save" at bounding box center [986, 96] width 35 height 28
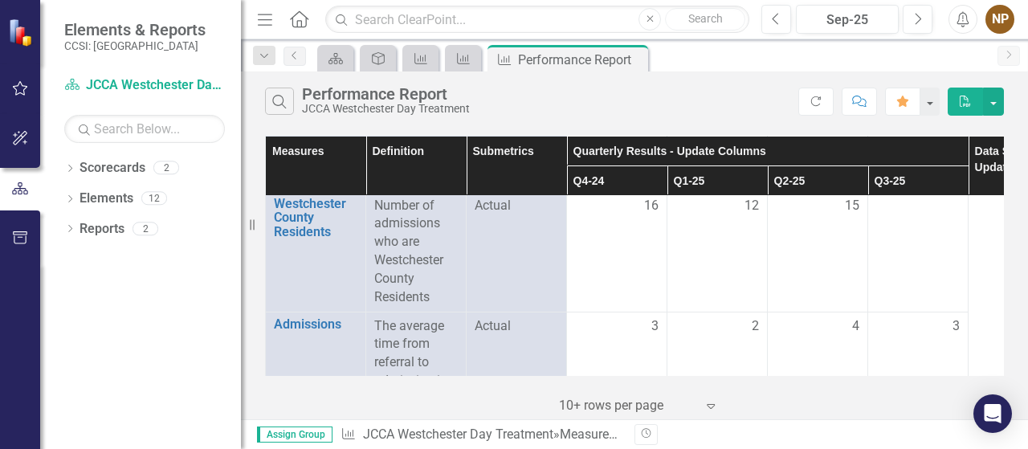
scroll to position [1221, 0]
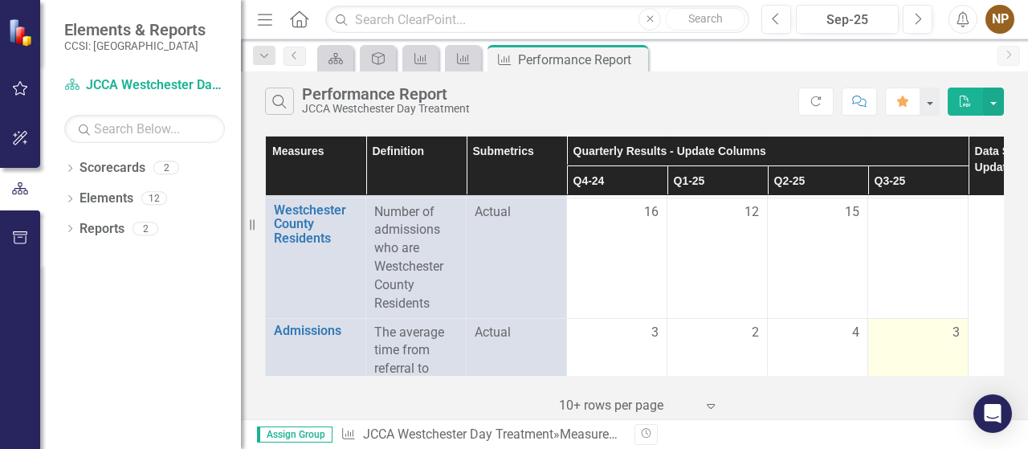
click at [957, 342] on span "3" at bounding box center [956, 333] width 7 height 18
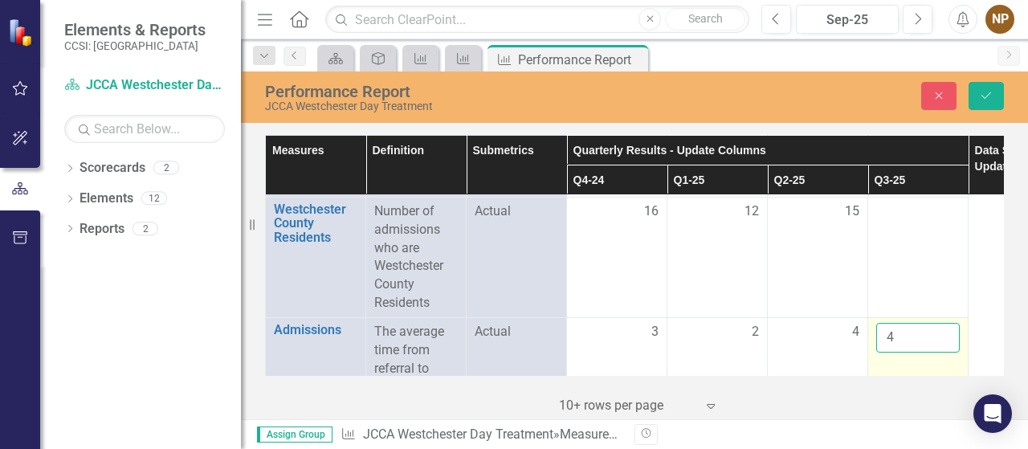
type input "4"
click at [943, 348] on input "4" at bounding box center [918, 338] width 84 height 30
click at [991, 96] on icon "Save" at bounding box center [986, 95] width 14 height 11
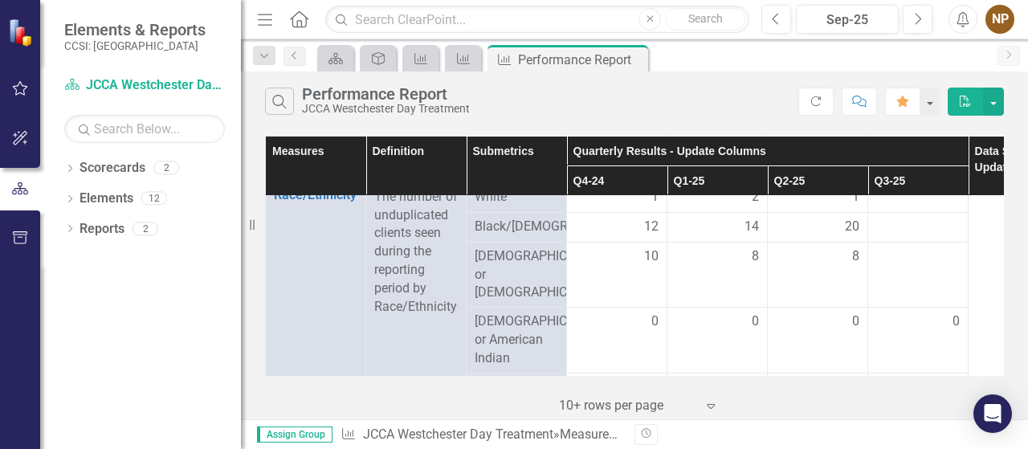
scroll to position [383, 0]
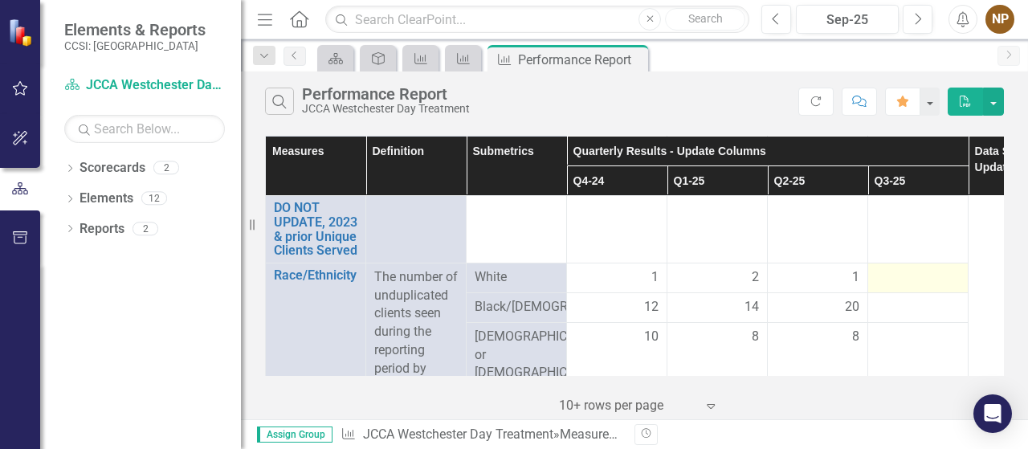
click at [927, 274] on div at bounding box center [918, 277] width 84 height 19
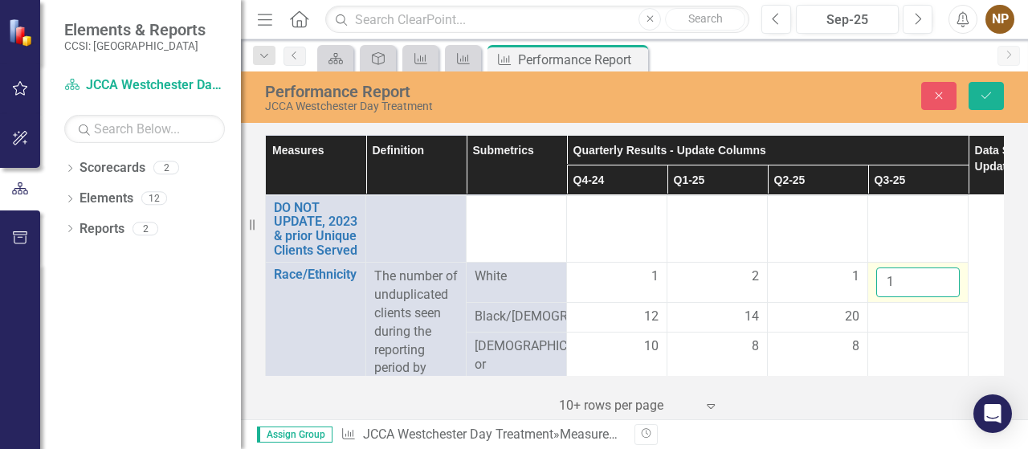
type input "1"
click at [945, 276] on input "1" at bounding box center [918, 282] width 84 height 30
click at [930, 319] on div at bounding box center [918, 317] width 84 height 19
click at [988, 98] on icon "Save" at bounding box center [986, 95] width 14 height 11
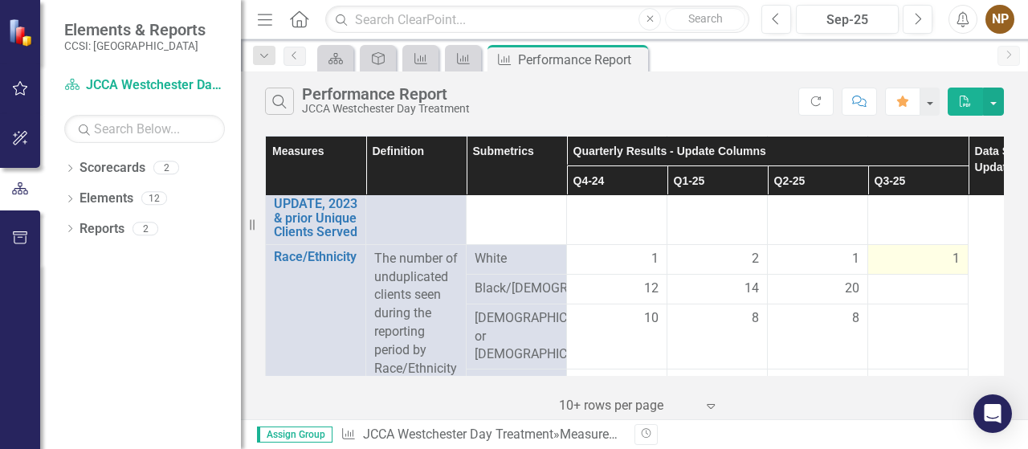
scroll to position [482, 0]
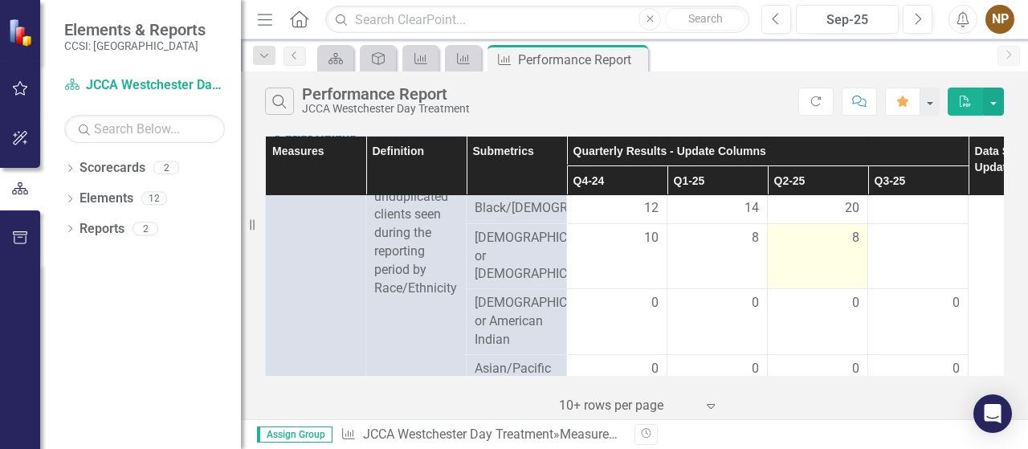
click at [803, 271] on td "8" at bounding box center [818, 256] width 100 height 66
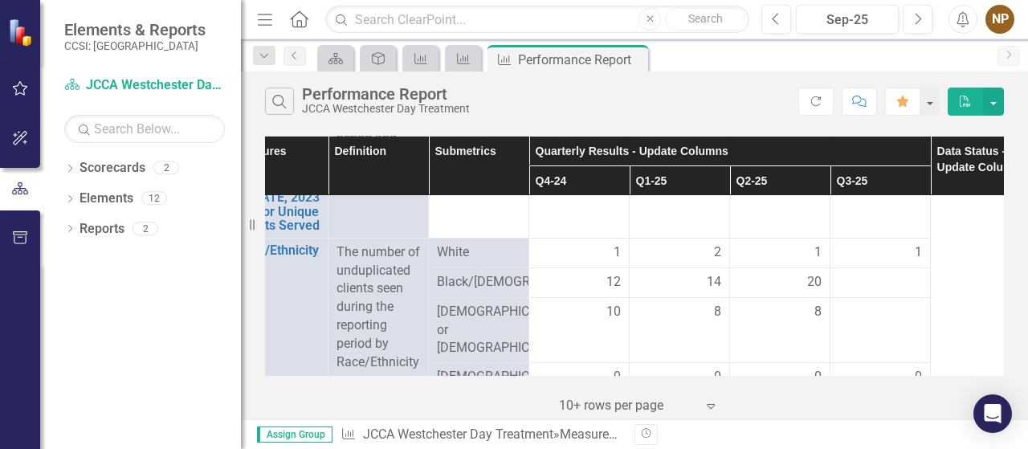
scroll to position [403, 38]
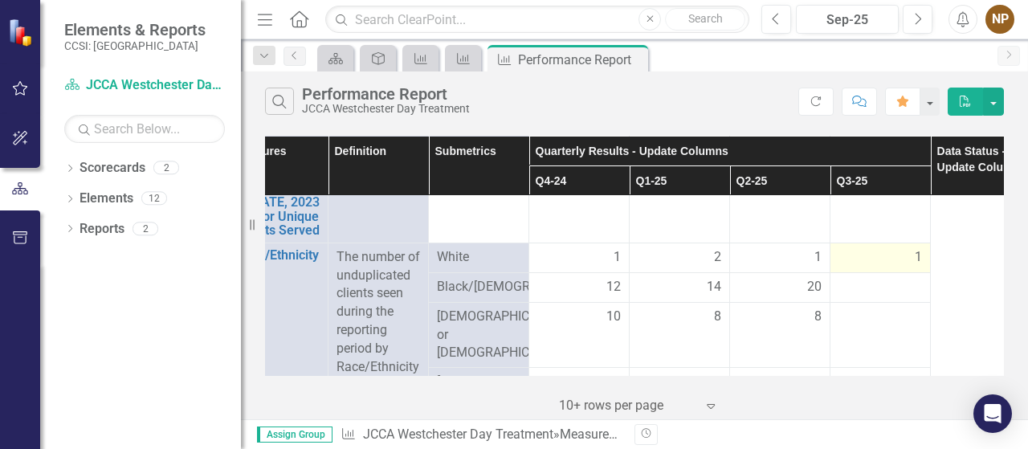
click at [920, 248] on span "1" at bounding box center [918, 257] width 7 height 18
click at [907, 259] on div "1" at bounding box center [881, 257] width 84 height 18
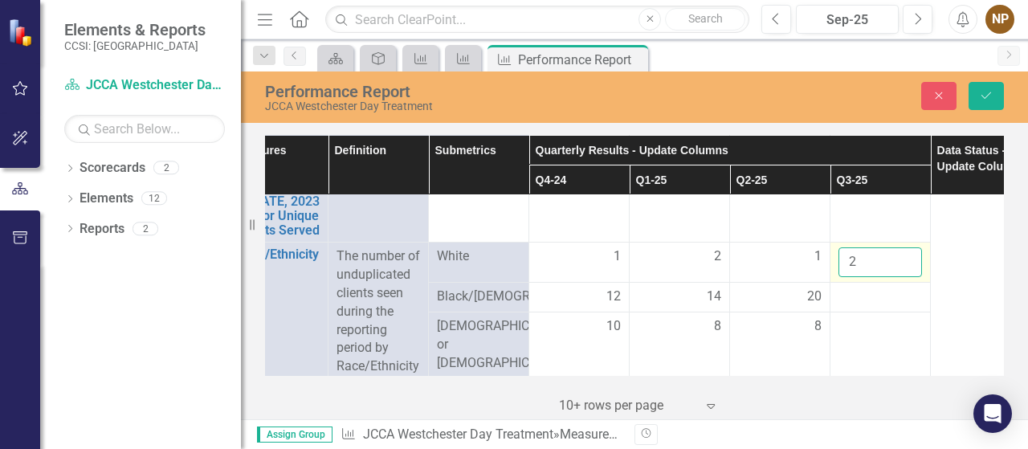
type input "2"
click at [905, 253] on input "2" at bounding box center [881, 262] width 84 height 30
click at [980, 103] on button "Save" at bounding box center [986, 96] width 35 height 28
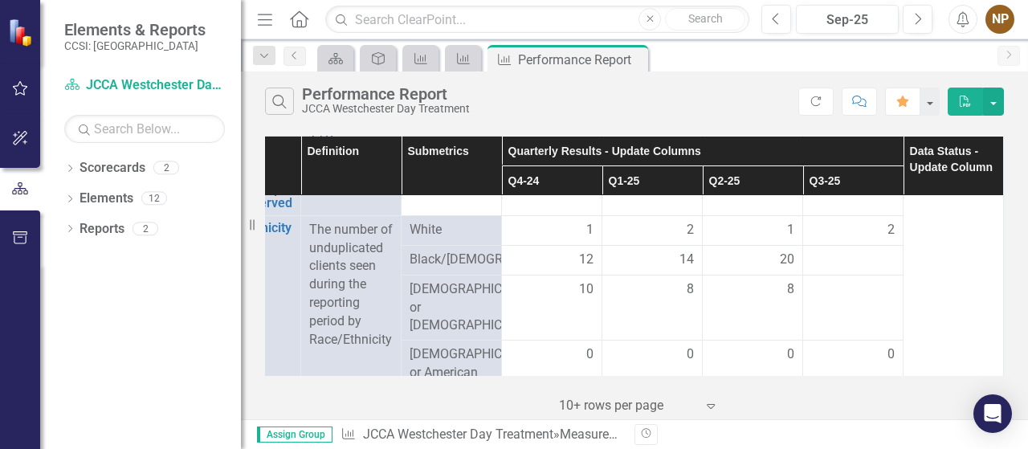
scroll to position [435, 76]
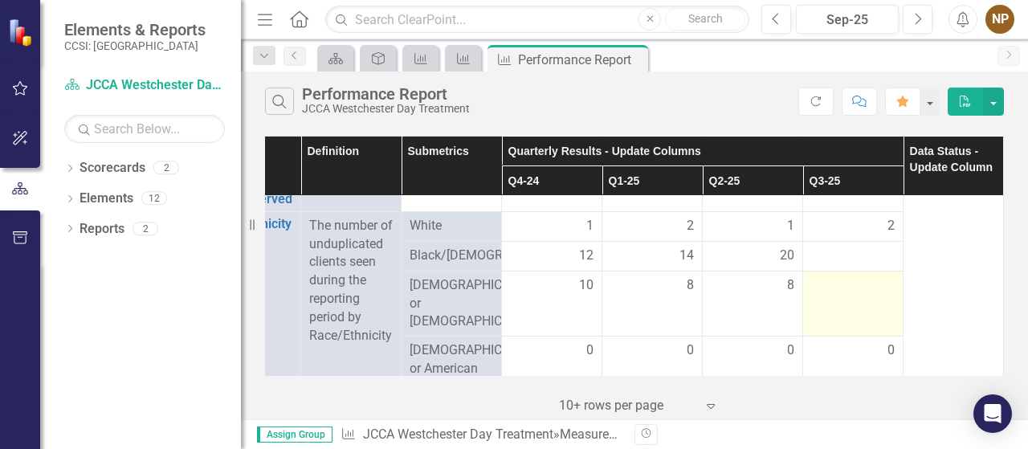
click at [851, 309] on td at bounding box center [853, 304] width 100 height 66
click at [876, 296] on div at bounding box center [853, 285] width 84 height 19
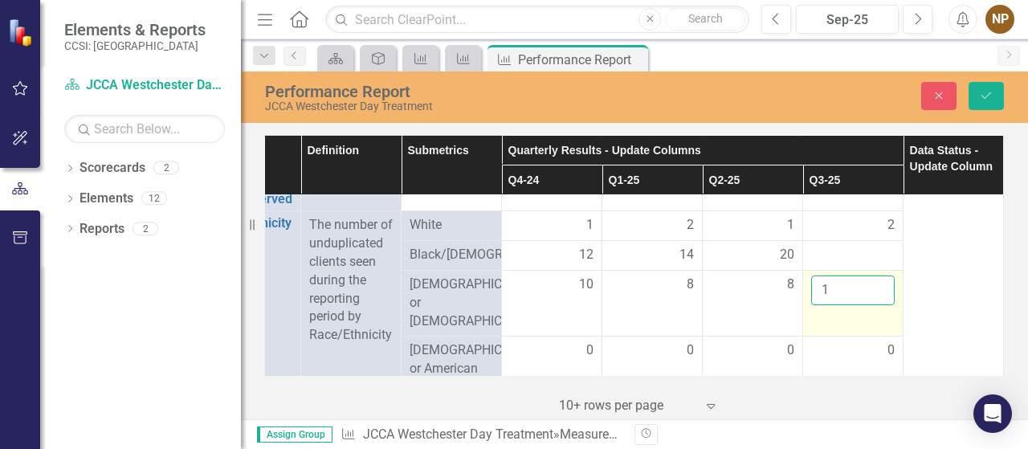
click at [867, 300] on input "1" at bounding box center [853, 291] width 84 height 30
click at [867, 300] on input "2" at bounding box center [853, 291] width 84 height 30
click at [867, 300] on input "3" at bounding box center [853, 291] width 84 height 30
click at [867, 300] on input "4" at bounding box center [853, 291] width 84 height 30
click at [867, 300] on input "5" at bounding box center [853, 291] width 84 height 30
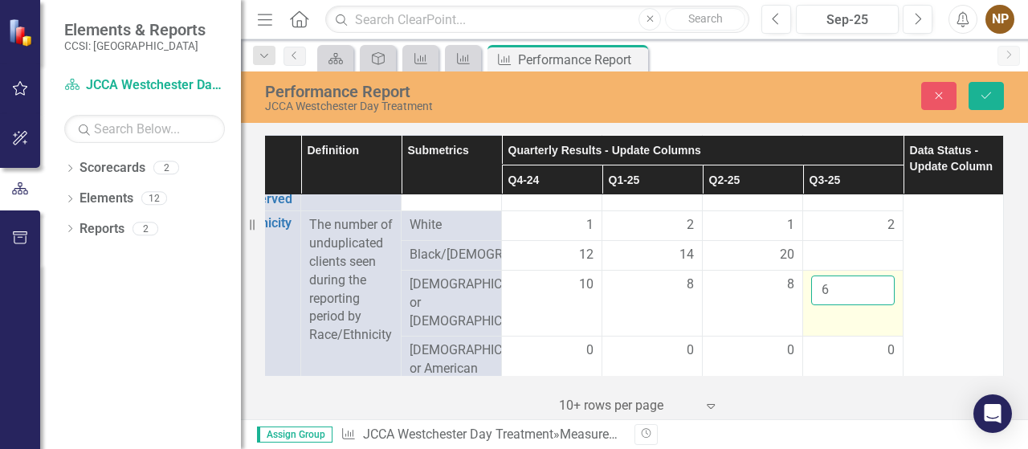
click at [867, 300] on input "6" at bounding box center [853, 291] width 84 height 30
click at [867, 300] on input "7" at bounding box center [853, 291] width 84 height 30
click at [867, 300] on input "8" at bounding box center [853, 291] width 84 height 30
click at [867, 300] on input "9" at bounding box center [853, 291] width 84 height 30
type input "10"
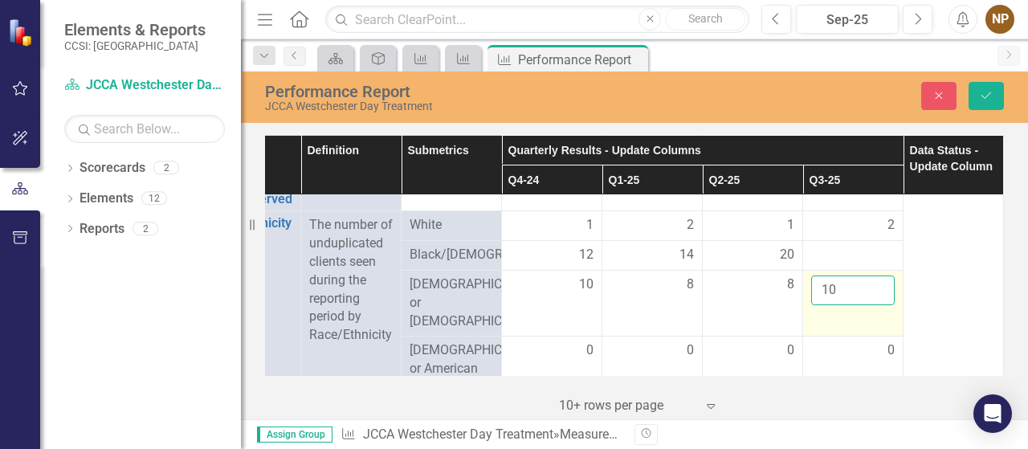
click at [867, 300] on input "10" at bounding box center [853, 291] width 84 height 30
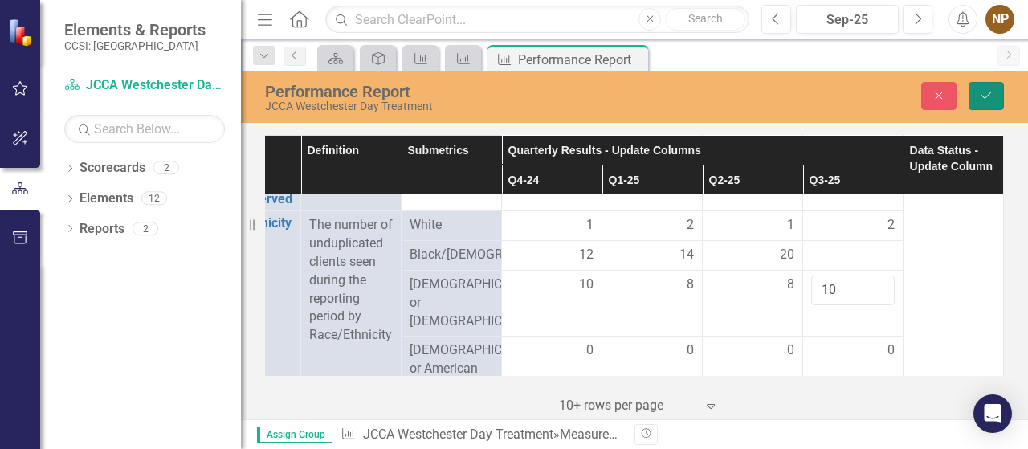
click at [983, 88] on button "Save" at bounding box center [986, 96] width 35 height 28
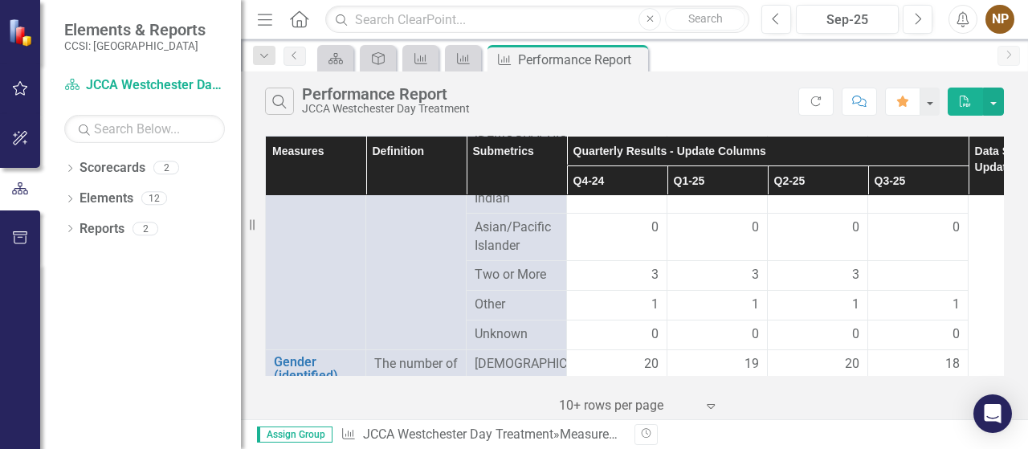
scroll to position [631, 0]
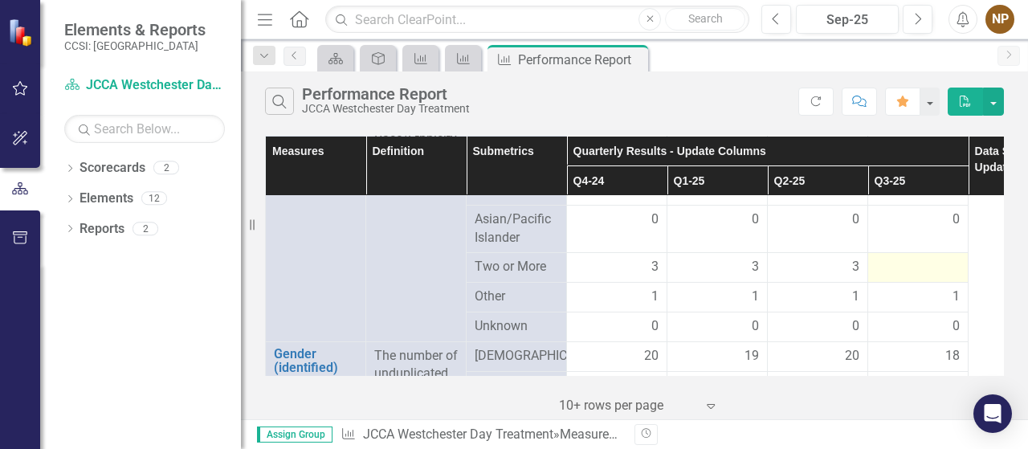
click at [954, 277] on div at bounding box center [918, 267] width 84 height 19
click at [957, 276] on div at bounding box center [918, 267] width 84 height 19
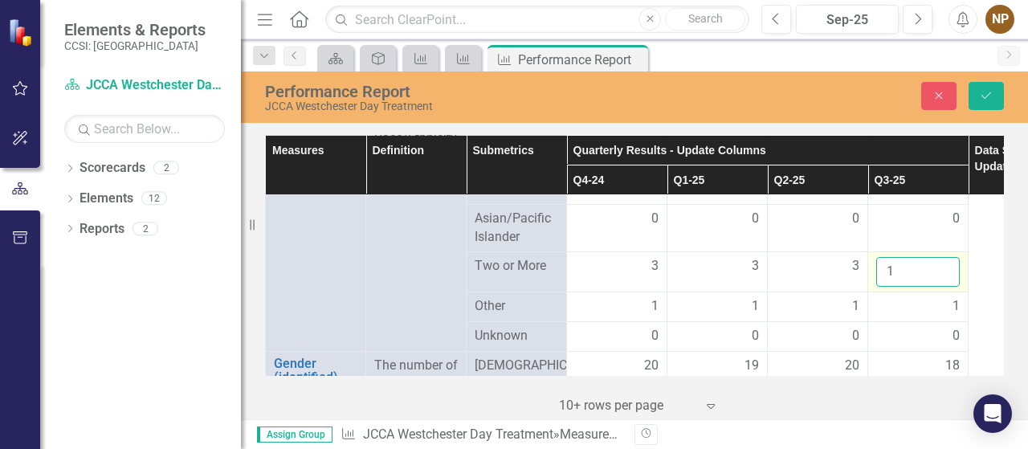
type input "1"
click at [942, 282] on input "1" at bounding box center [918, 272] width 84 height 30
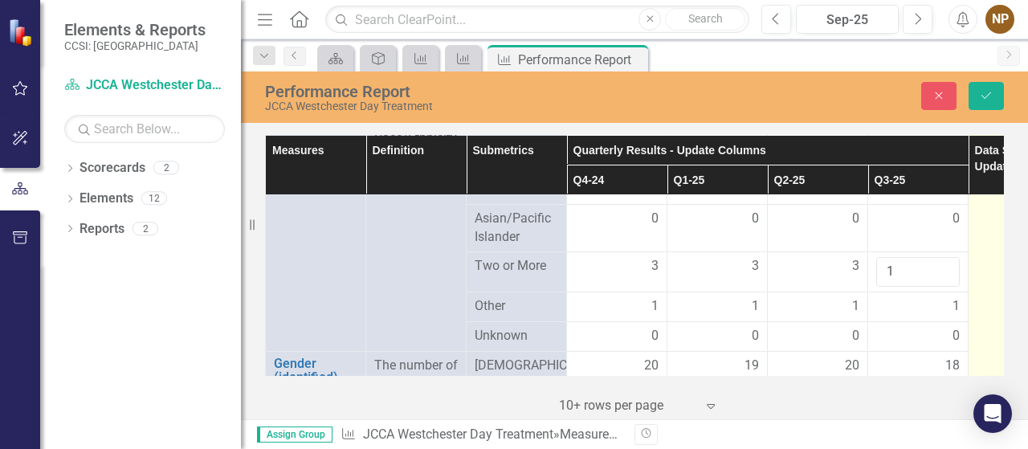
click at [985, 285] on td at bounding box center [1019, 361] width 100 height 1595
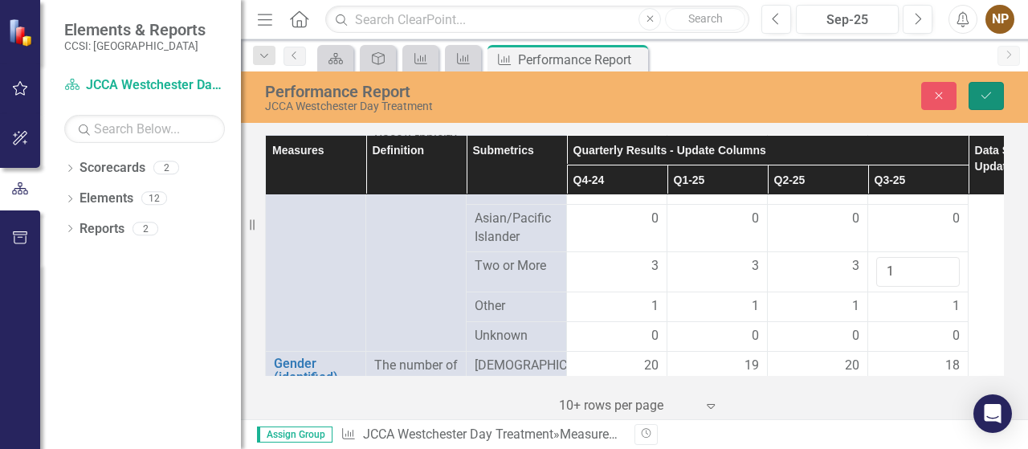
click at [988, 102] on button "Save" at bounding box center [986, 96] width 35 height 28
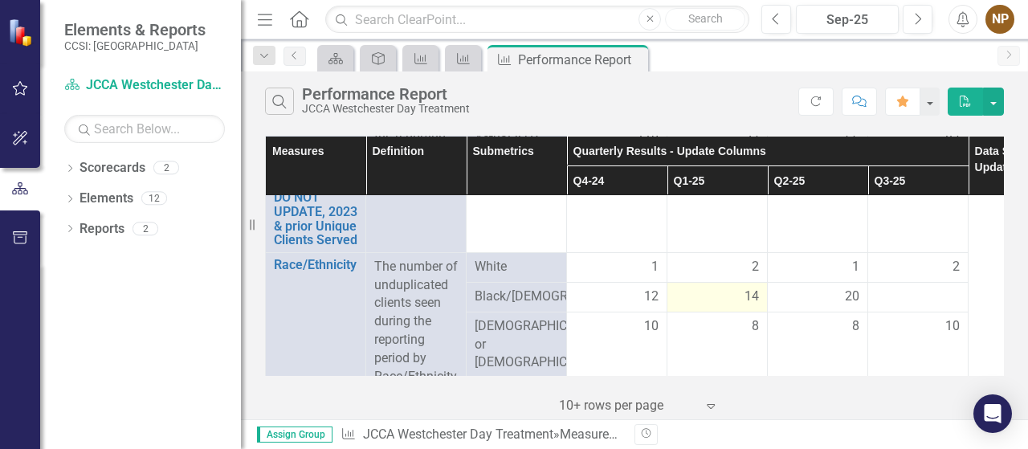
scroll to position [418, 0]
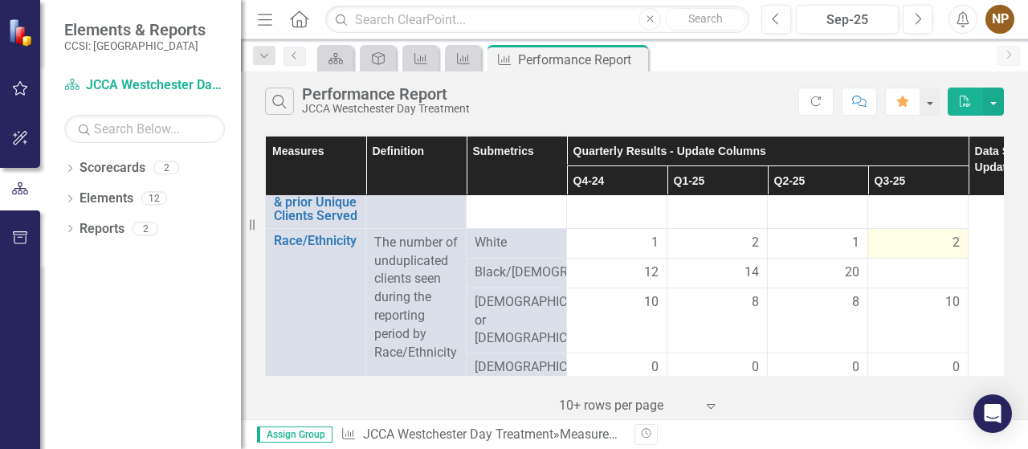
click at [946, 240] on div "2" at bounding box center [918, 243] width 84 height 18
click at [945, 240] on div "2" at bounding box center [918, 243] width 84 height 18
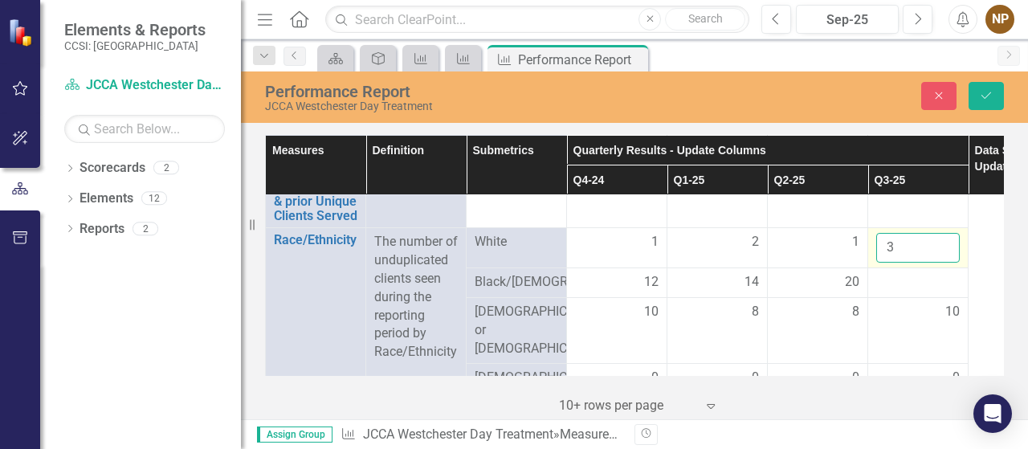
type input "3"
click at [941, 238] on input "3" at bounding box center [918, 248] width 84 height 30
click at [923, 273] on div at bounding box center [918, 282] width 84 height 19
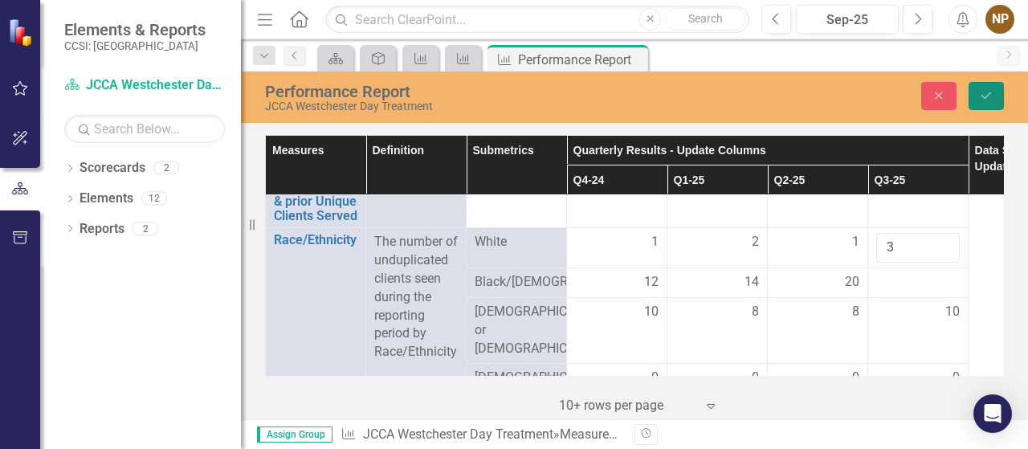
click at [984, 91] on icon "Save" at bounding box center [986, 95] width 14 height 11
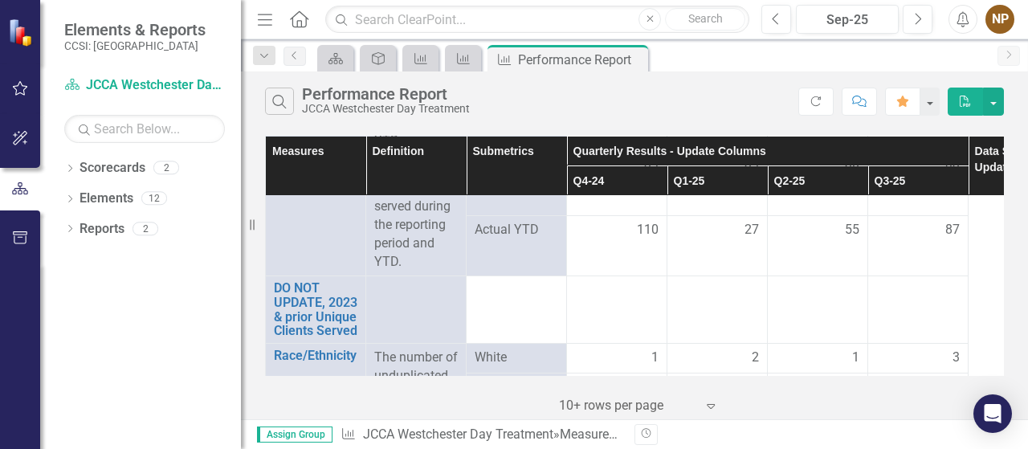
scroll to position [463, 0]
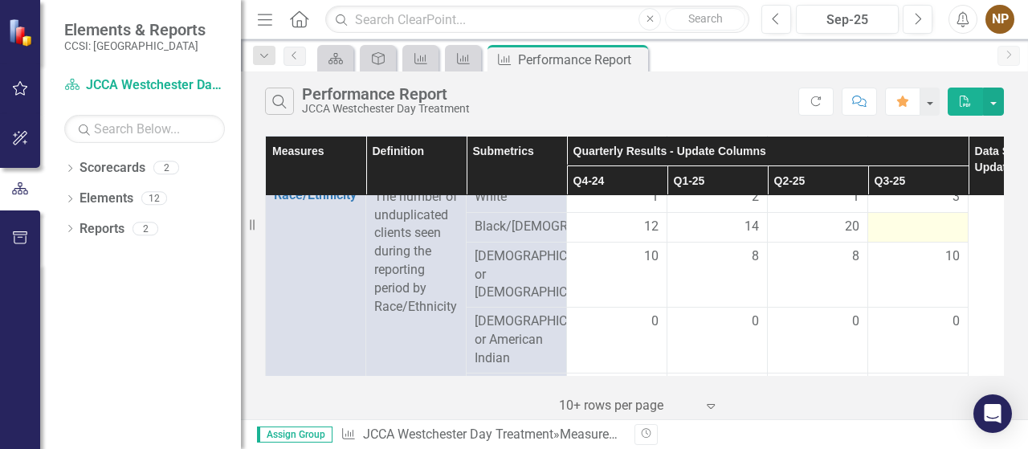
click at [951, 241] on td at bounding box center [918, 227] width 100 height 30
click at [937, 238] on td at bounding box center [918, 227] width 100 height 30
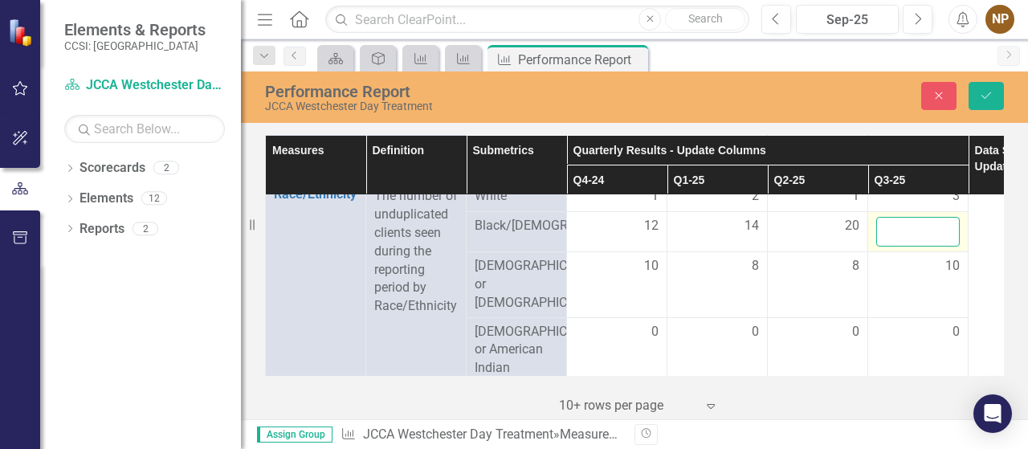
click at [927, 229] on input "number" at bounding box center [918, 232] width 84 height 30
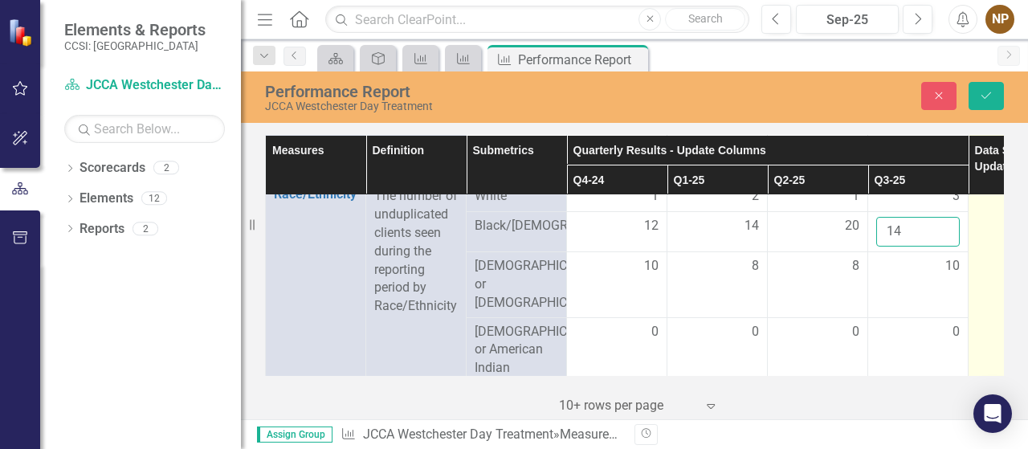
type input "14"
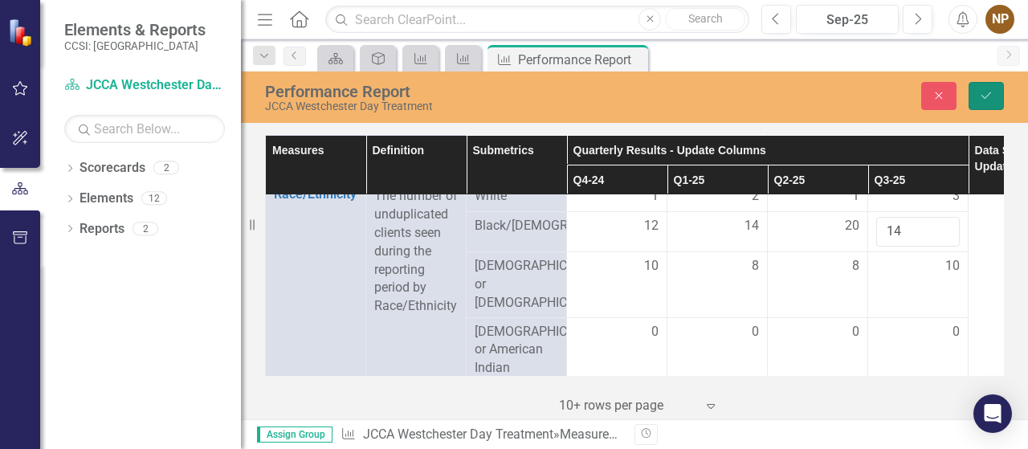
click at [996, 94] on button "Save" at bounding box center [986, 96] width 35 height 28
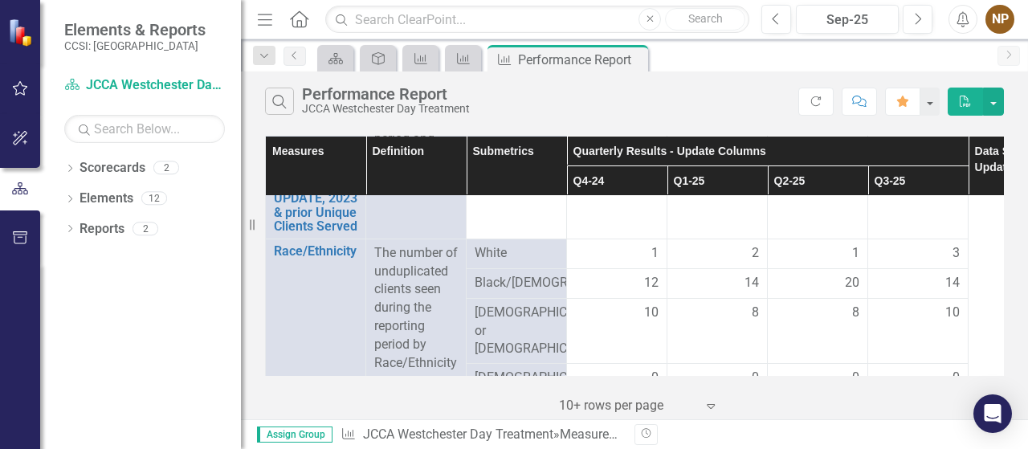
scroll to position [388, 0]
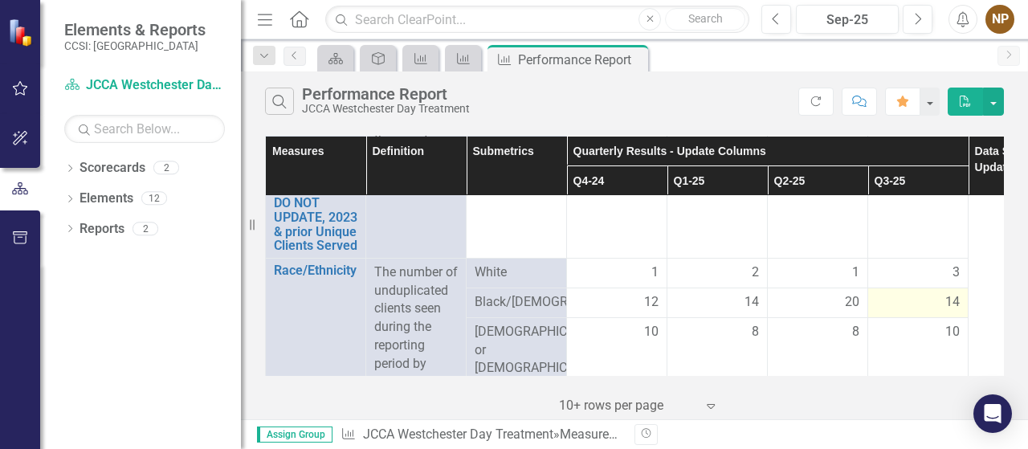
click at [946, 295] on span "14" at bounding box center [952, 302] width 14 height 18
click at [961, 300] on td "14" at bounding box center [918, 303] width 100 height 30
click at [938, 305] on div "14" at bounding box center [918, 302] width 84 height 18
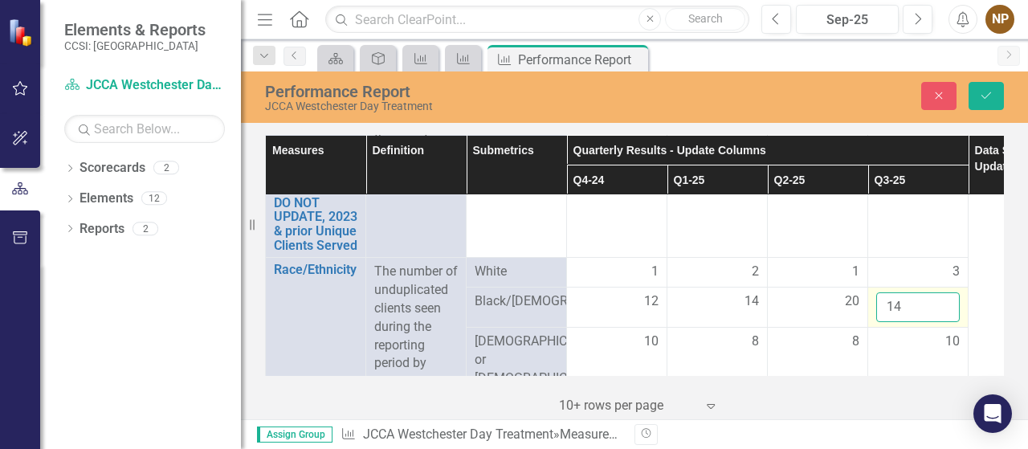
click at [894, 304] on input "14" at bounding box center [918, 307] width 84 height 30
type input "16"
click at [982, 92] on icon "Save" at bounding box center [986, 95] width 14 height 11
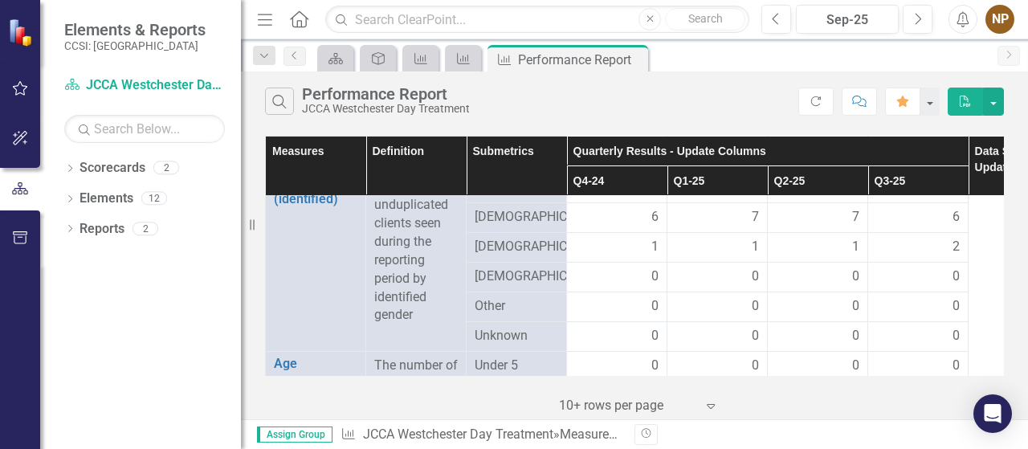
scroll to position [785, 0]
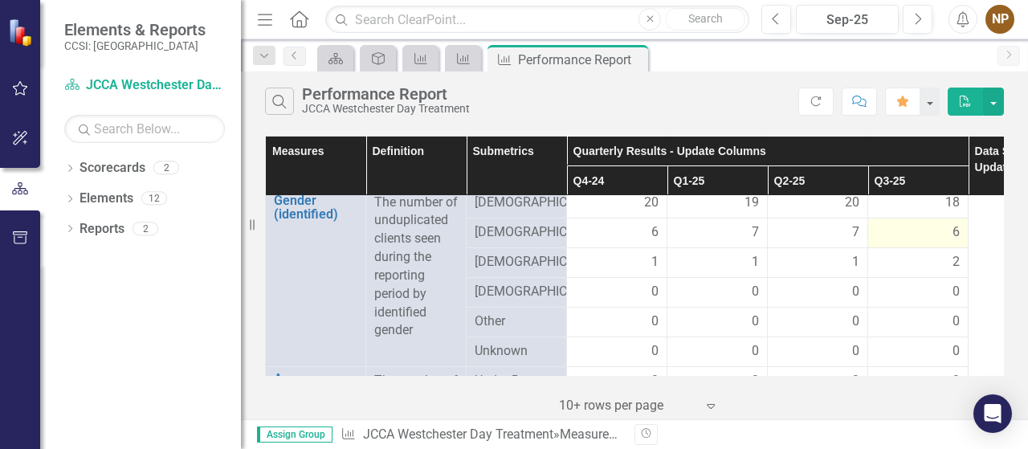
click at [957, 242] on span "6" at bounding box center [956, 232] width 7 height 18
click at [948, 242] on div "6" at bounding box center [918, 232] width 84 height 18
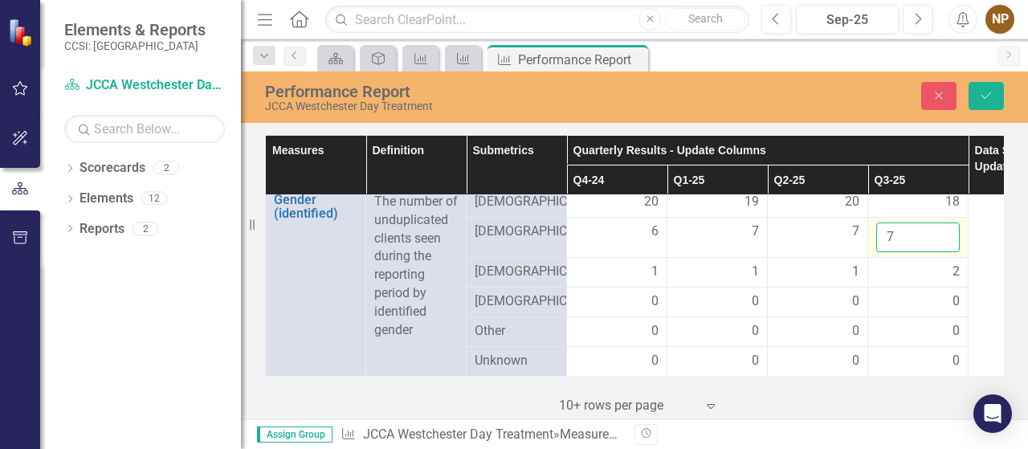
click at [945, 246] on input "7" at bounding box center [918, 237] width 84 height 30
click at [945, 246] on input "8" at bounding box center [918, 237] width 84 height 30
type input "9"
click at [945, 246] on input "9" at bounding box center [918, 237] width 84 height 30
click at [947, 211] on span "18" at bounding box center [952, 202] width 14 height 18
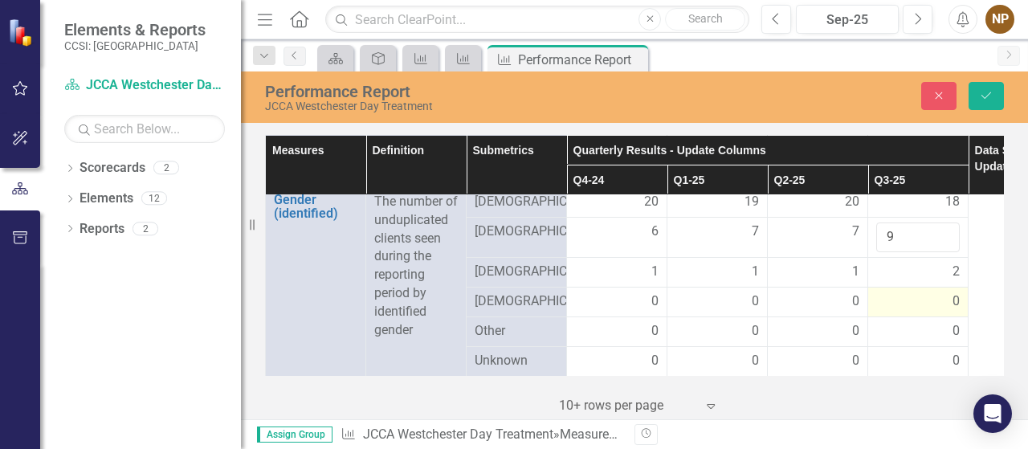
click at [914, 312] on div "0" at bounding box center [918, 301] width 84 height 19
click at [988, 101] on button "Save" at bounding box center [986, 96] width 35 height 28
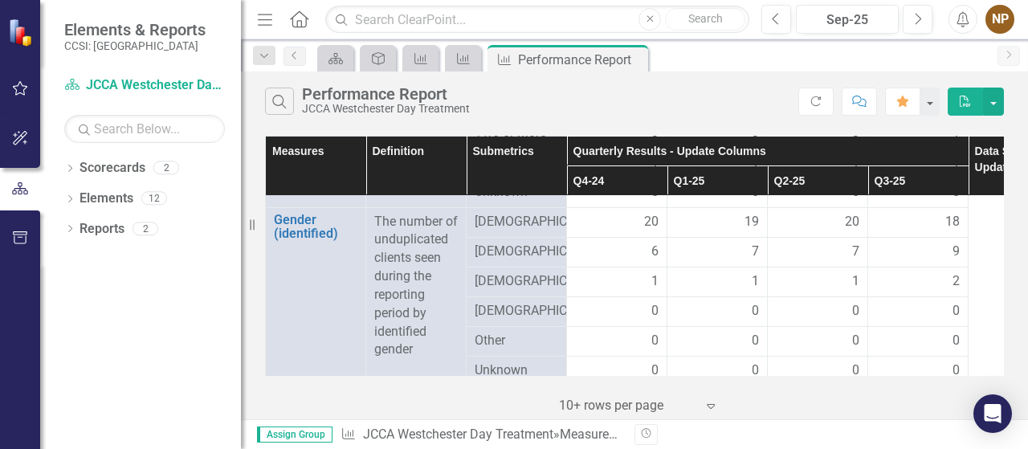
scroll to position [754, 0]
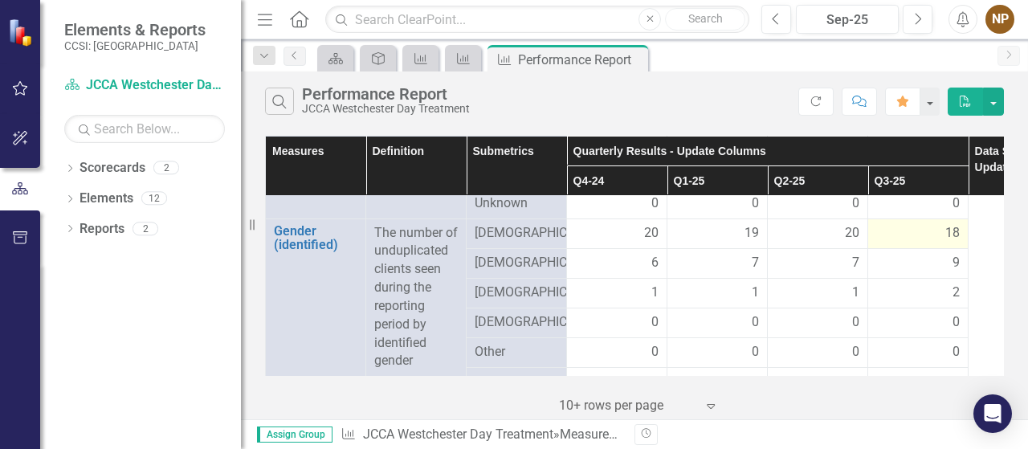
click at [953, 243] on span "18" at bounding box center [952, 233] width 14 height 18
click at [932, 243] on div "18" at bounding box center [918, 233] width 84 height 18
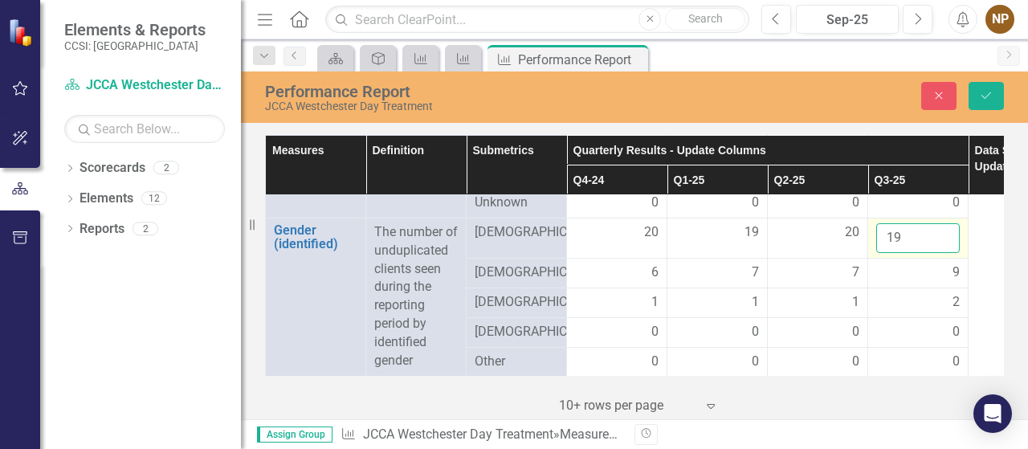
click at [942, 244] on input "19" at bounding box center [918, 238] width 84 height 30
type input "20"
click at [942, 245] on input "20" at bounding box center [918, 238] width 84 height 30
click at [979, 90] on icon "Save" at bounding box center [986, 95] width 14 height 11
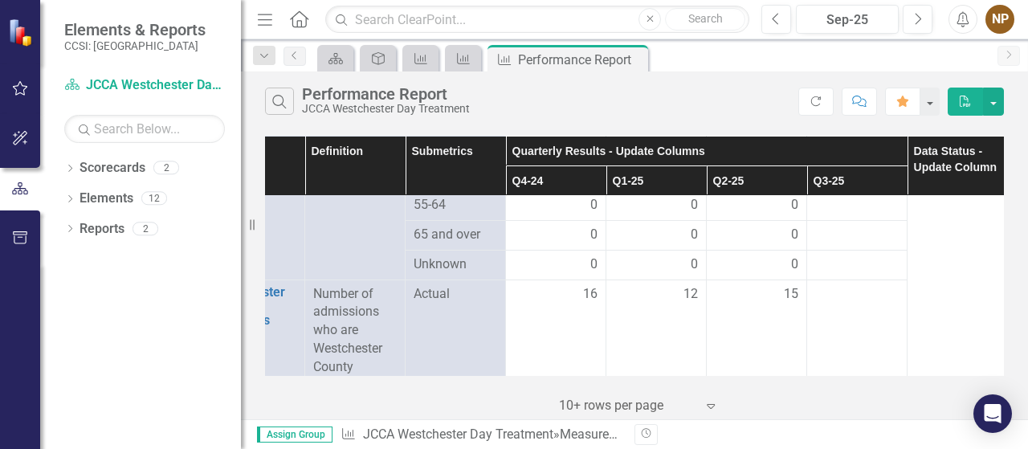
scroll to position [1106, 61]
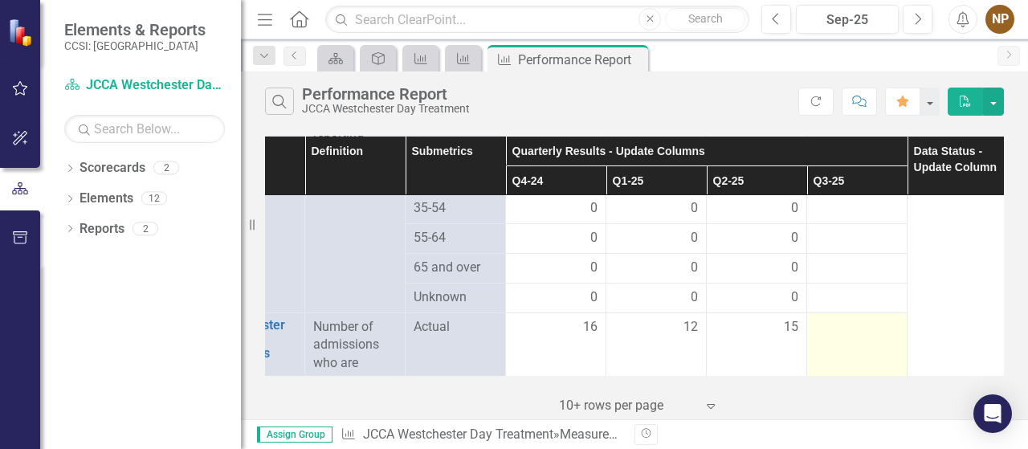
click at [880, 337] on div at bounding box center [857, 327] width 84 height 19
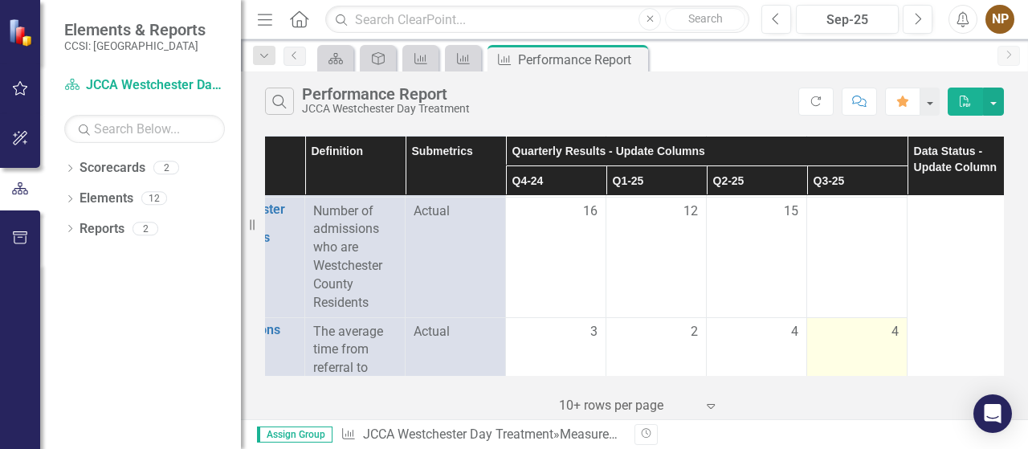
scroll to position [1186, 61]
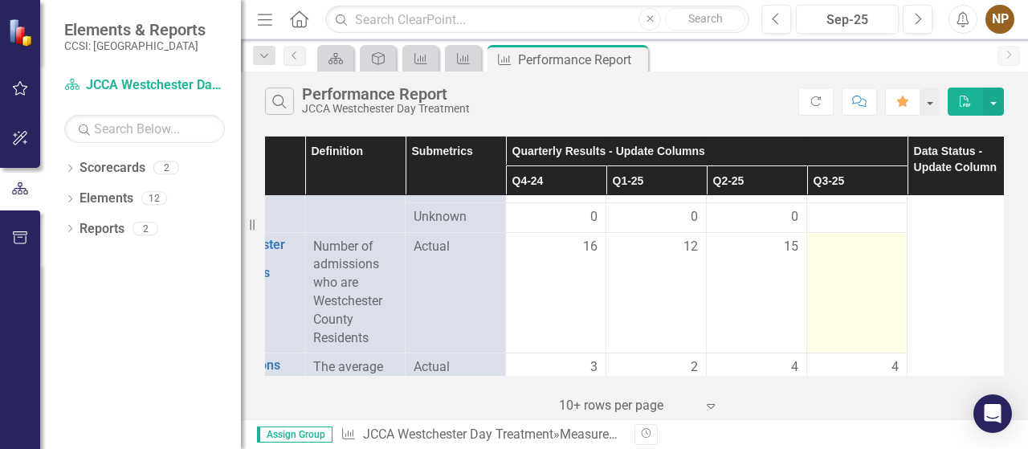
click at [848, 273] on td at bounding box center [857, 292] width 100 height 120
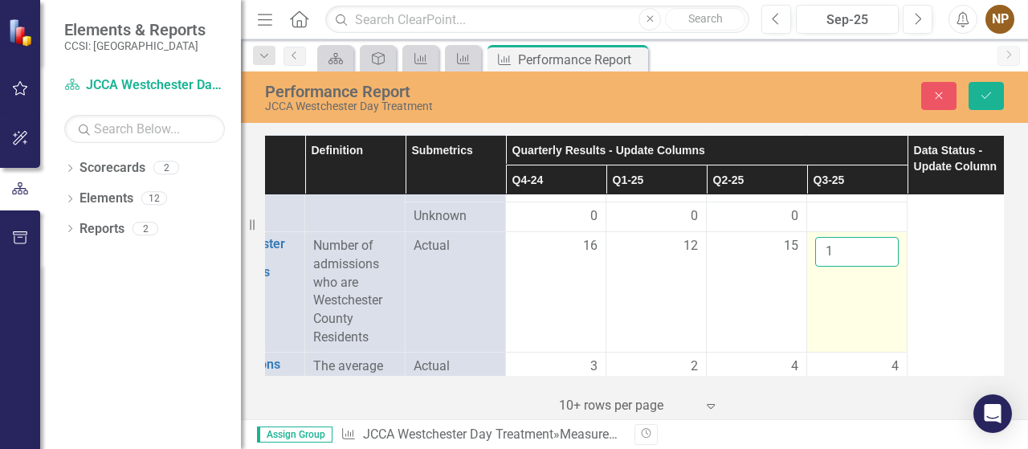
click at [882, 261] on input "1" at bounding box center [857, 252] width 84 height 30
click at [882, 261] on input "2" at bounding box center [857, 252] width 84 height 30
click at [882, 261] on input "3" at bounding box center [857, 252] width 84 height 30
click at [882, 261] on input "4" at bounding box center [857, 252] width 84 height 30
click at [882, 261] on input "5" at bounding box center [857, 252] width 84 height 30
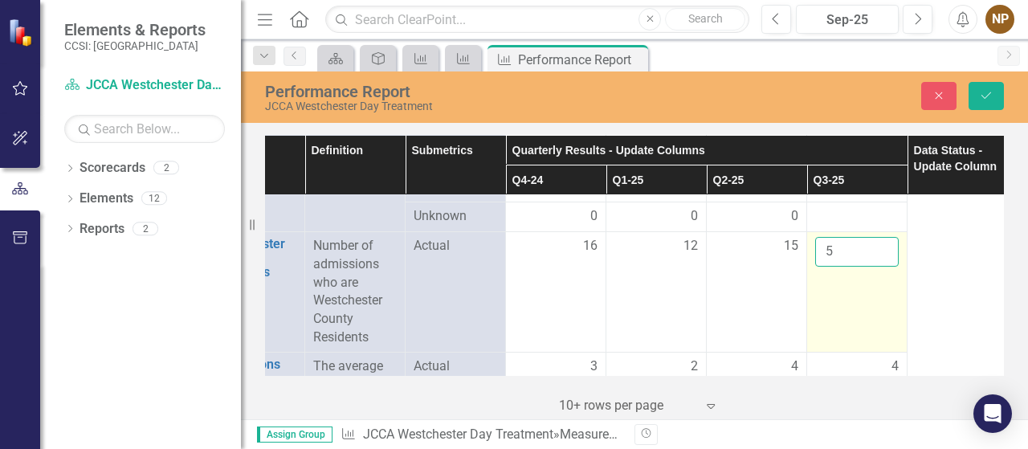
drag, startPoint x: 834, startPoint y: 263, endPoint x: 825, endPoint y: 266, distance: 9.2
click at [825, 266] on input "5" at bounding box center [857, 252] width 84 height 30
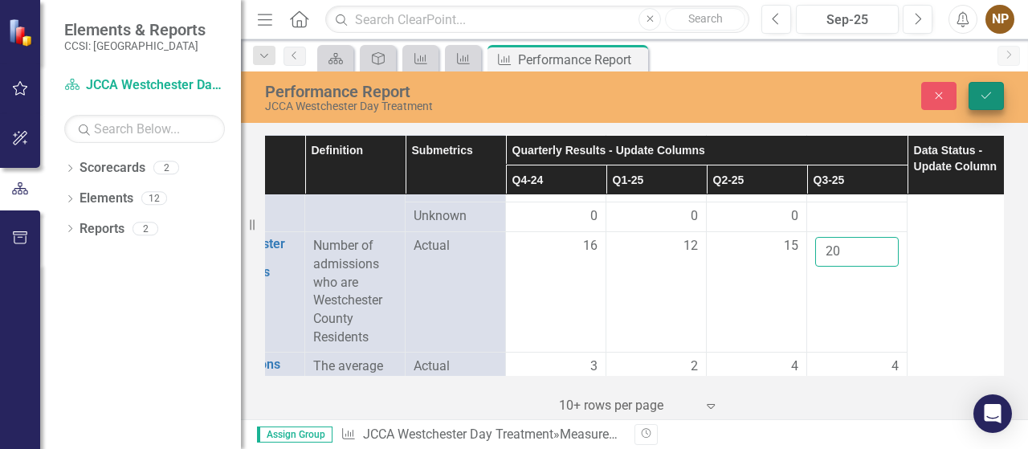
type input "20"
click at [986, 97] on icon "submit" at bounding box center [987, 95] width 10 height 6
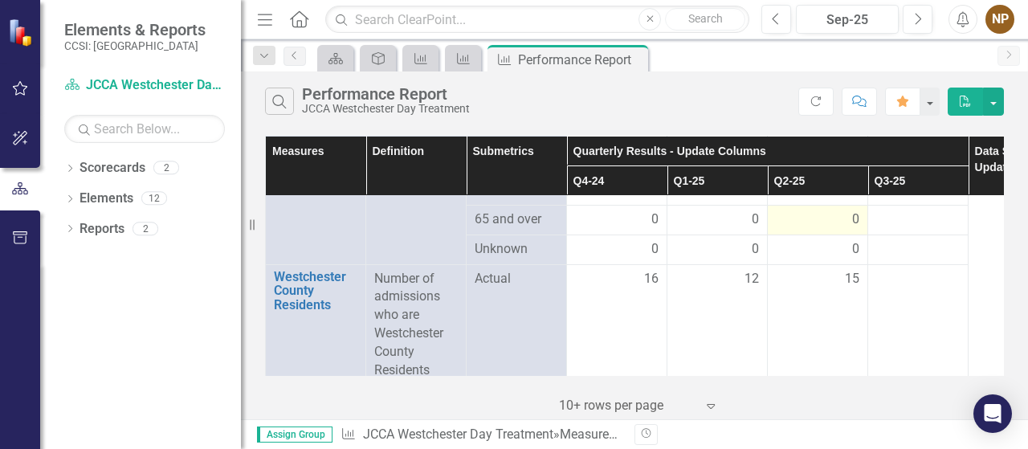
scroll to position [1186, 0]
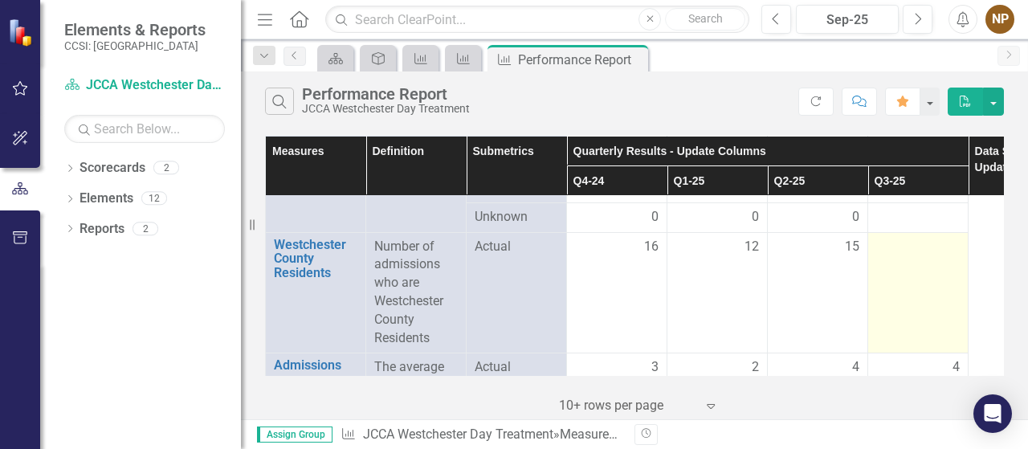
click at [925, 257] on div at bounding box center [918, 247] width 84 height 19
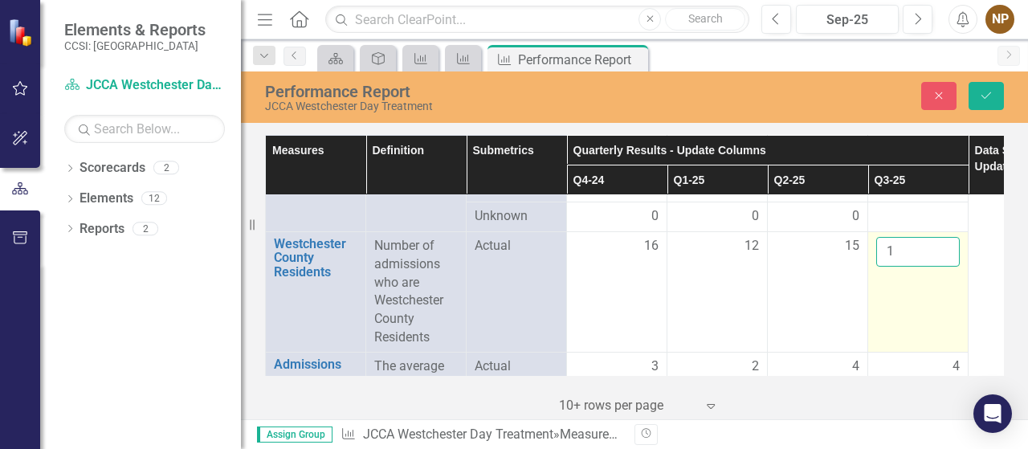
click at [944, 259] on input "1" at bounding box center [918, 252] width 84 height 30
click at [944, 259] on input "2" at bounding box center [918, 252] width 84 height 30
click at [944, 259] on input "3" at bounding box center [918, 252] width 84 height 30
click at [944, 259] on input "4" at bounding box center [918, 252] width 84 height 30
click at [944, 259] on input "5" at bounding box center [918, 252] width 84 height 30
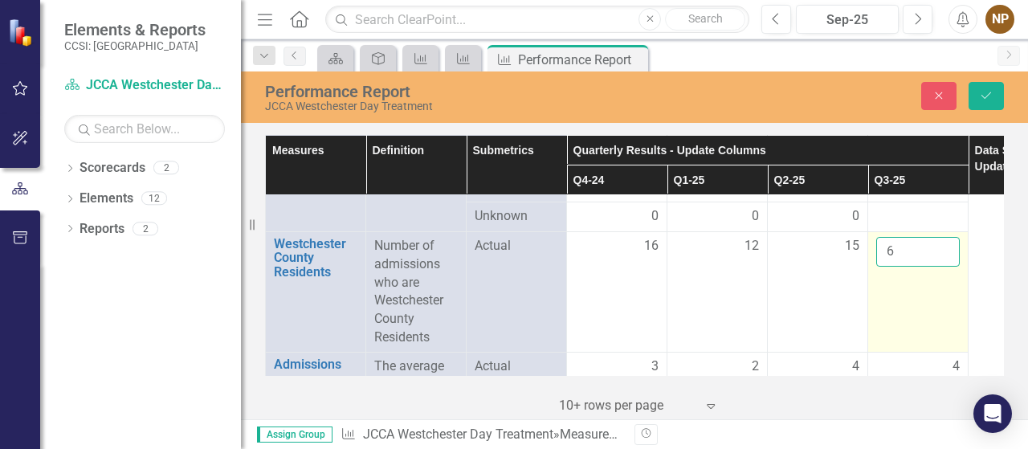
click at [944, 259] on input "6" at bounding box center [918, 252] width 84 height 30
click at [944, 259] on input "7" at bounding box center [918, 252] width 84 height 30
click at [944, 259] on input "8" at bounding box center [918, 252] width 84 height 30
click at [944, 259] on input "9" at bounding box center [918, 252] width 84 height 30
click at [944, 259] on input "10" at bounding box center [918, 252] width 84 height 30
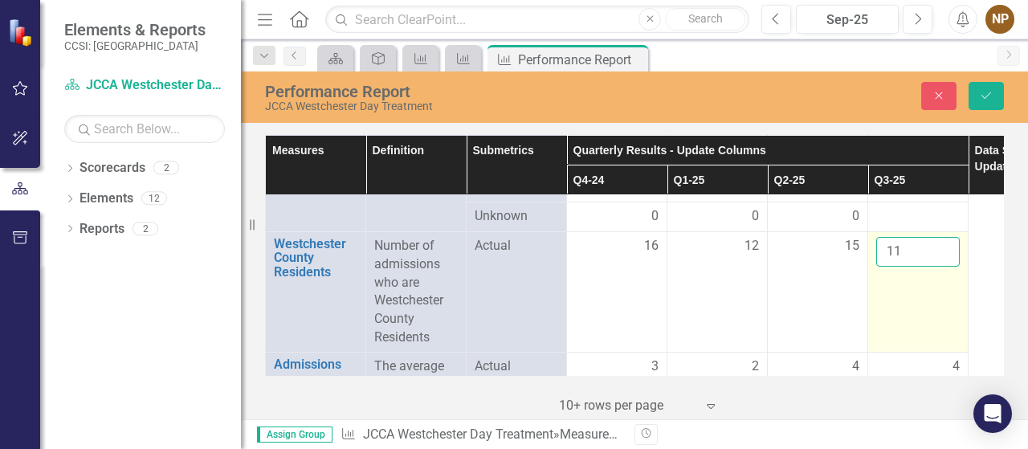
click at [944, 259] on input "11" at bounding box center [918, 252] width 84 height 30
click at [944, 259] on input "12" at bounding box center [918, 252] width 84 height 30
click at [944, 259] on input "13" at bounding box center [918, 252] width 84 height 30
click at [944, 259] on input "14" at bounding box center [918, 252] width 84 height 30
click at [944, 259] on input "15" at bounding box center [918, 252] width 84 height 30
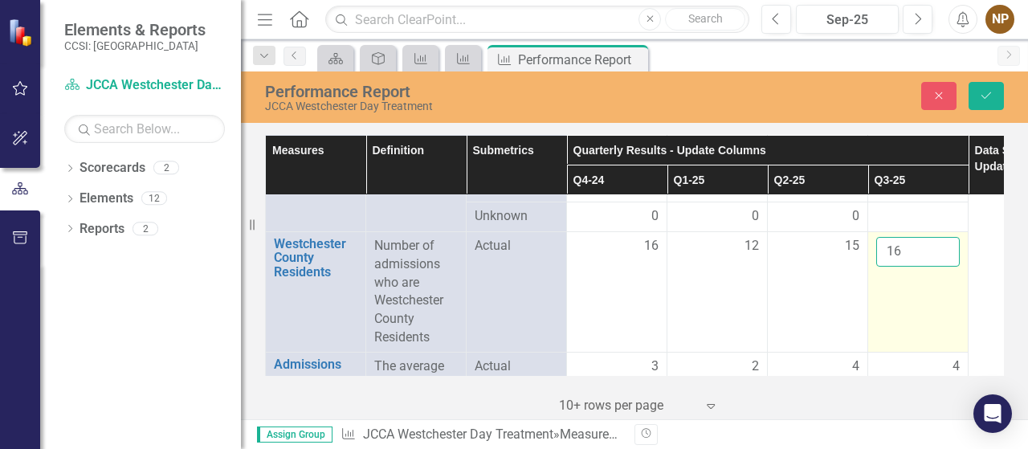
click at [944, 259] on input "16" at bounding box center [918, 252] width 84 height 30
click at [944, 259] on input "17" at bounding box center [918, 252] width 84 height 30
click at [944, 259] on input "18" at bounding box center [918, 252] width 84 height 30
click at [944, 259] on input "19" at bounding box center [918, 252] width 84 height 30
type input "20"
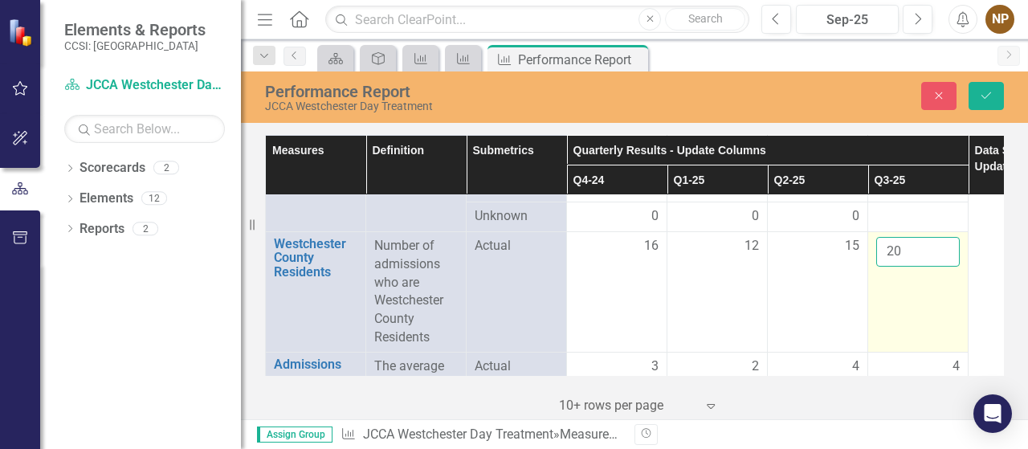
click at [944, 259] on input "20" at bounding box center [918, 252] width 84 height 30
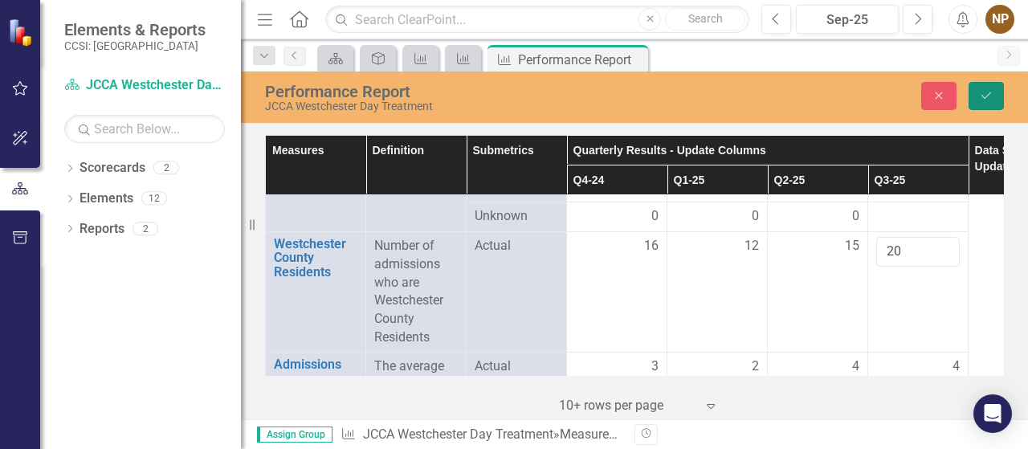
click at [980, 97] on icon "Save" at bounding box center [986, 95] width 14 height 11
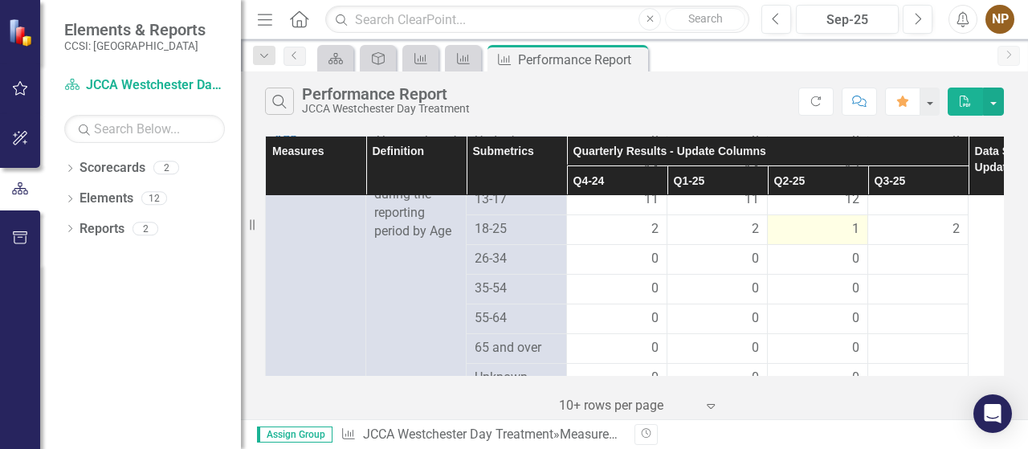
scroll to position [945, 0]
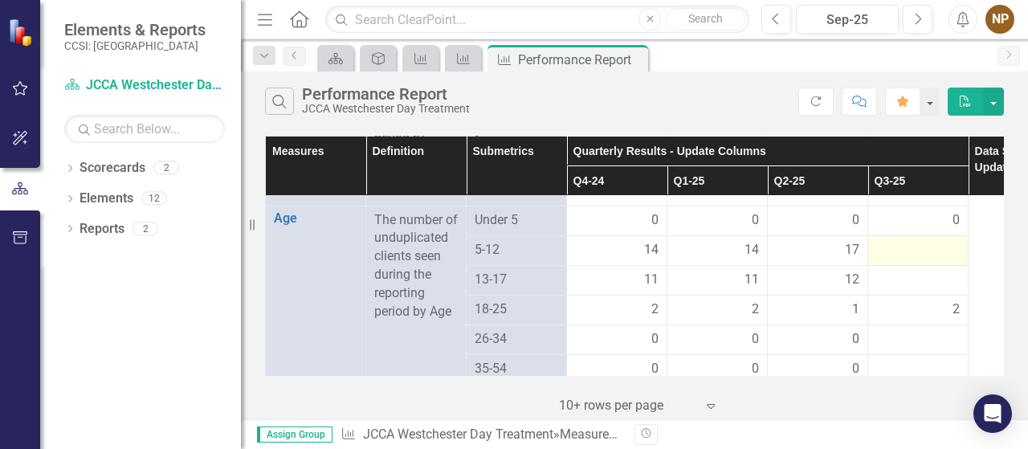
click at [929, 260] on div at bounding box center [918, 250] width 84 height 19
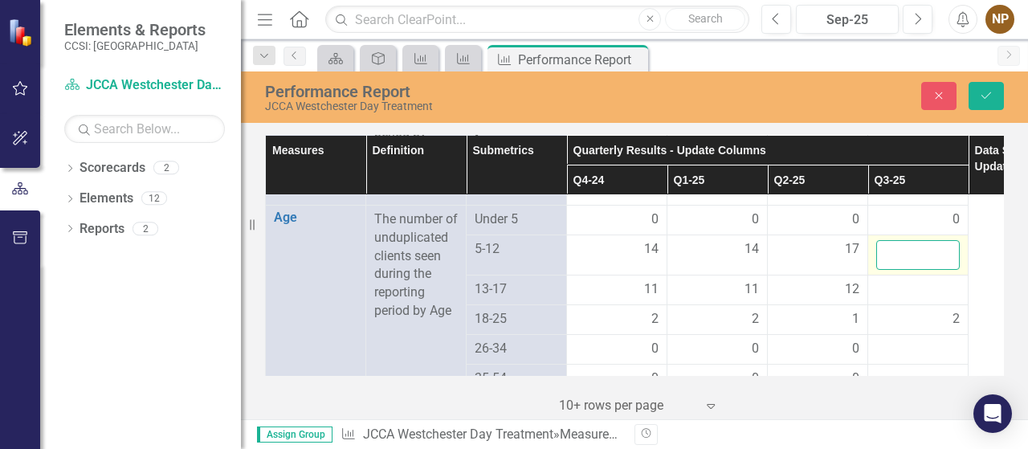
click at [917, 264] on input "number" at bounding box center [918, 255] width 84 height 30
type input "16"
click at [988, 97] on icon "Save" at bounding box center [986, 95] width 14 height 11
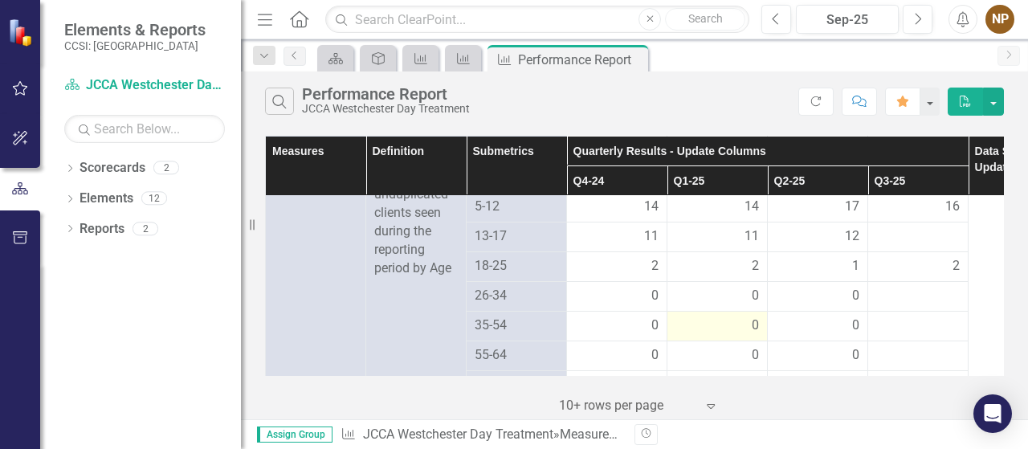
scroll to position [964, 0]
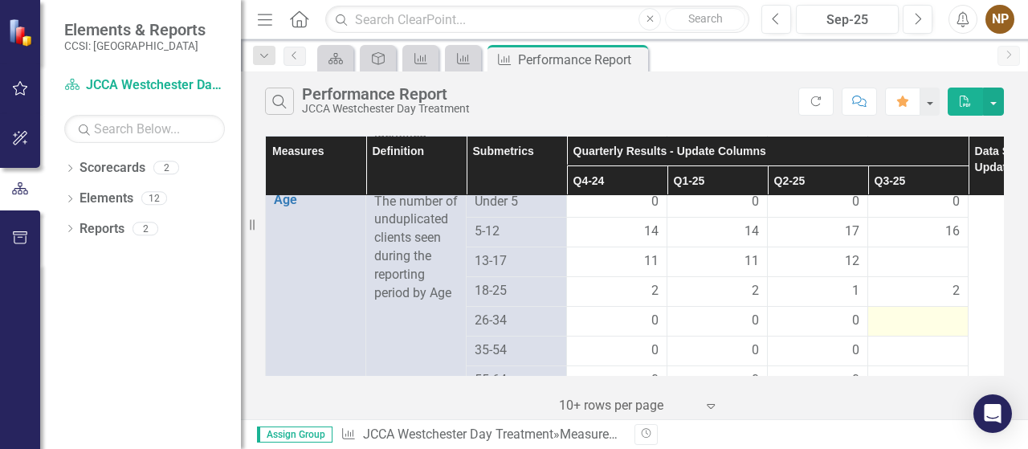
click at [920, 331] on div at bounding box center [918, 321] width 84 height 19
click at [922, 331] on div at bounding box center [918, 321] width 84 height 19
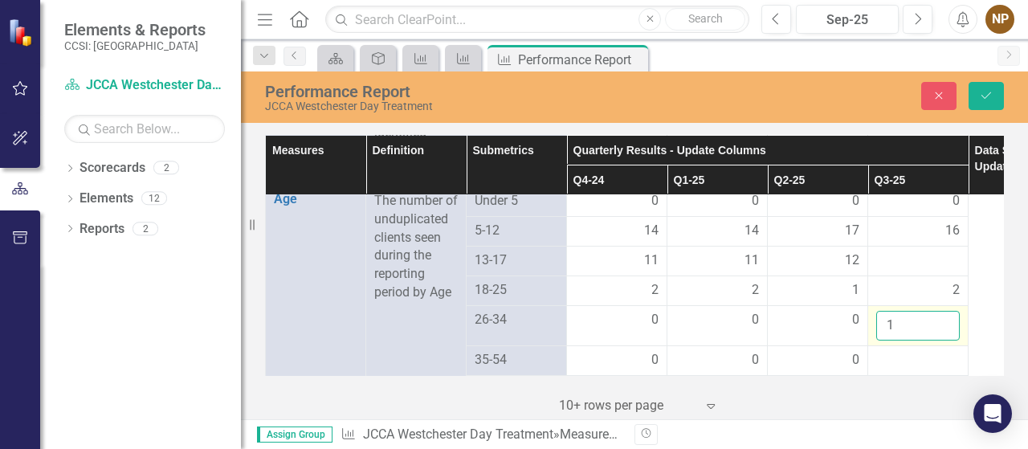
click at [940, 333] on input "1" at bounding box center [918, 326] width 84 height 30
click at [941, 341] on input "0" at bounding box center [918, 326] width 84 height 30
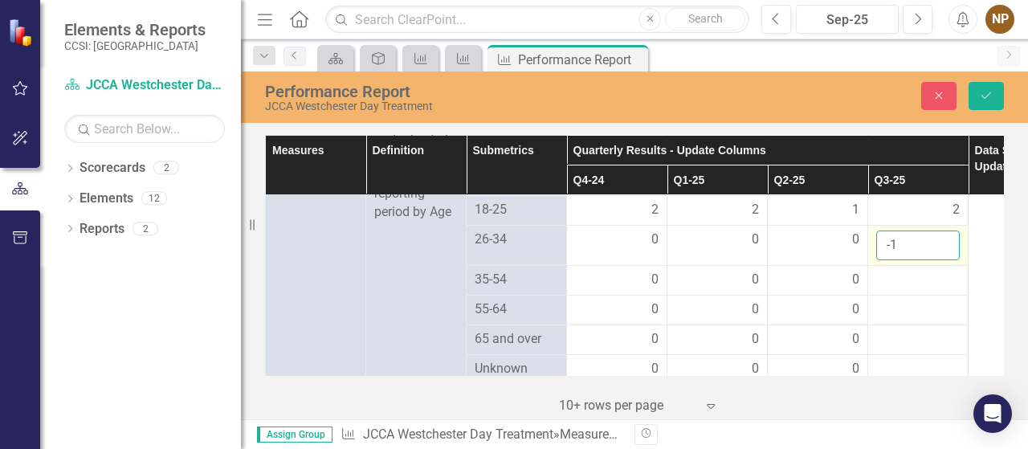
type input "0"
click at [945, 256] on input "0" at bounding box center [918, 246] width 84 height 30
click at [933, 290] on div at bounding box center [918, 280] width 84 height 19
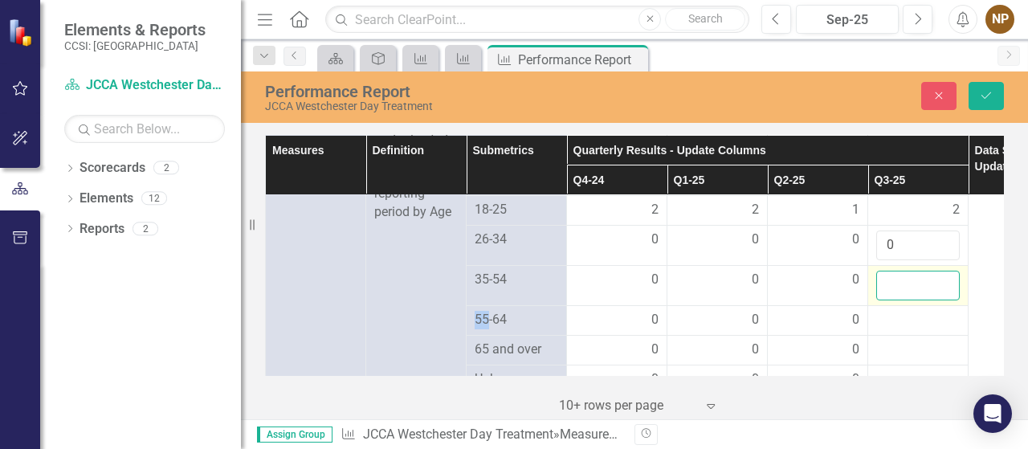
type input "1"
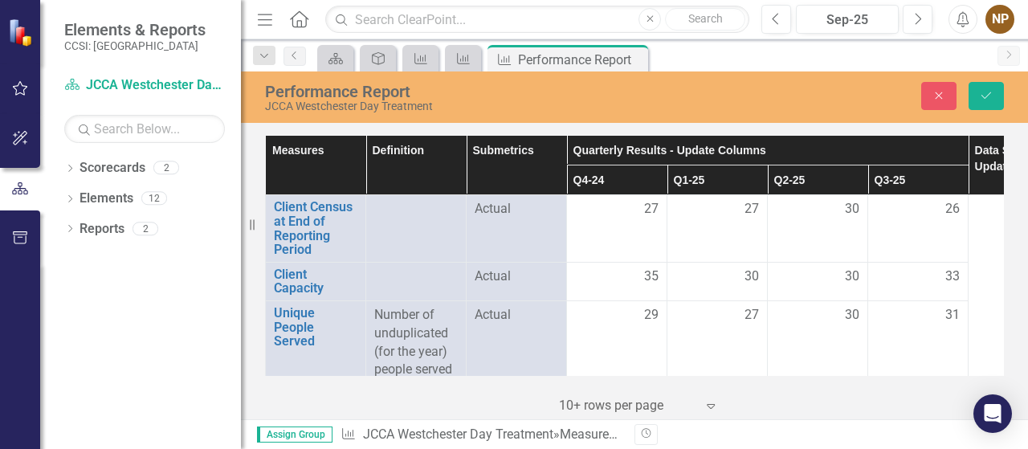
scroll to position [1044, 0]
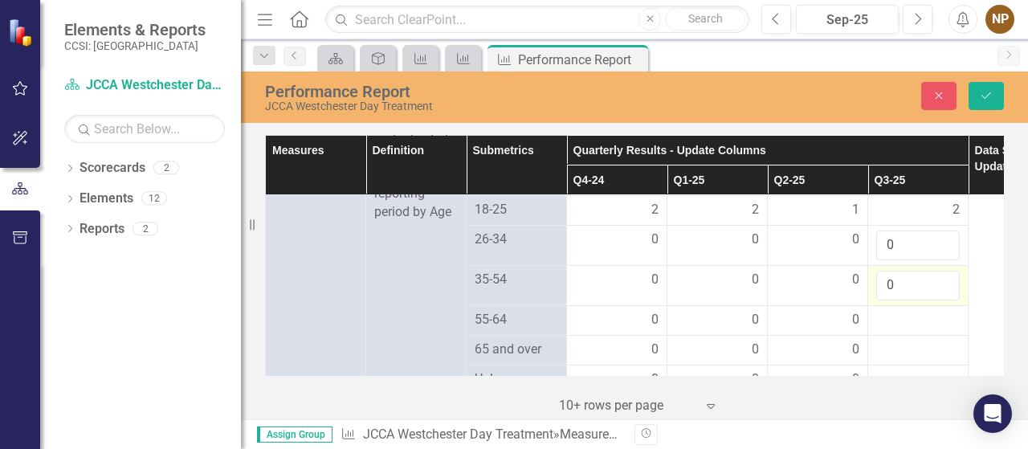
type input "0"
click at [945, 300] on input "0" at bounding box center [918, 286] width 84 height 30
click at [932, 330] on div at bounding box center [918, 320] width 84 height 19
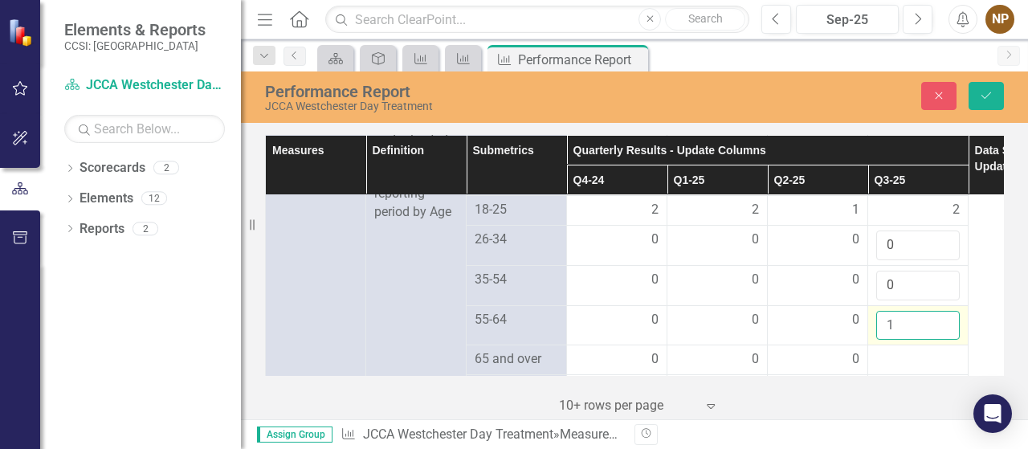
click at [945, 335] on input "1" at bounding box center [918, 326] width 84 height 30
click at [945, 341] on input "0" at bounding box center [918, 326] width 84 height 30
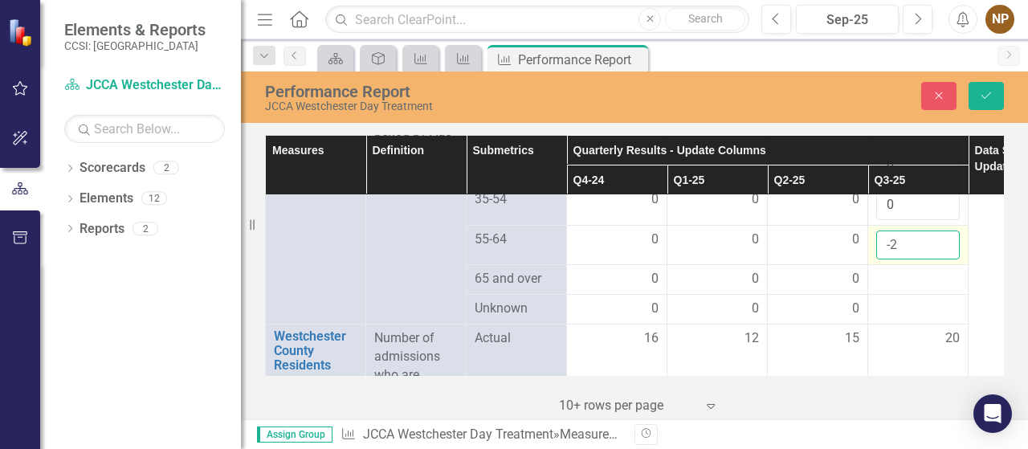
click at [944, 260] on input "-2" at bounding box center [918, 246] width 84 height 30
click at [942, 252] on input "-1" at bounding box center [918, 246] width 84 height 30
type input "0"
click at [942, 252] on input "0" at bounding box center [918, 246] width 84 height 30
click at [920, 289] on div at bounding box center [918, 279] width 84 height 19
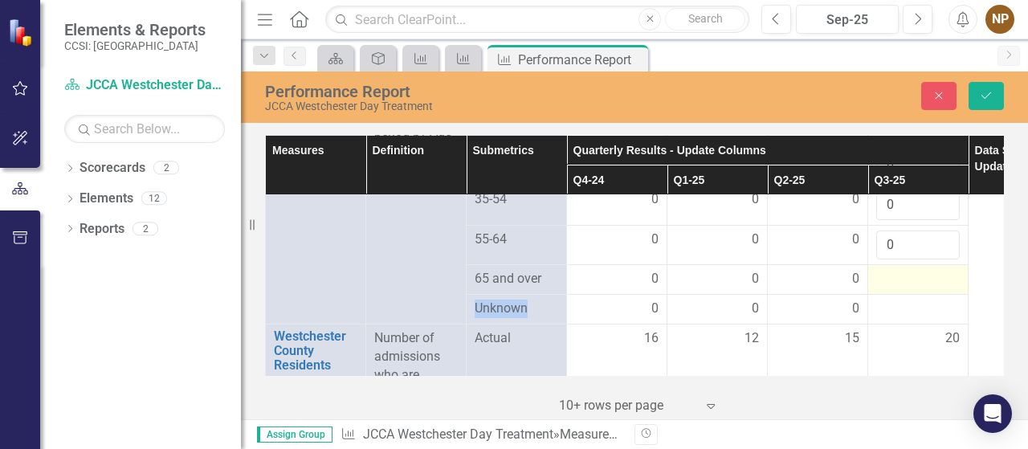
click at [920, 289] on div at bounding box center [918, 279] width 84 height 19
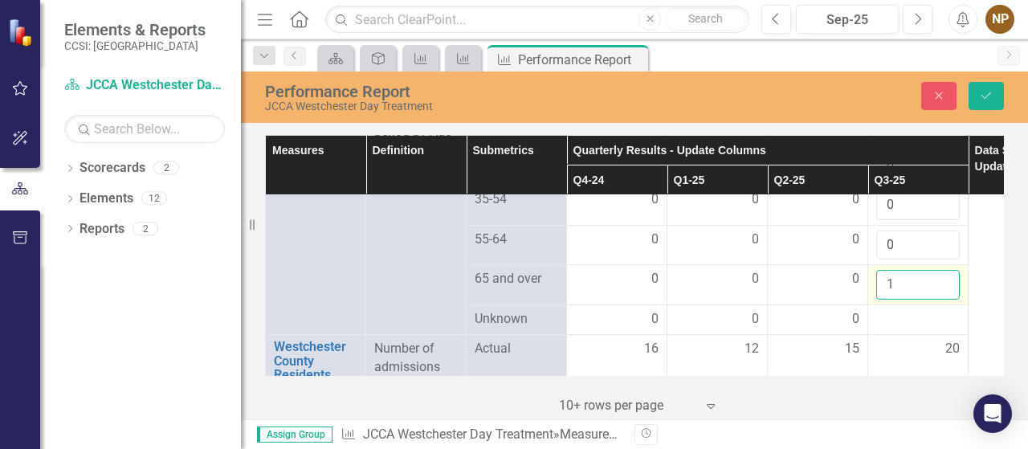
click at [943, 292] on input "1" at bounding box center [918, 285] width 84 height 30
type input "0"
click at [943, 300] on input "0" at bounding box center [918, 285] width 84 height 30
click at [927, 329] on div at bounding box center [918, 319] width 84 height 19
click at [929, 328] on div at bounding box center [918, 319] width 84 height 19
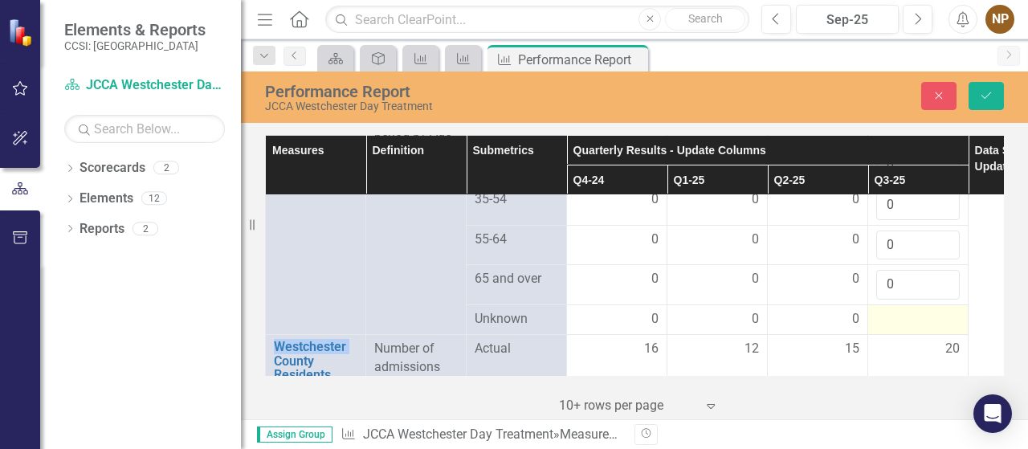
click at [929, 328] on div at bounding box center [918, 319] width 84 height 19
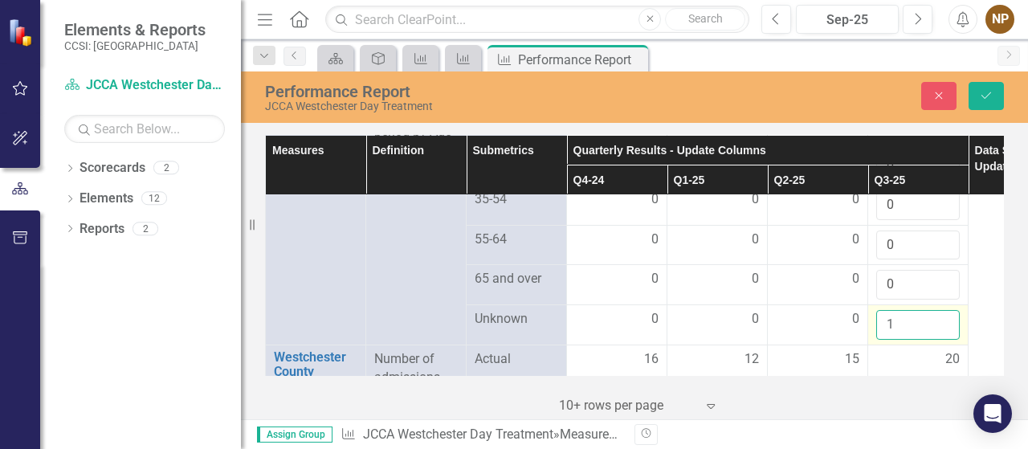
click at [943, 331] on input "1" at bounding box center [918, 325] width 84 height 30
type input "0"
click at [945, 339] on input "0" at bounding box center [918, 325] width 84 height 30
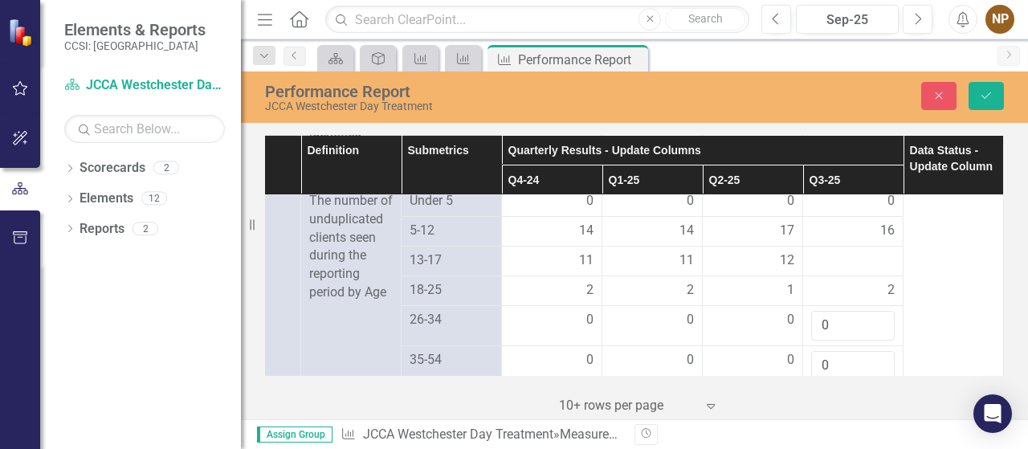
scroll to position [964, 76]
click at [888, 300] on span "2" at bounding box center [891, 290] width 7 height 18
type input "3"
click at [867, 308] on input "3" at bounding box center [853, 296] width 84 height 30
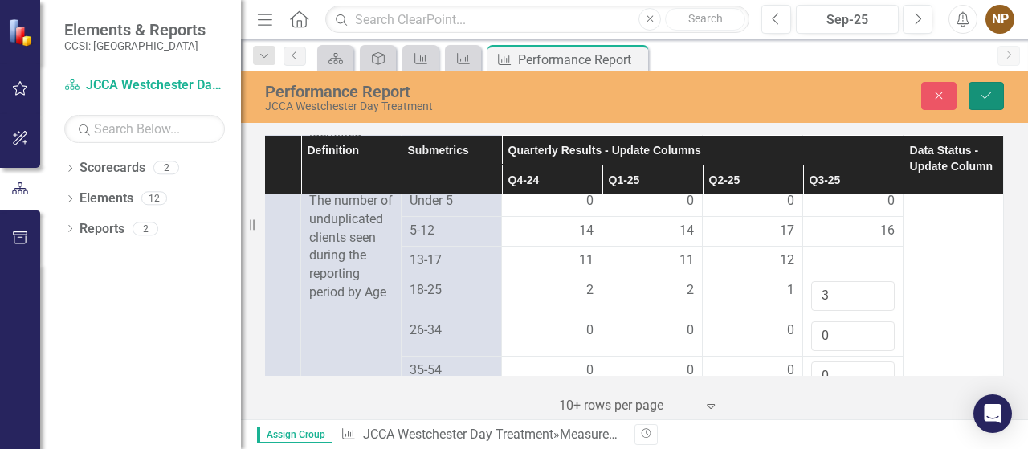
click at [994, 90] on button "Save" at bounding box center [986, 96] width 35 height 28
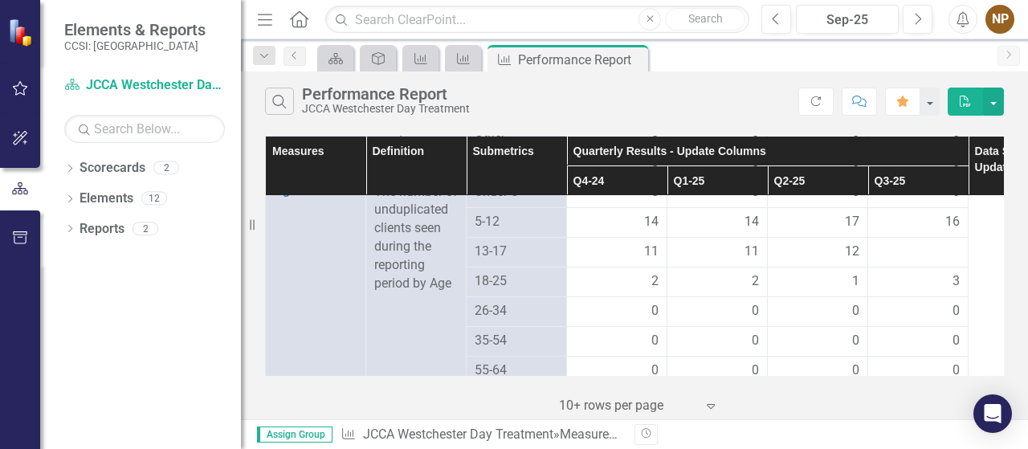
scroll to position [950, 0]
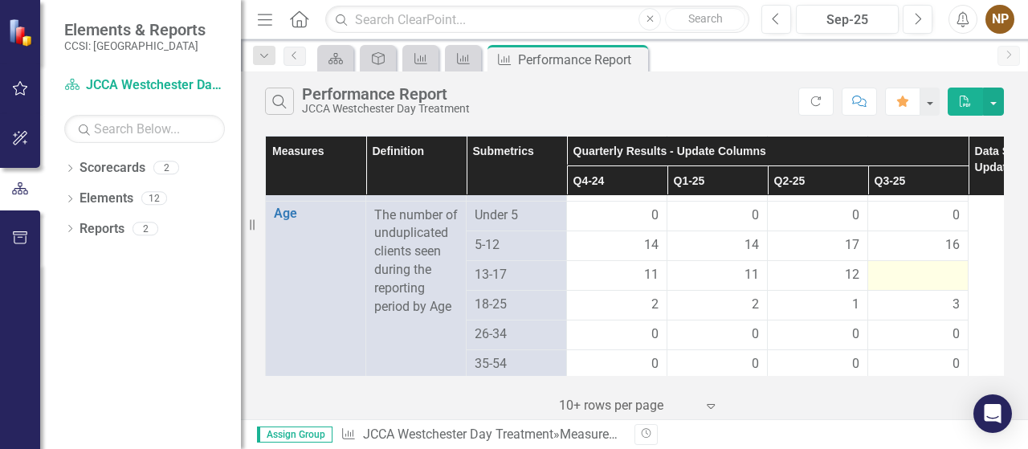
click at [946, 285] on div at bounding box center [918, 275] width 84 height 19
click at [964, 285] on td at bounding box center [918, 275] width 100 height 30
click at [951, 285] on div at bounding box center [918, 275] width 84 height 19
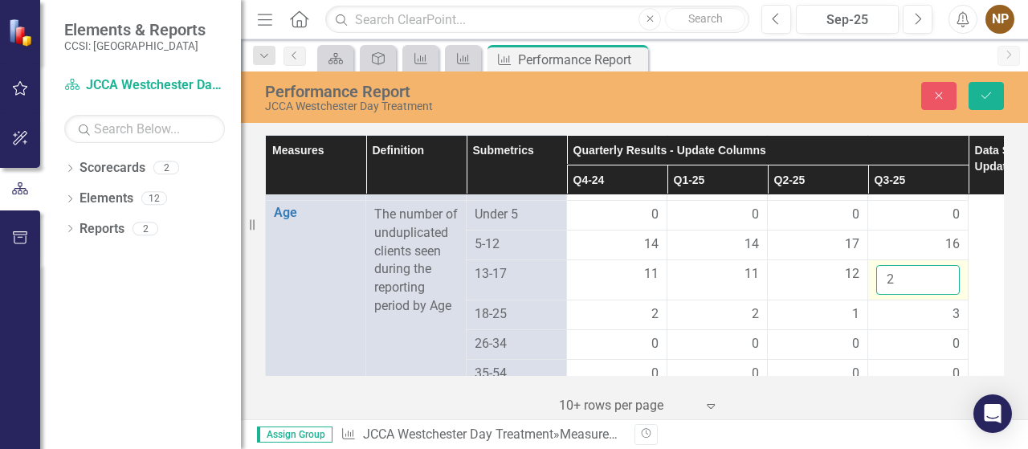
click at [945, 287] on input "2" at bounding box center [918, 280] width 84 height 30
click at [945, 287] on input "3" at bounding box center [918, 280] width 84 height 30
click at [945, 287] on input "4" at bounding box center [918, 280] width 84 height 30
click at [945, 287] on input "5" at bounding box center [918, 280] width 84 height 30
click at [945, 287] on input "6" at bounding box center [918, 280] width 84 height 30
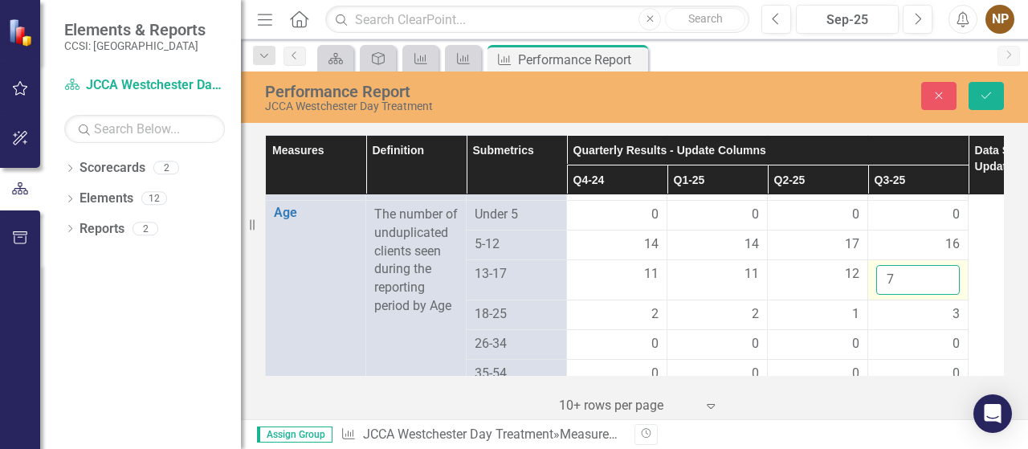
type input "7"
click at [945, 287] on input "7" at bounding box center [918, 280] width 84 height 30
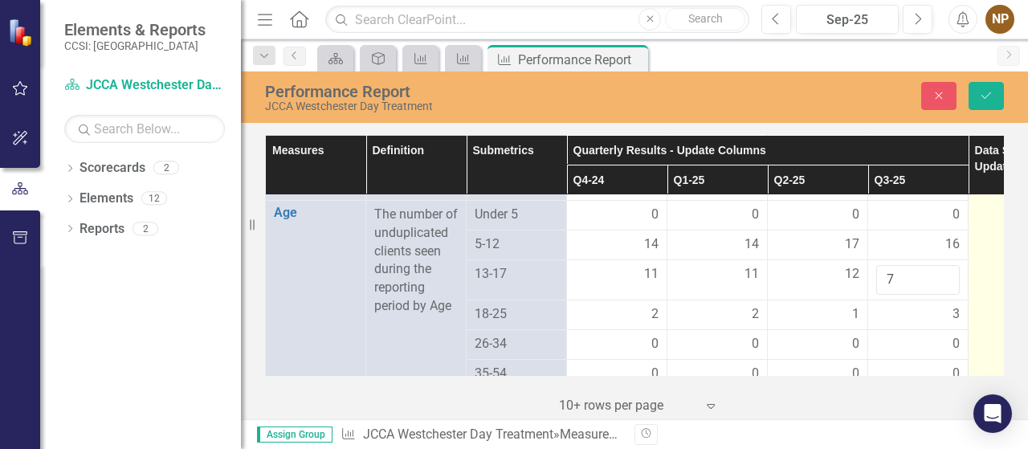
click at [980, 337] on td at bounding box center [1019, 42] width 100 height 1595
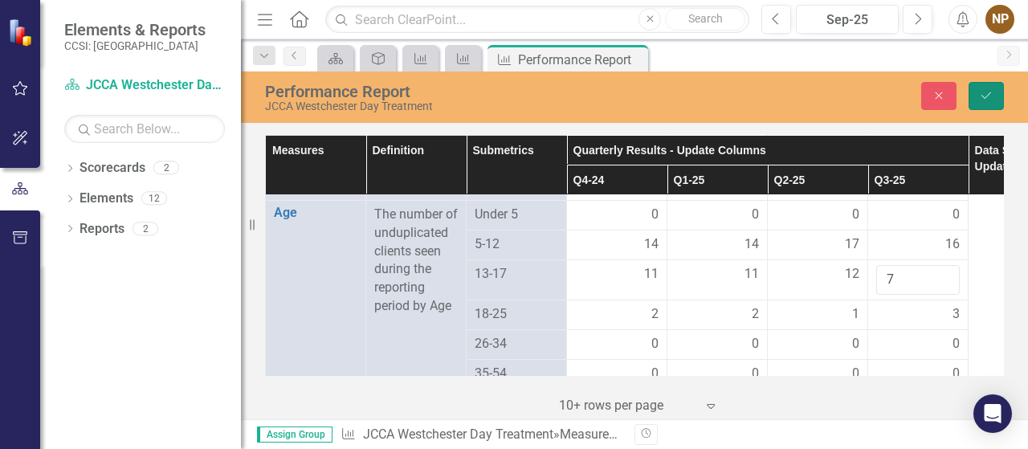
click at [990, 104] on button "Save" at bounding box center [986, 96] width 35 height 28
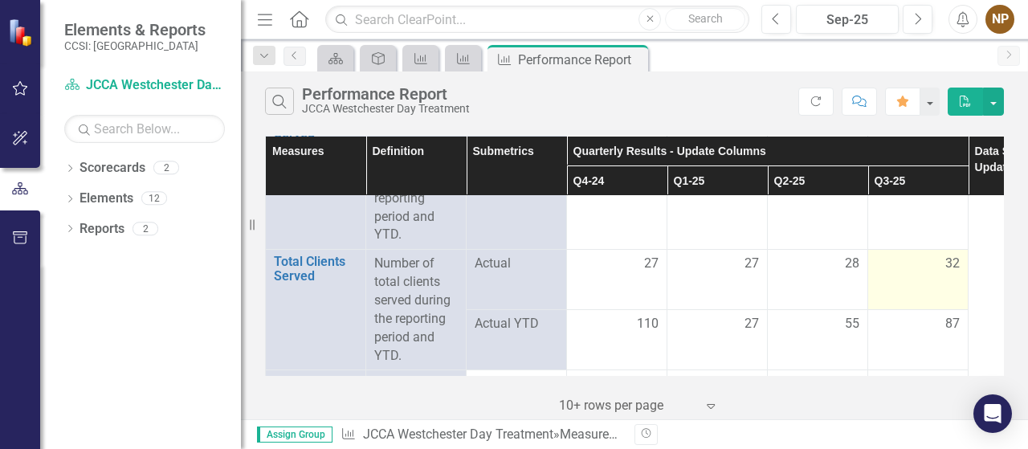
scroll to position [241, 0]
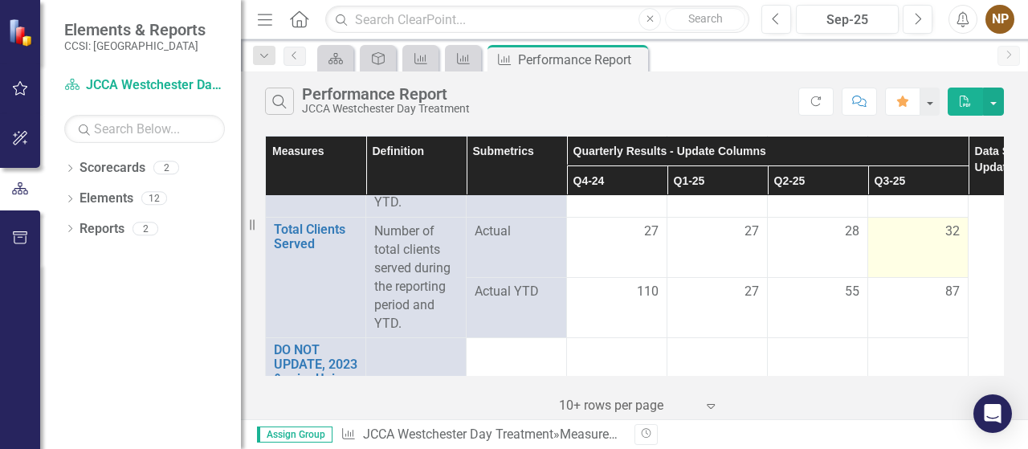
click at [944, 250] on td "32" at bounding box center [918, 248] width 100 height 60
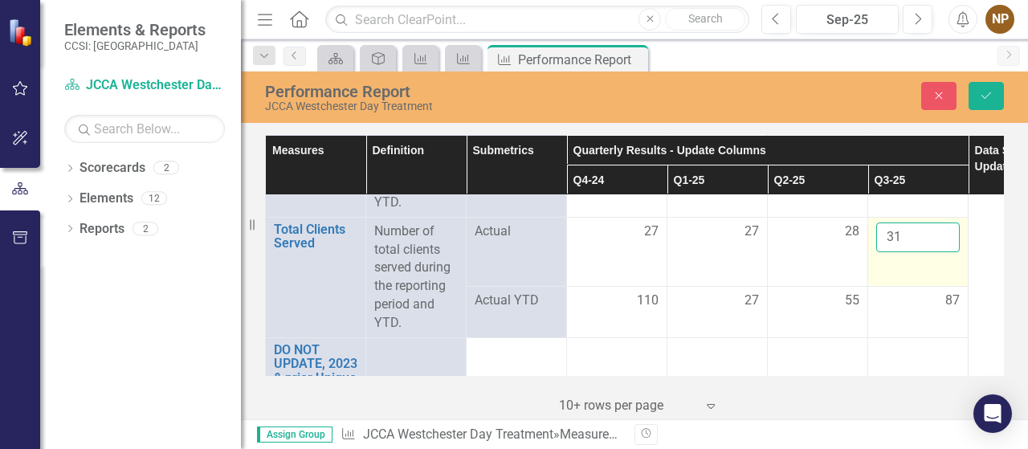
type input "31"
click at [943, 239] on input "31" at bounding box center [918, 237] width 84 height 30
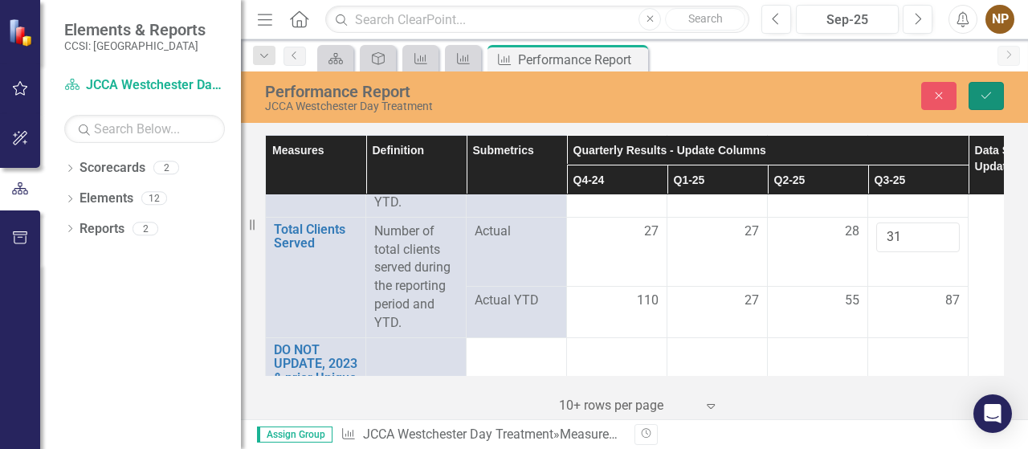
click at [986, 98] on icon "submit" at bounding box center [987, 95] width 10 height 6
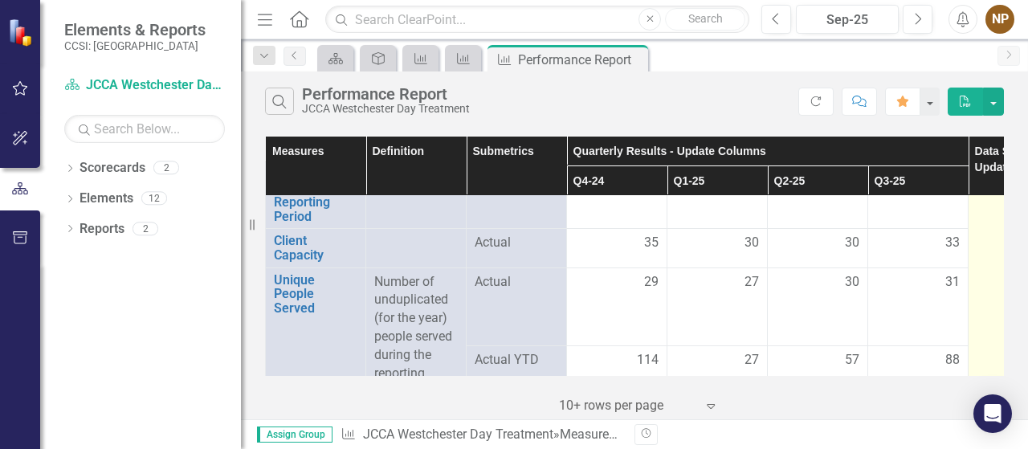
scroll to position [0, 0]
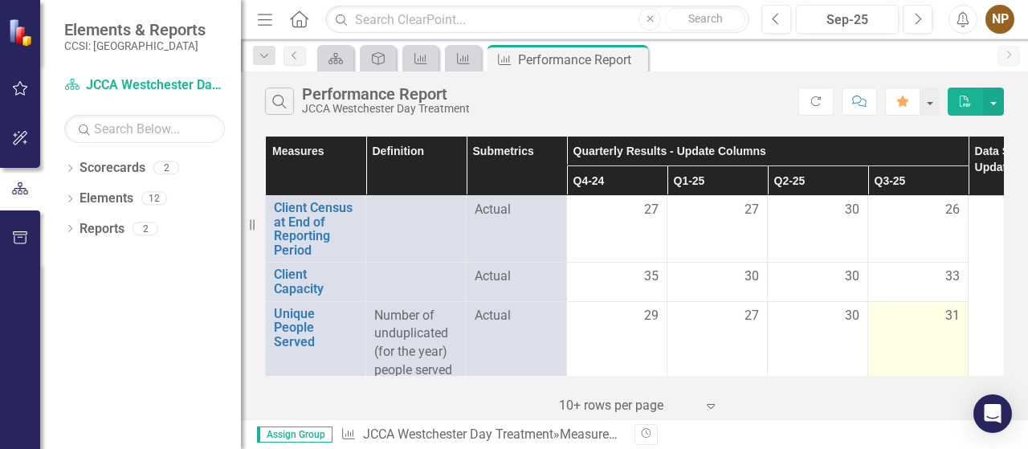
click at [945, 320] on span "31" at bounding box center [952, 316] width 14 height 18
click at [957, 320] on span "31" at bounding box center [952, 316] width 14 height 18
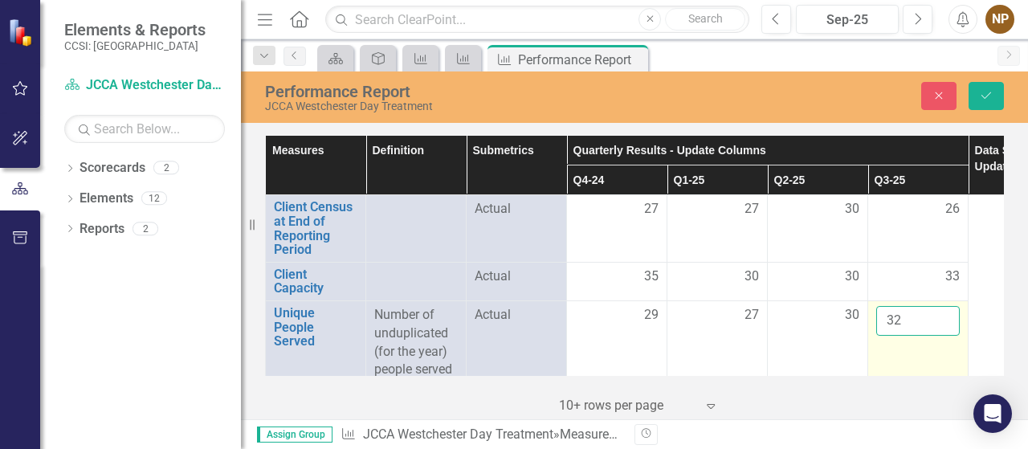
click at [945, 316] on input "32" at bounding box center [918, 321] width 84 height 30
click at [945, 316] on input "33" at bounding box center [918, 321] width 84 height 30
click at [945, 316] on input "34" at bounding box center [918, 321] width 84 height 30
click at [945, 322] on input "33" at bounding box center [918, 321] width 84 height 30
drag, startPoint x: 905, startPoint y: 317, endPoint x: 880, endPoint y: 317, distance: 24.9
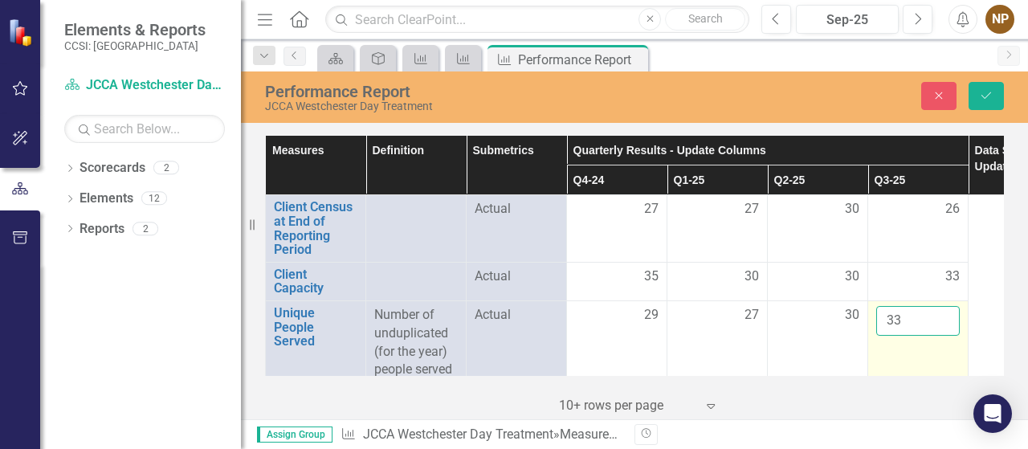
click at [880, 317] on input "33" at bounding box center [918, 321] width 84 height 30
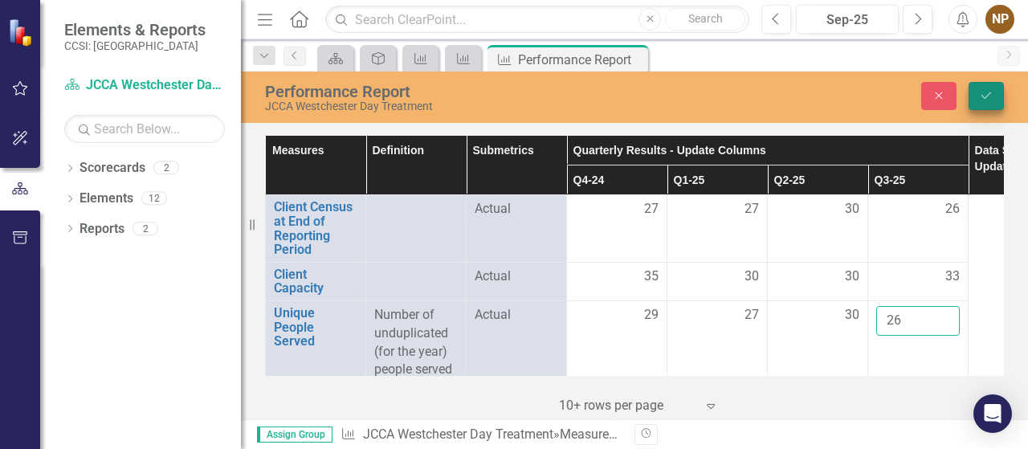
type input "26"
click at [1002, 96] on button "Save" at bounding box center [986, 96] width 35 height 28
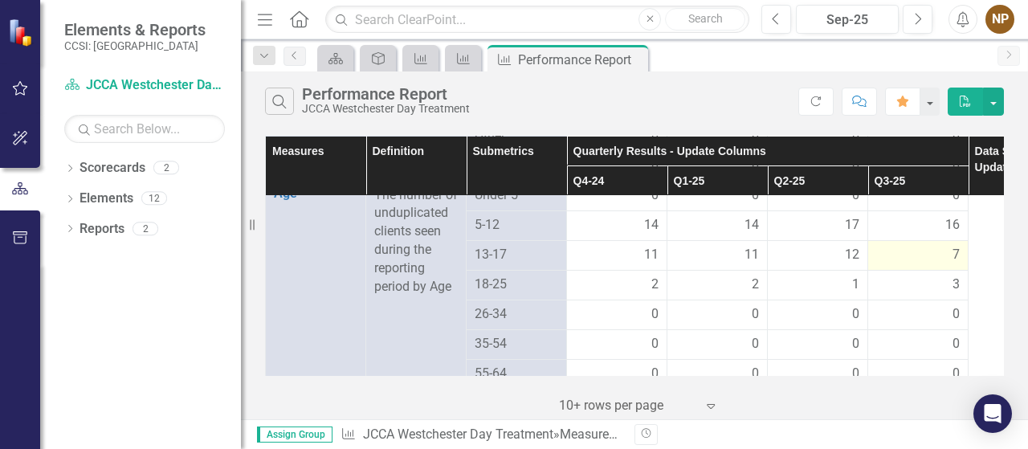
scroll to position [945, 0]
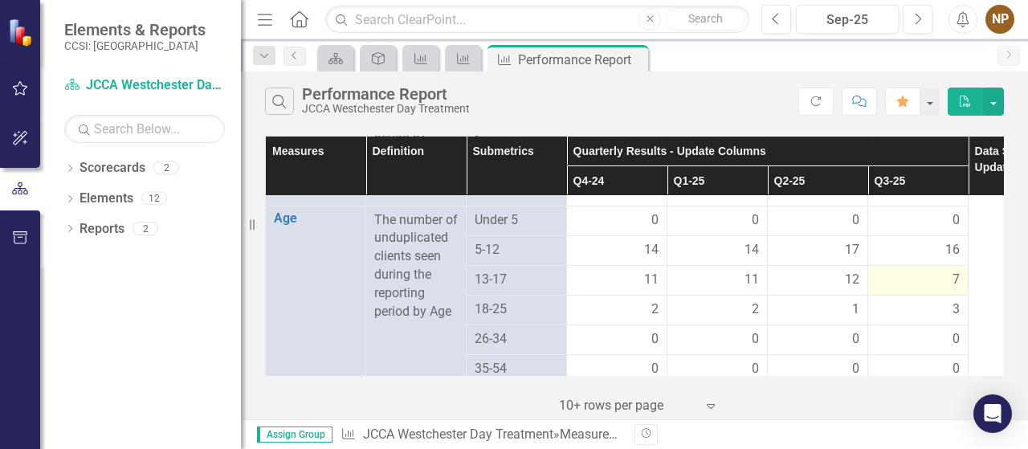
click at [907, 288] on div "7" at bounding box center [918, 280] width 84 height 18
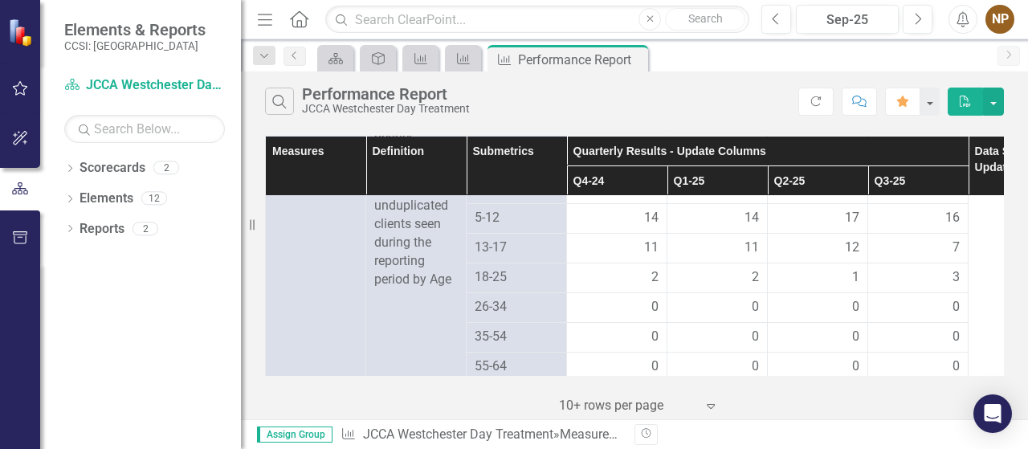
scroll to position [946, 0]
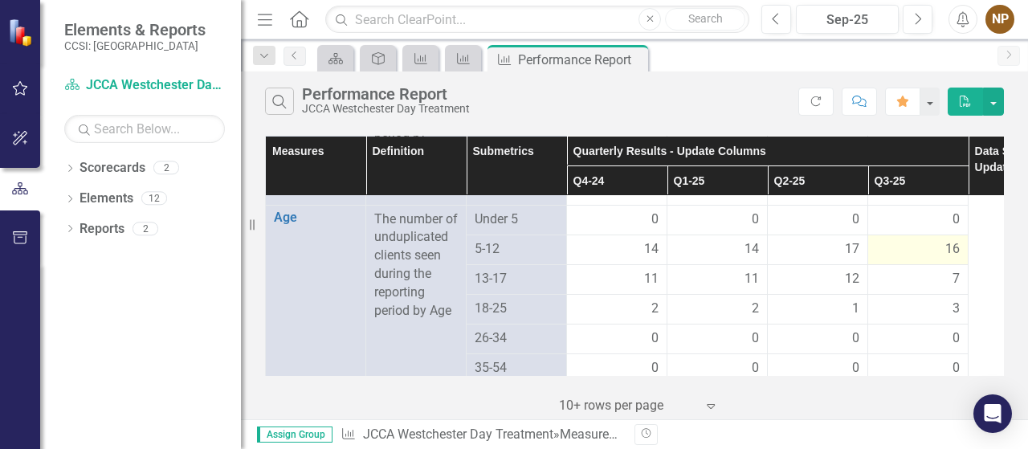
click at [951, 259] on span "16" at bounding box center [952, 249] width 14 height 18
click at [940, 259] on div "16" at bounding box center [918, 249] width 84 height 18
click at [941, 259] on div "16" at bounding box center [918, 249] width 84 height 18
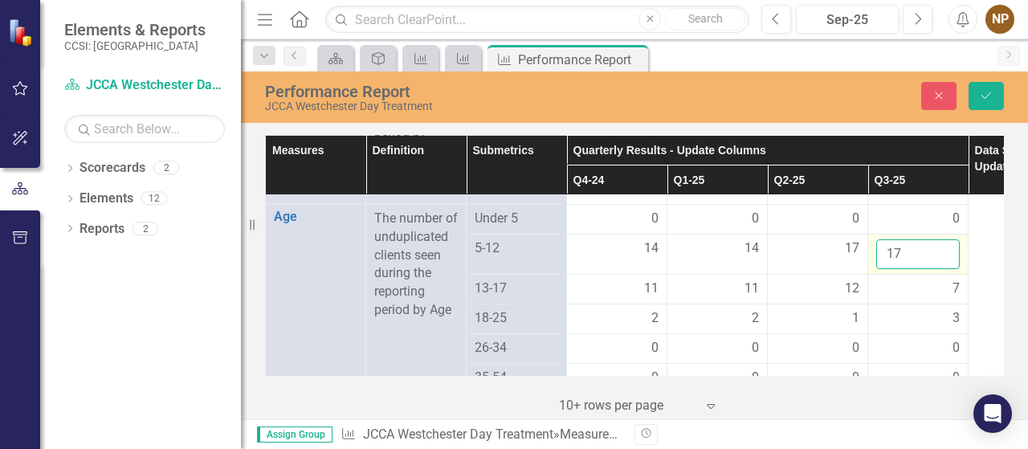
click at [943, 264] on input "17" at bounding box center [918, 254] width 84 height 30
type input "18"
click at [944, 263] on input "18" at bounding box center [918, 254] width 84 height 30
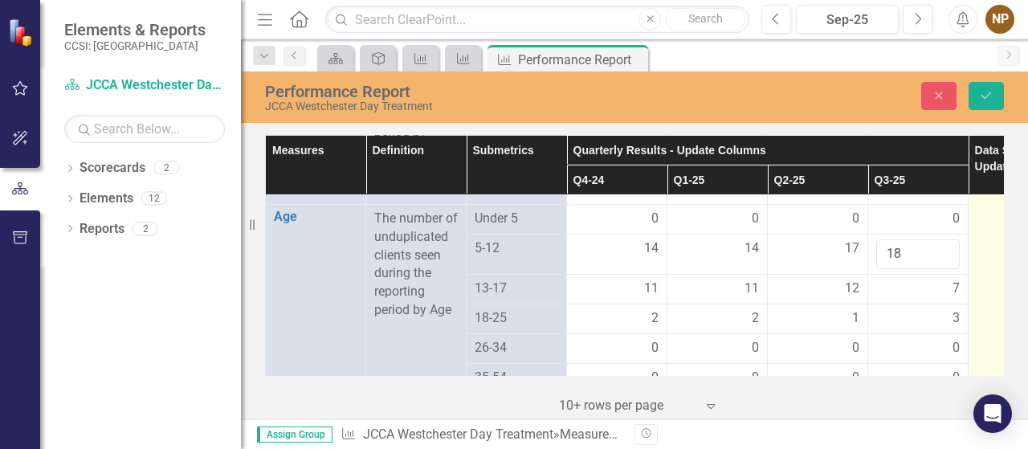
click at [974, 269] on td at bounding box center [1019, 46] width 100 height 1595
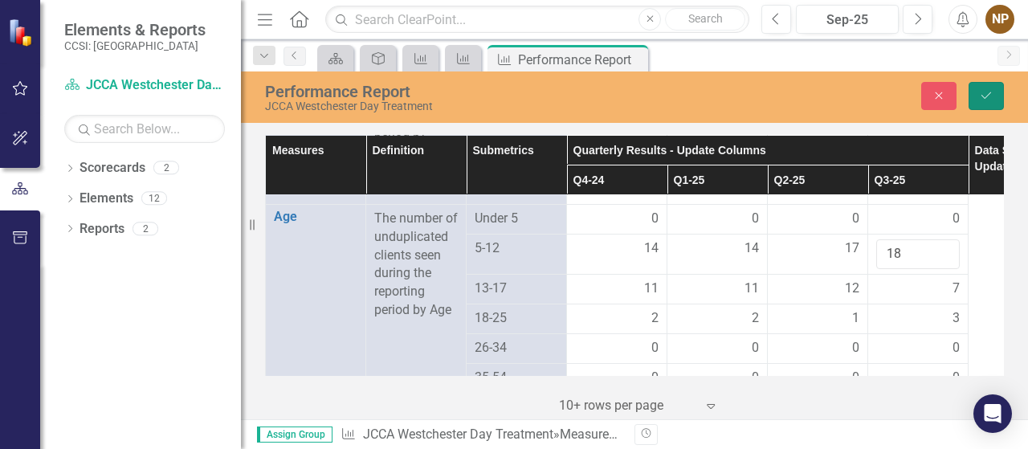
click at [988, 96] on icon "Save" at bounding box center [986, 95] width 14 height 11
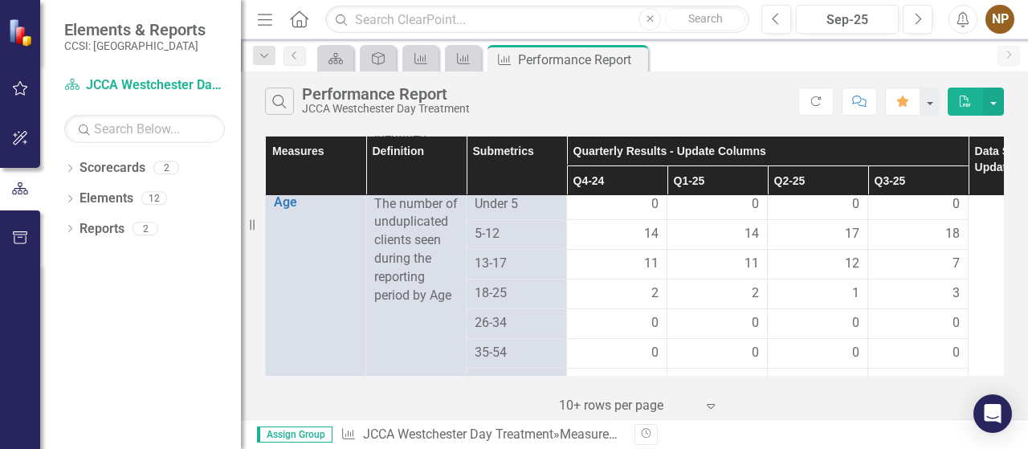
scroll to position [977, 0]
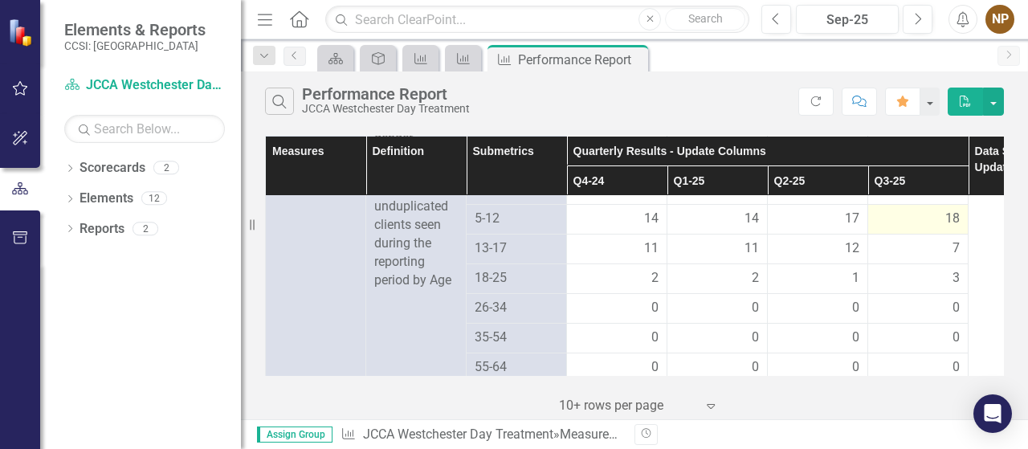
click at [956, 228] on span "18" at bounding box center [952, 219] width 14 height 18
click at [926, 228] on div "18" at bounding box center [918, 219] width 84 height 18
click at [928, 228] on div "18" at bounding box center [918, 219] width 84 height 18
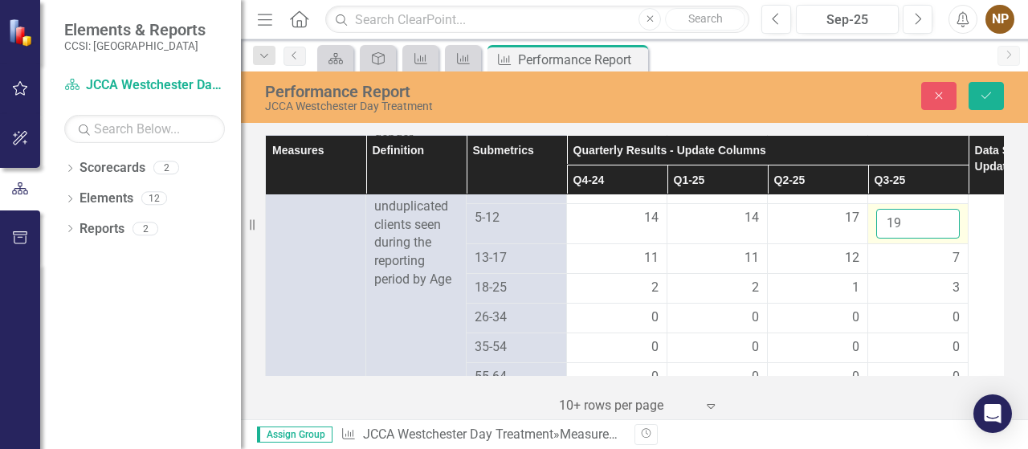
click at [942, 232] on input "19" at bounding box center [918, 224] width 84 height 30
click at [942, 232] on input "20" at bounding box center [918, 224] width 84 height 30
click at [889, 267] on div "7" at bounding box center [918, 258] width 84 height 18
click at [946, 267] on div "7" at bounding box center [918, 258] width 84 height 18
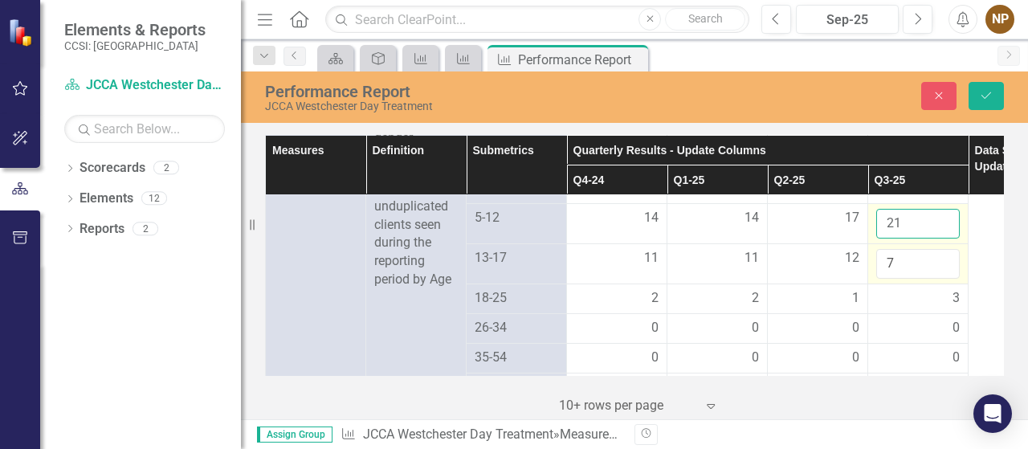
type input "21"
click at [944, 232] on input "21" at bounding box center [918, 224] width 84 height 30
click at [896, 305] on div "3" at bounding box center [918, 298] width 84 height 18
click at [985, 88] on button "Save" at bounding box center [986, 96] width 35 height 28
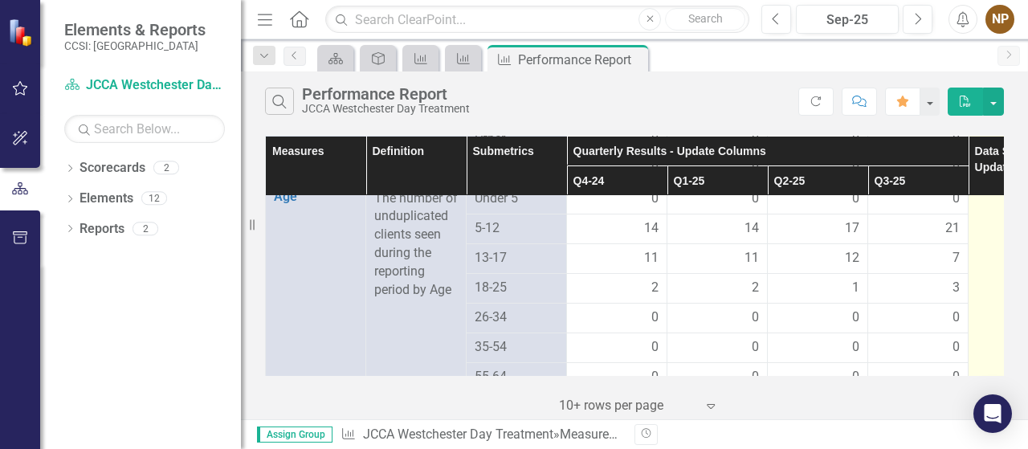
scroll to position [964, 0]
click at [991, 231] on td at bounding box center [1019, 24] width 100 height 1585
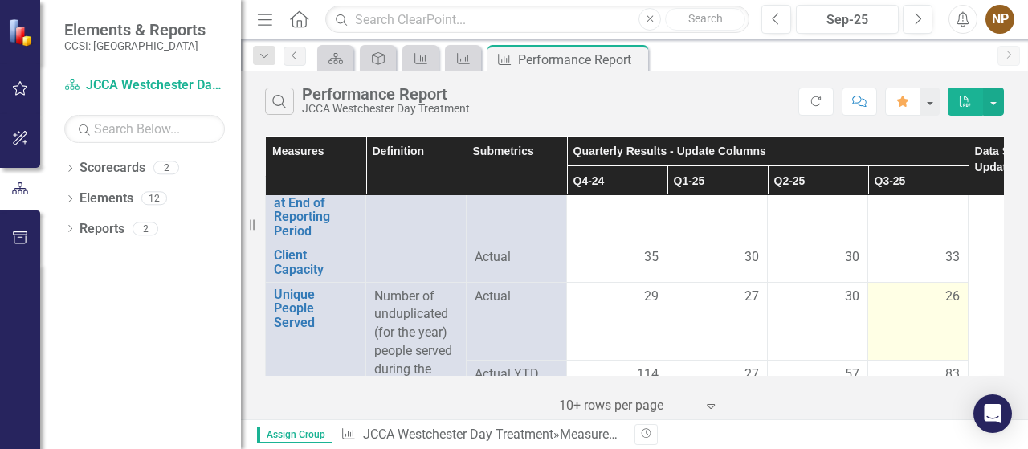
scroll to position [0, 0]
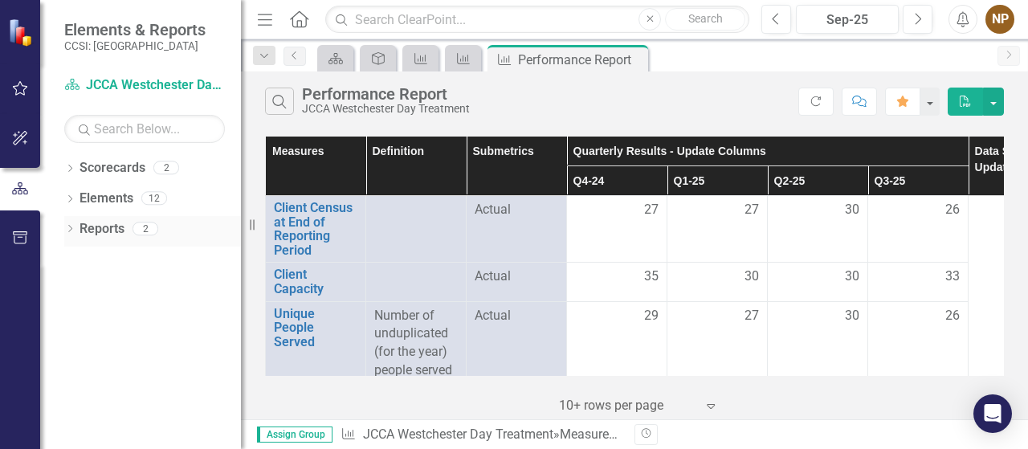
click at [114, 235] on link "Reports" at bounding box center [102, 229] width 45 height 18
click at [92, 162] on link "Scorecards" at bounding box center [113, 168] width 66 height 18
click at [302, 17] on icon "Home" at bounding box center [298, 18] width 21 height 17
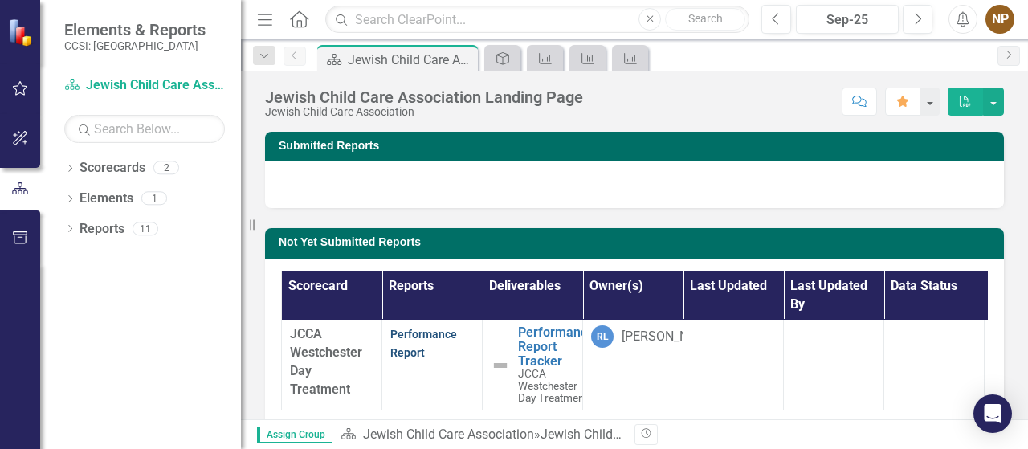
click at [411, 351] on link "Performance Report" at bounding box center [423, 343] width 67 height 31
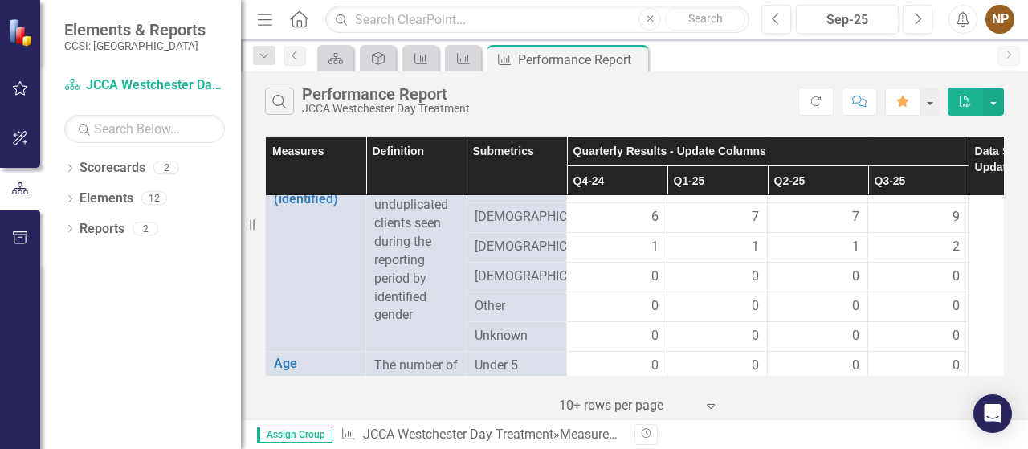
scroll to position [803, 0]
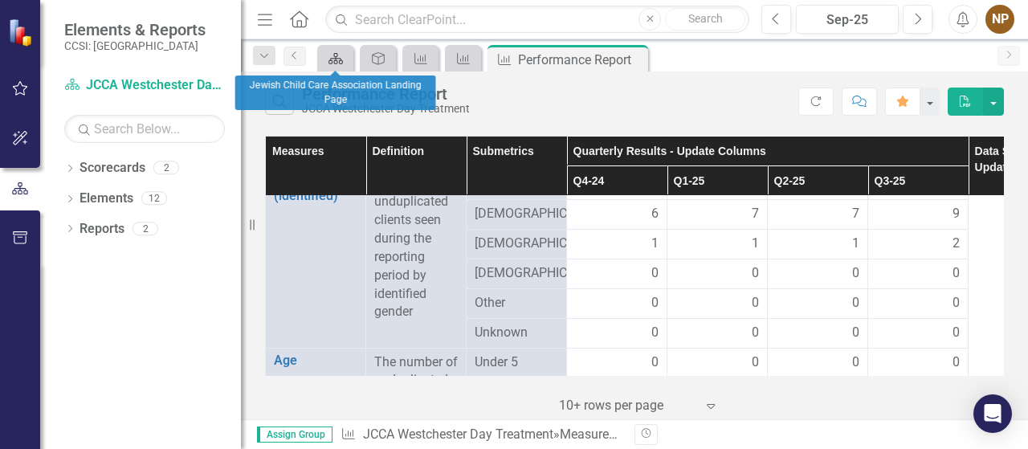
click at [341, 59] on icon at bounding box center [336, 58] width 14 height 11
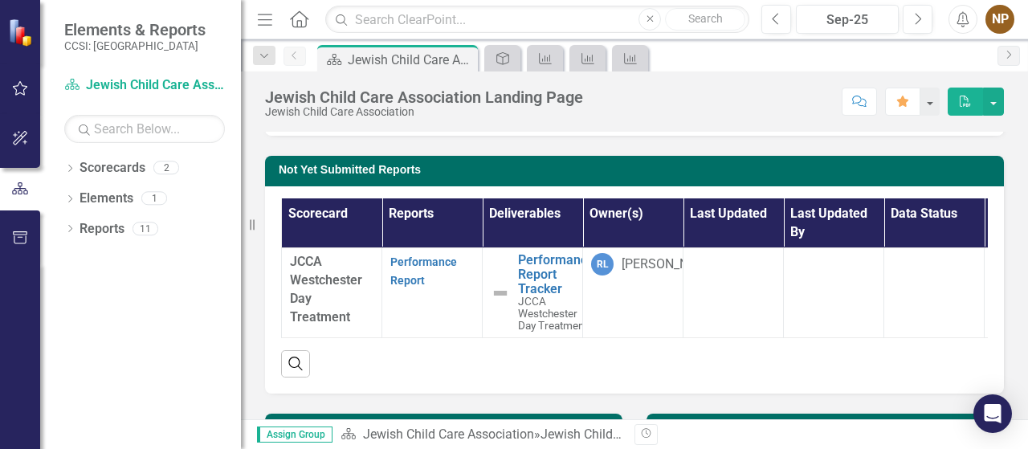
scroll to position [169, 0]
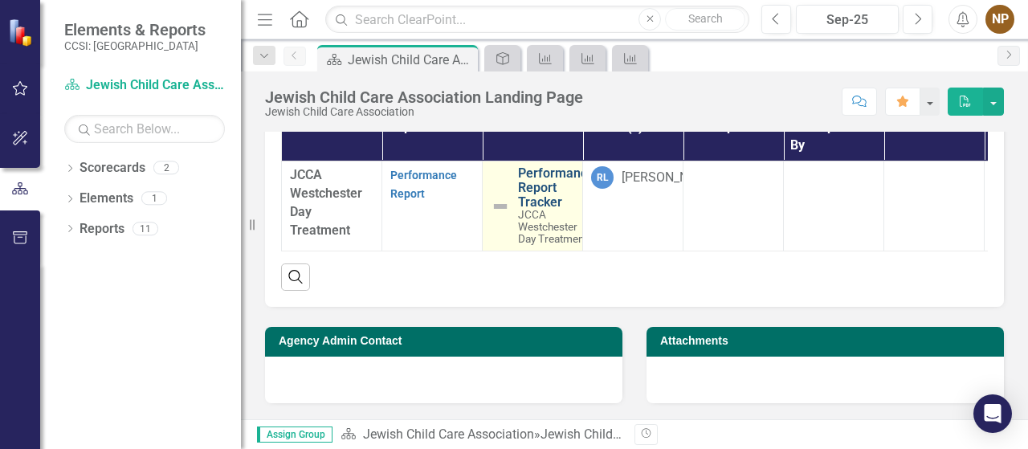
click at [537, 188] on link "Performance Report Tracker" at bounding box center [556, 187] width 76 height 43
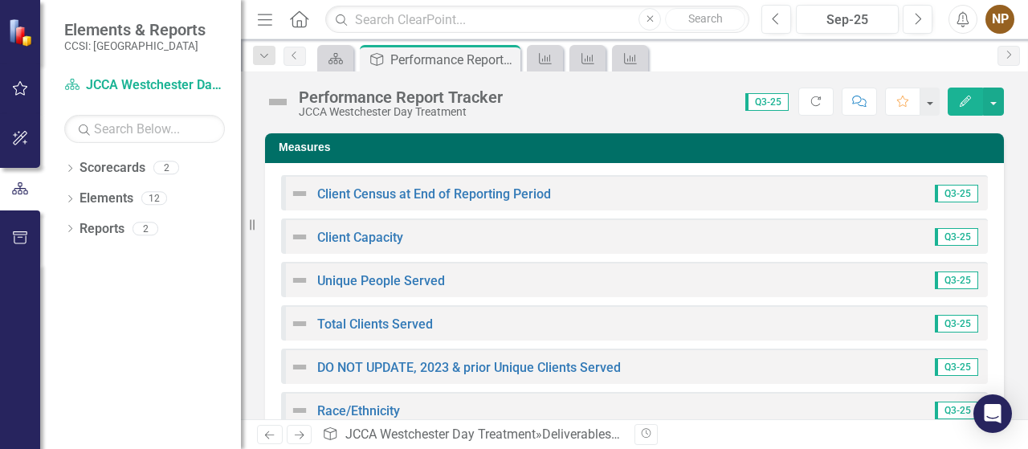
scroll to position [214, 0]
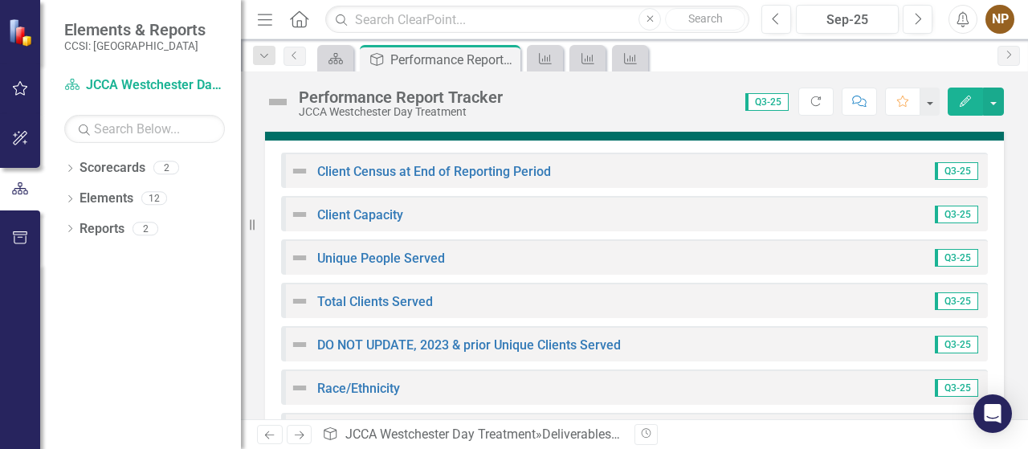
click at [939, 169] on span "Q3-25" at bounding box center [956, 171] width 43 height 18
click at [935, 169] on span "Q3-25" at bounding box center [956, 171] width 43 height 18
click at [463, 172] on link "Client Census at End of Reporting Period" at bounding box center [434, 171] width 234 height 15
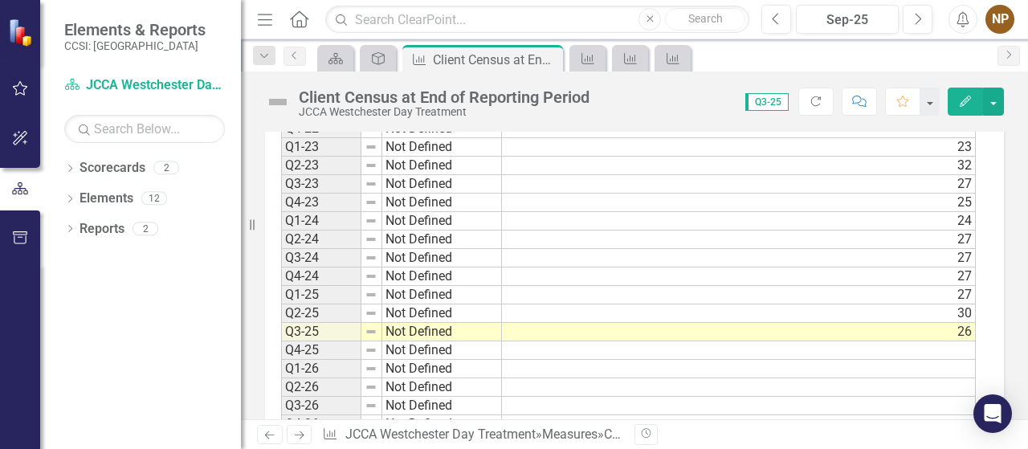
scroll to position [643, 0]
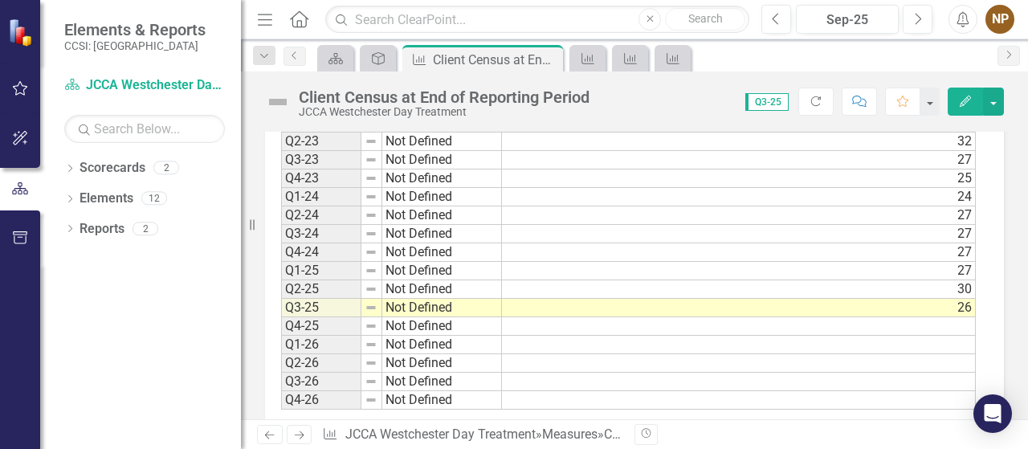
click at [798, 359] on td at bounding box center [739, 363] width 474 height 18
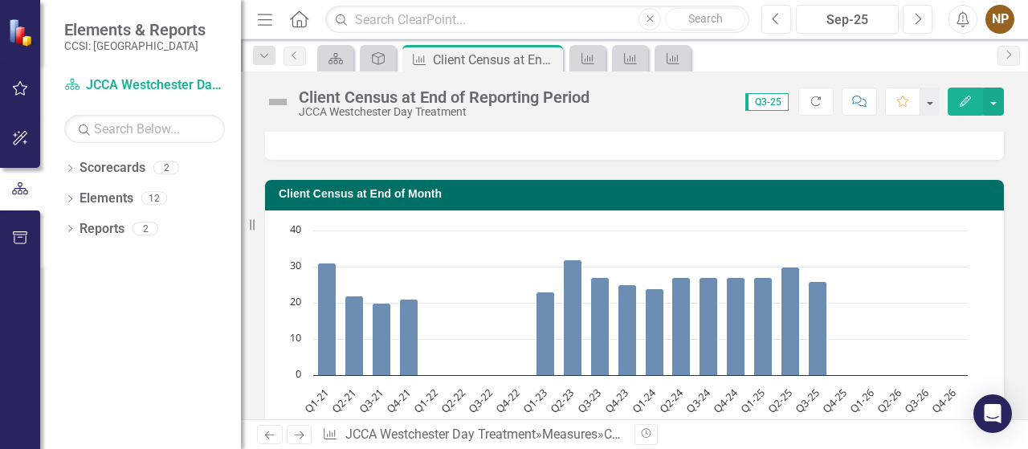
scroll to position [0, 0]
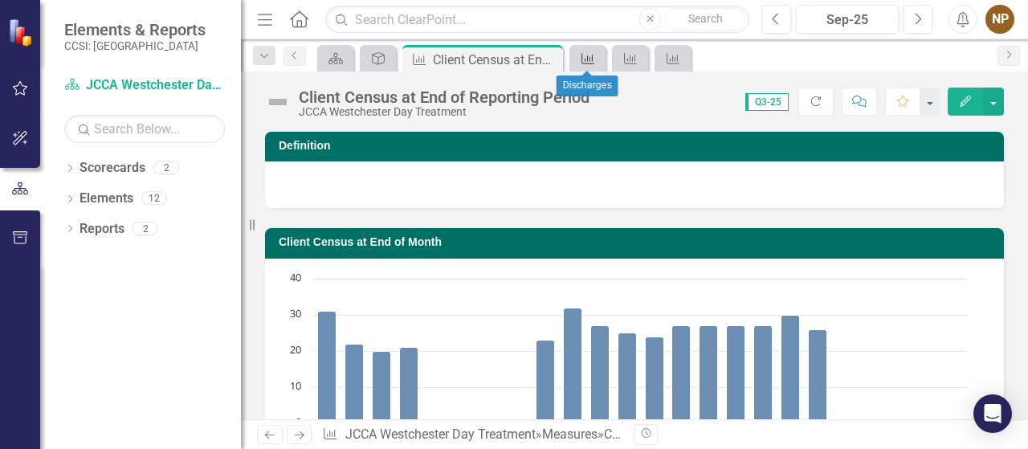
click at [586, 60] on icon "Measure" at bounding box center [588, 58] width 16 height 13
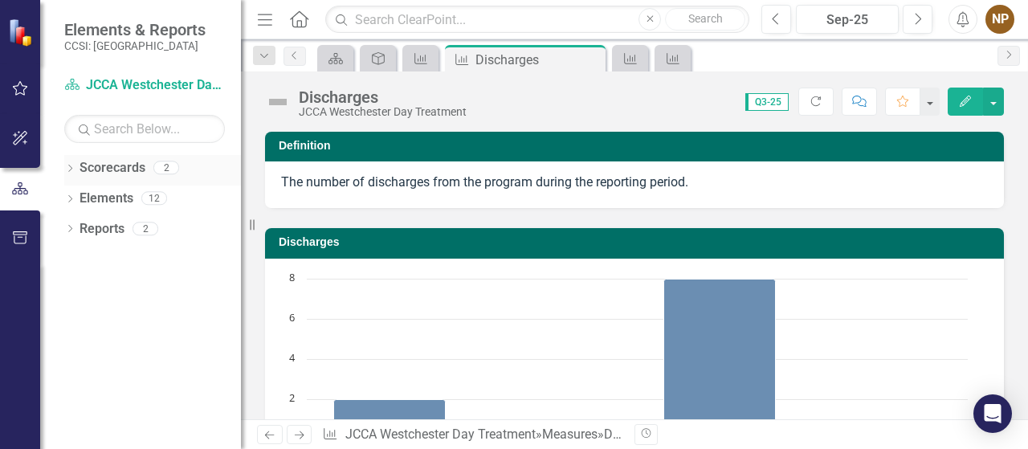
click at [123, 173] on link "Scorecards" at bounding box center [113, 168] width 66 height 18
click at [123, 202] on link "Elements" at bounding box center [107, 199] width 54 height 18
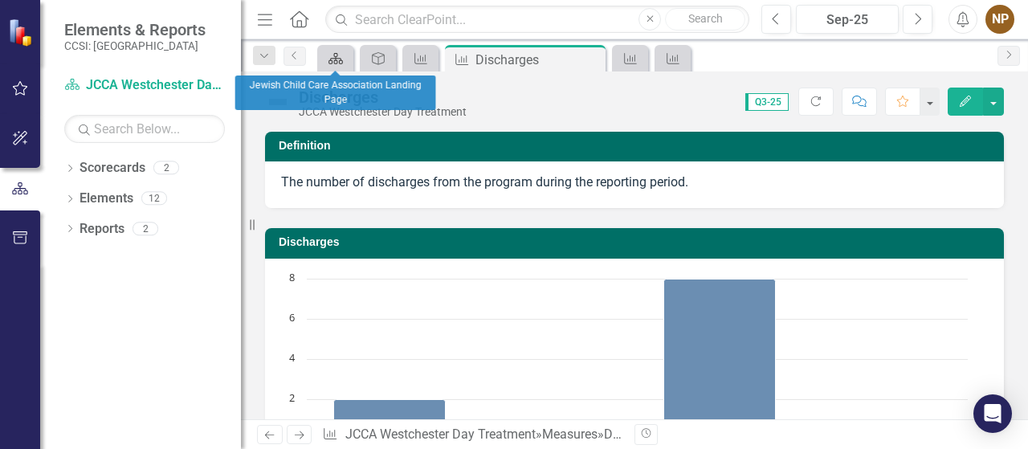
click at [332, 56] on icon "Scorecard" at bounding box center [336, 58] width 16 height 13
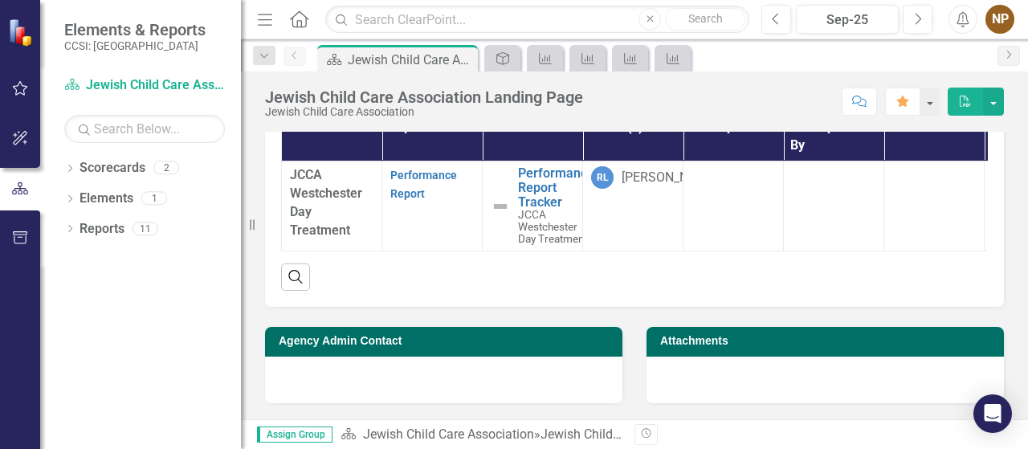
scroll to position [88, 0]
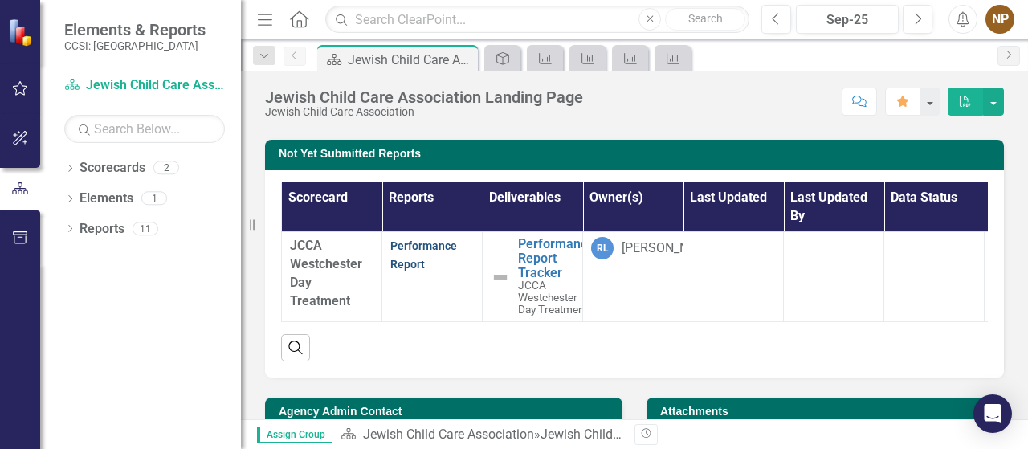
click at [398, 263] on link "Performance Report" at bounding box center [423, 254] width 67 height 31
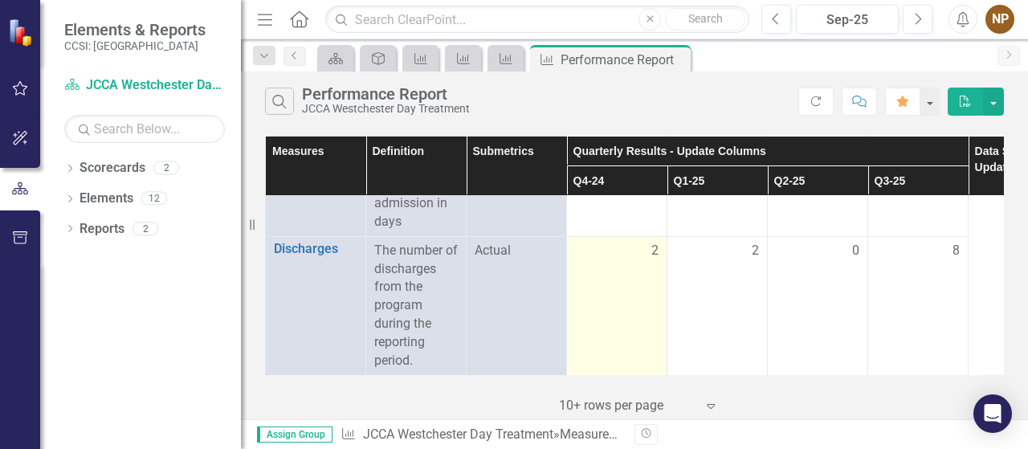
scroll to position [1427, 0]
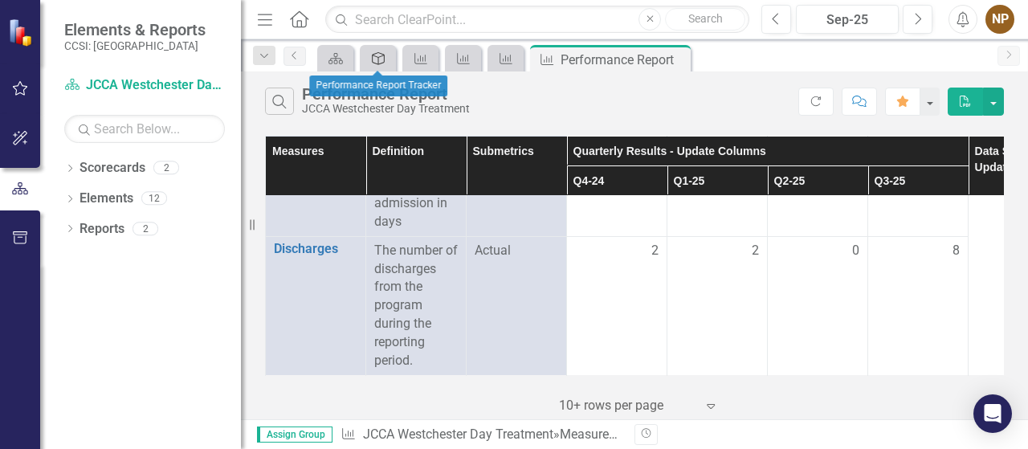
click at [378, 52] on icon at bounding box center [378, 58] width 13 height 13
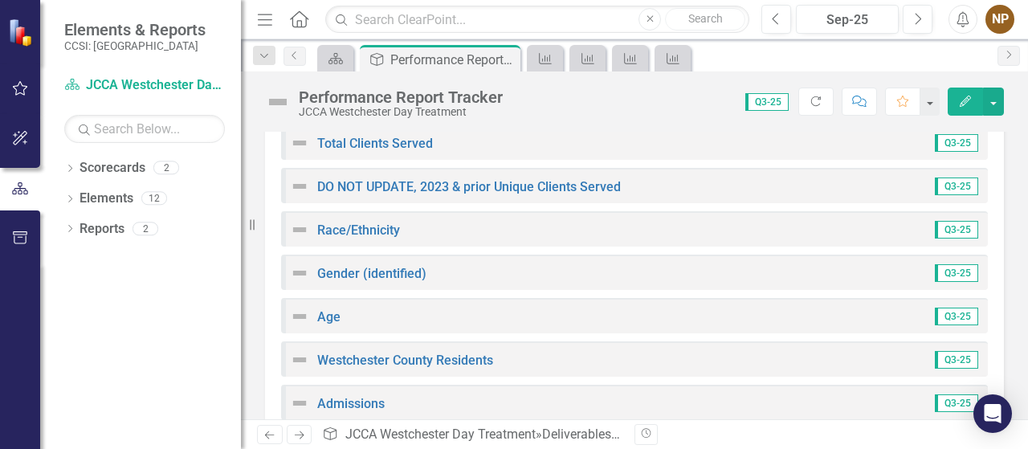
scroll to position [295, 0]
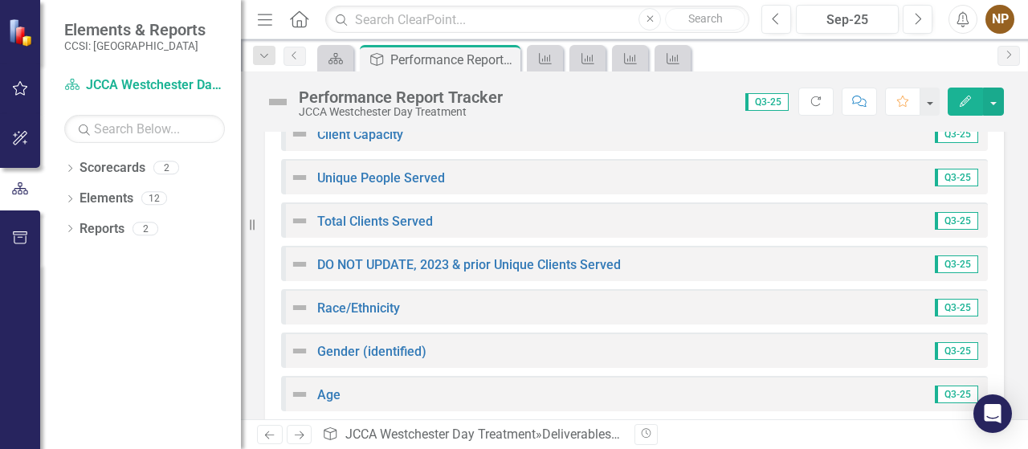
click at [776, 102] on span "Q3-25" at bounding box center [766, 102] width 43 height 18
click at [484, 172] on div "Unique People Served Q3-25" at bounding box center [634, 176] width 707 height 35
click at [949, 180] on span "Q3-25" at bounding box center [956, 178] width 43 height 18
click at [338, 216] on link "Total Clients Served" at bounding box center [375, 221] width 116 height 15
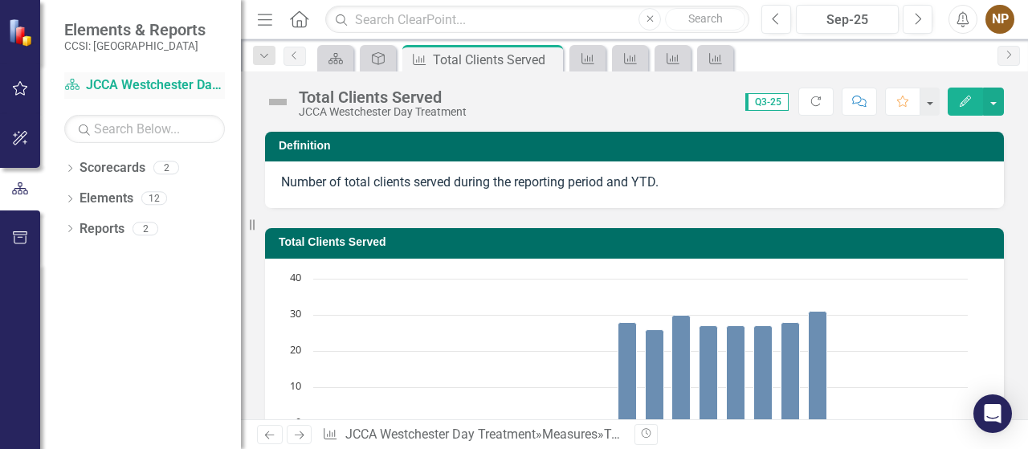
click at [141, 92] on link "Scorecard JCCA Westchester Day Treatment" at bounding box center [144, 85] width 161 height 18
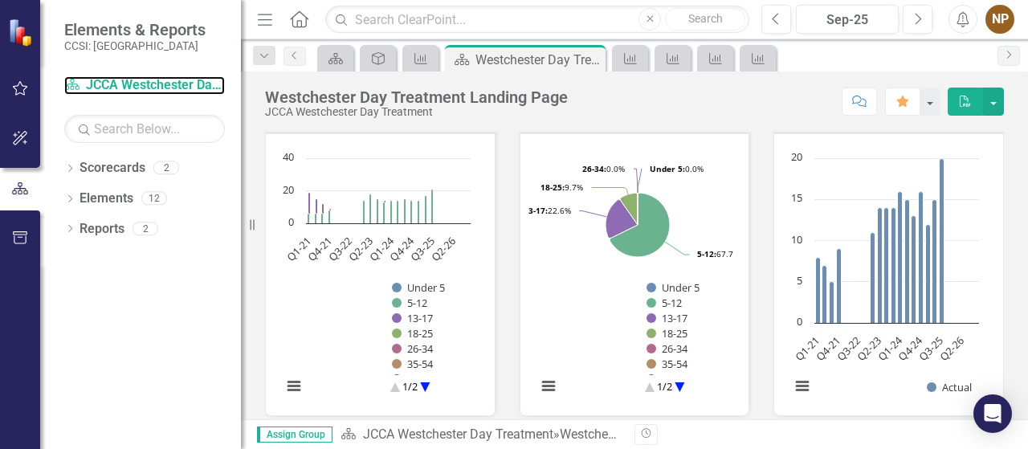
scroll to position [1516, 0]
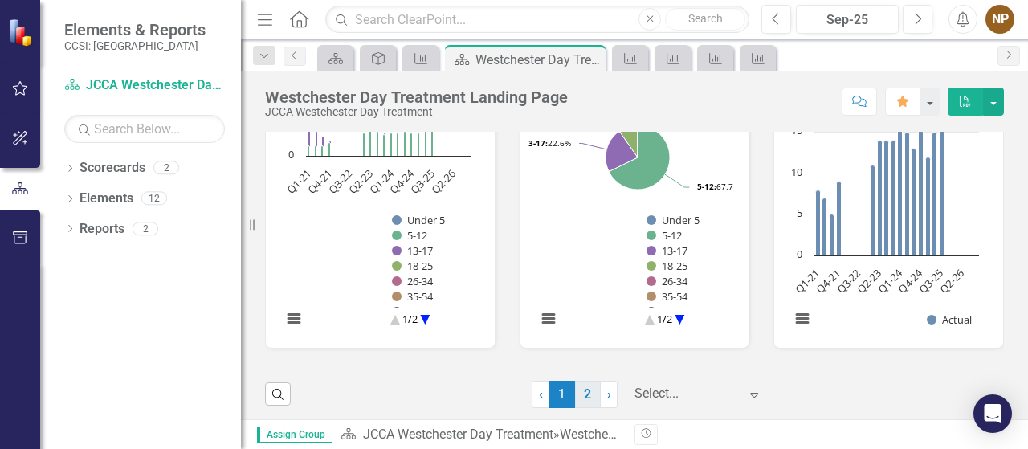
click at [585, 390] on link "2" at bounding box center [588, 394] width 26 height 27
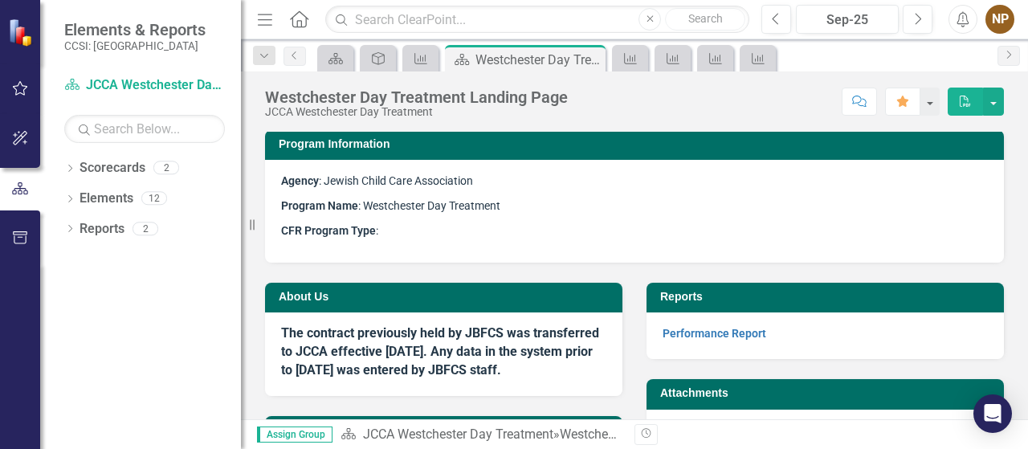
scroll to position [0, 0]
